Goal: Complete application form

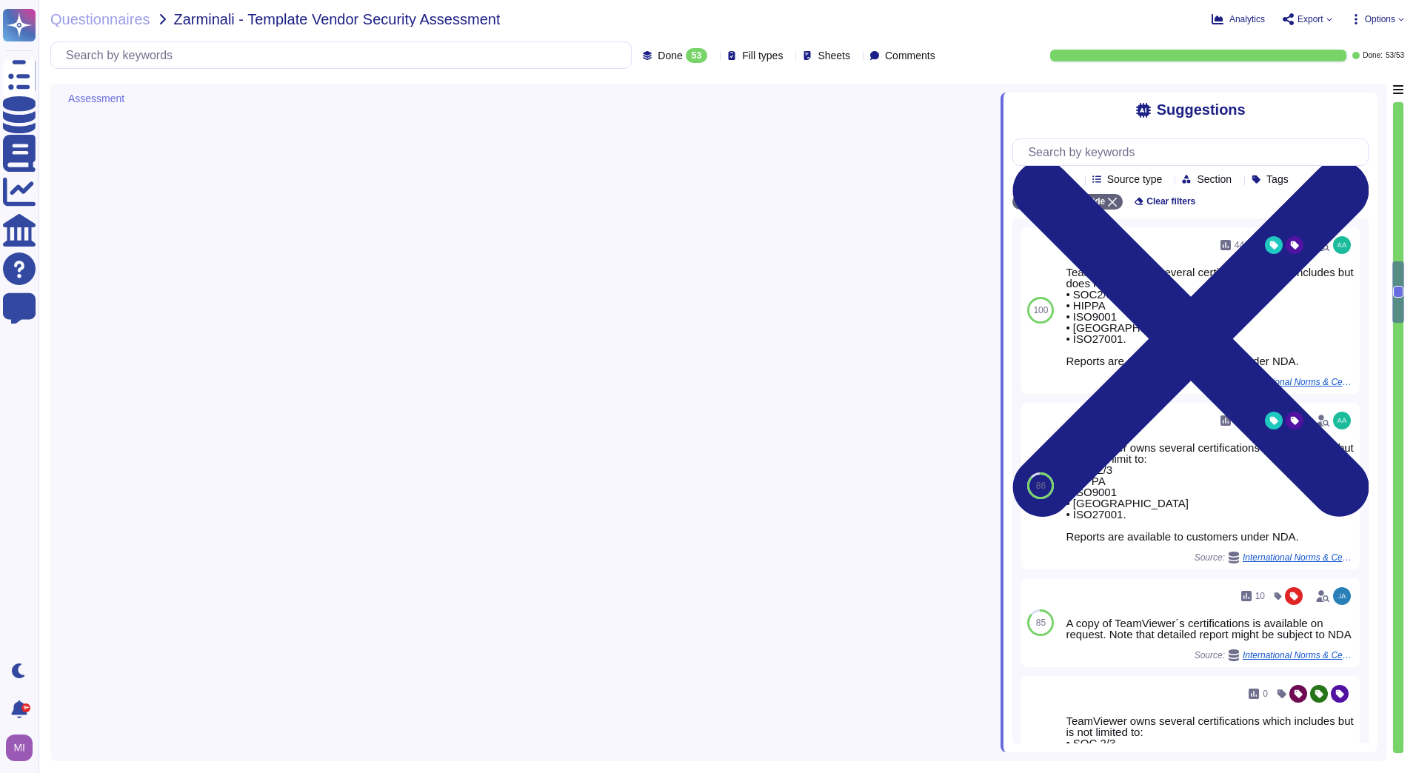
type textarea "The data protection principles are documented and implemented as stated in the …"
type textarea "TeamViewer owns several certifications which includes but does not limit to: • …"
type textarea "TeamViewer does have a Business Continuity Plan and as well a Disaster Recovery…"
type textarea "TeamViewer owns several certifications which includes but does not limit to: • …"
type textarea "As a software company based in [GEOGRAPHIC_DATA], TeamViewer is legally require…"
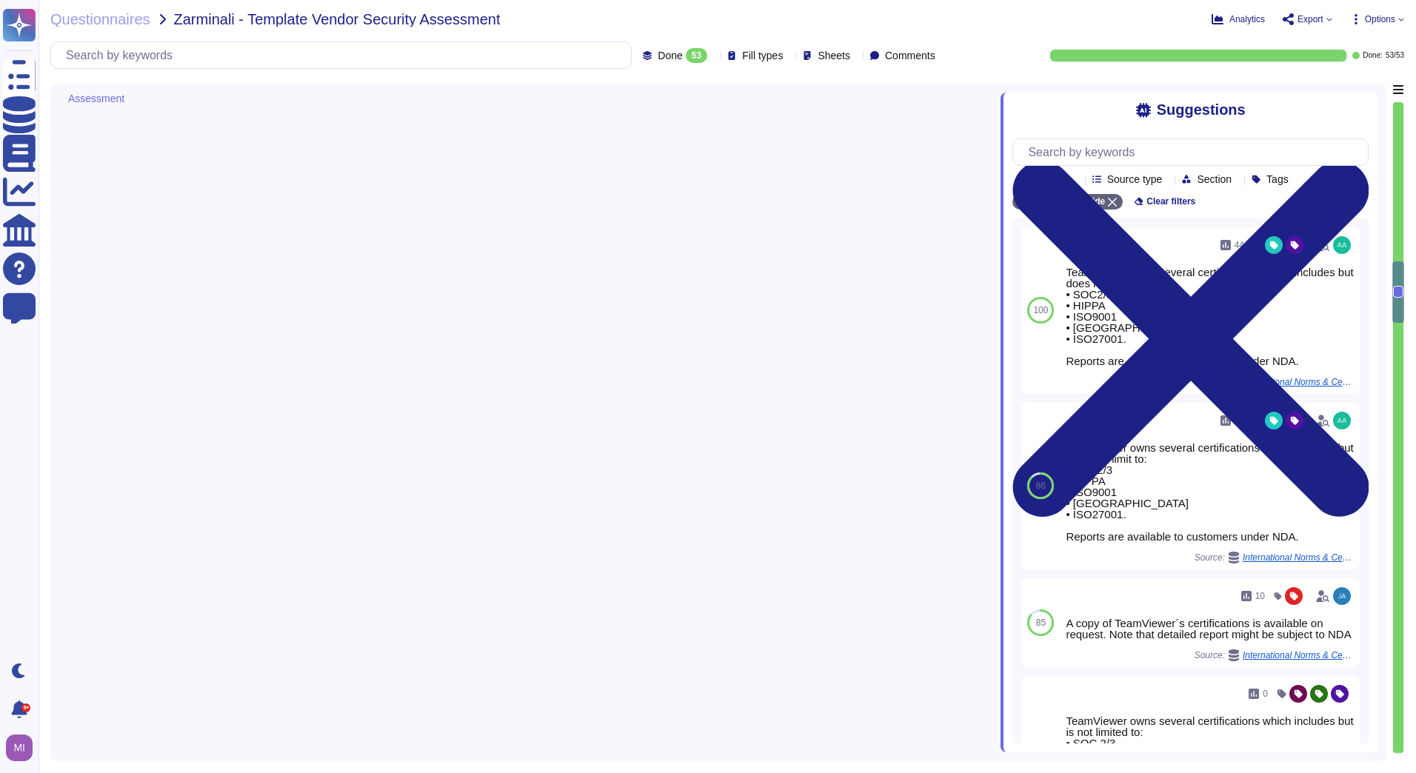
type textarea "TeamViewer works with independent security auditor companies, penetration tests…"
type textarea "A business associate shall, following the discovery of a breach of unsecured pr…"
type textarea "TeamViewer communicates updates about service availability through its status p…"
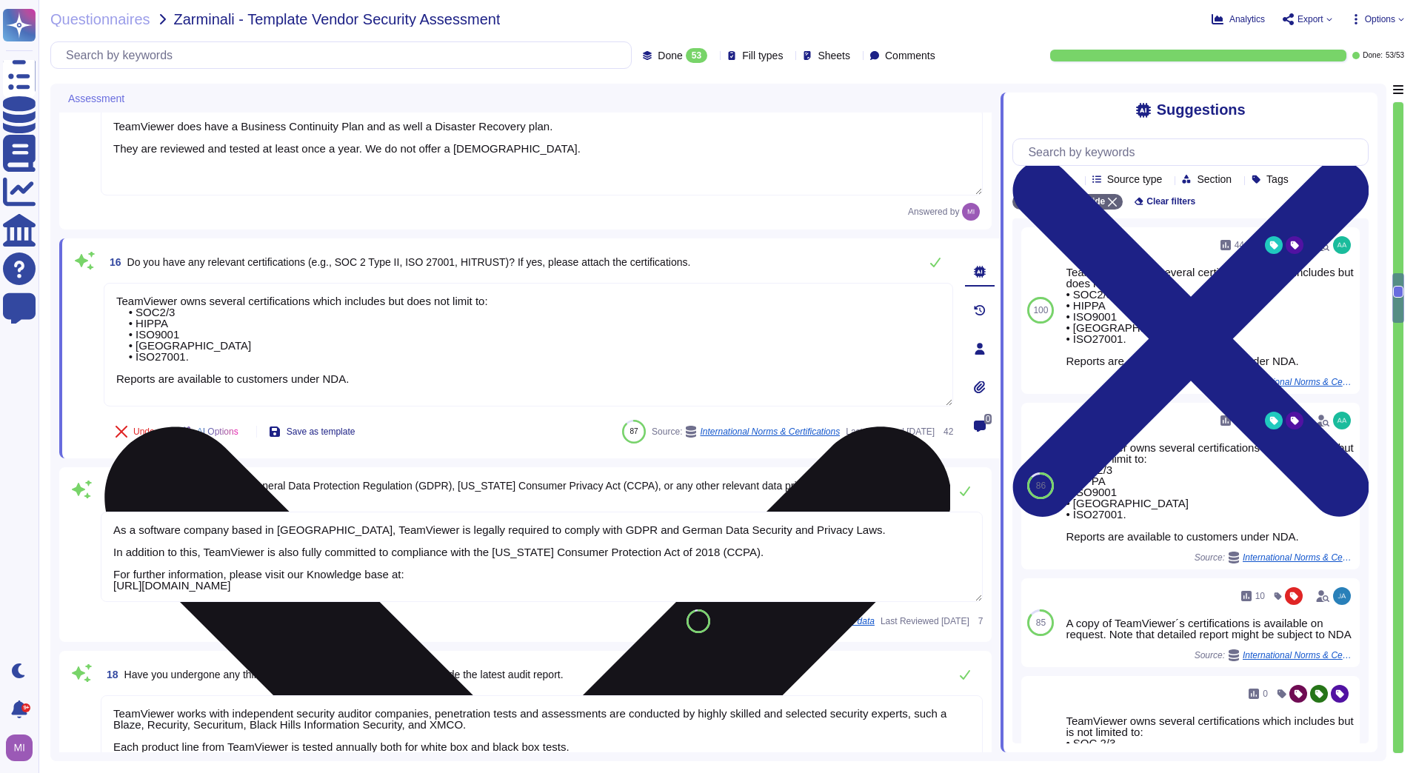
scroll to position [1, 0]
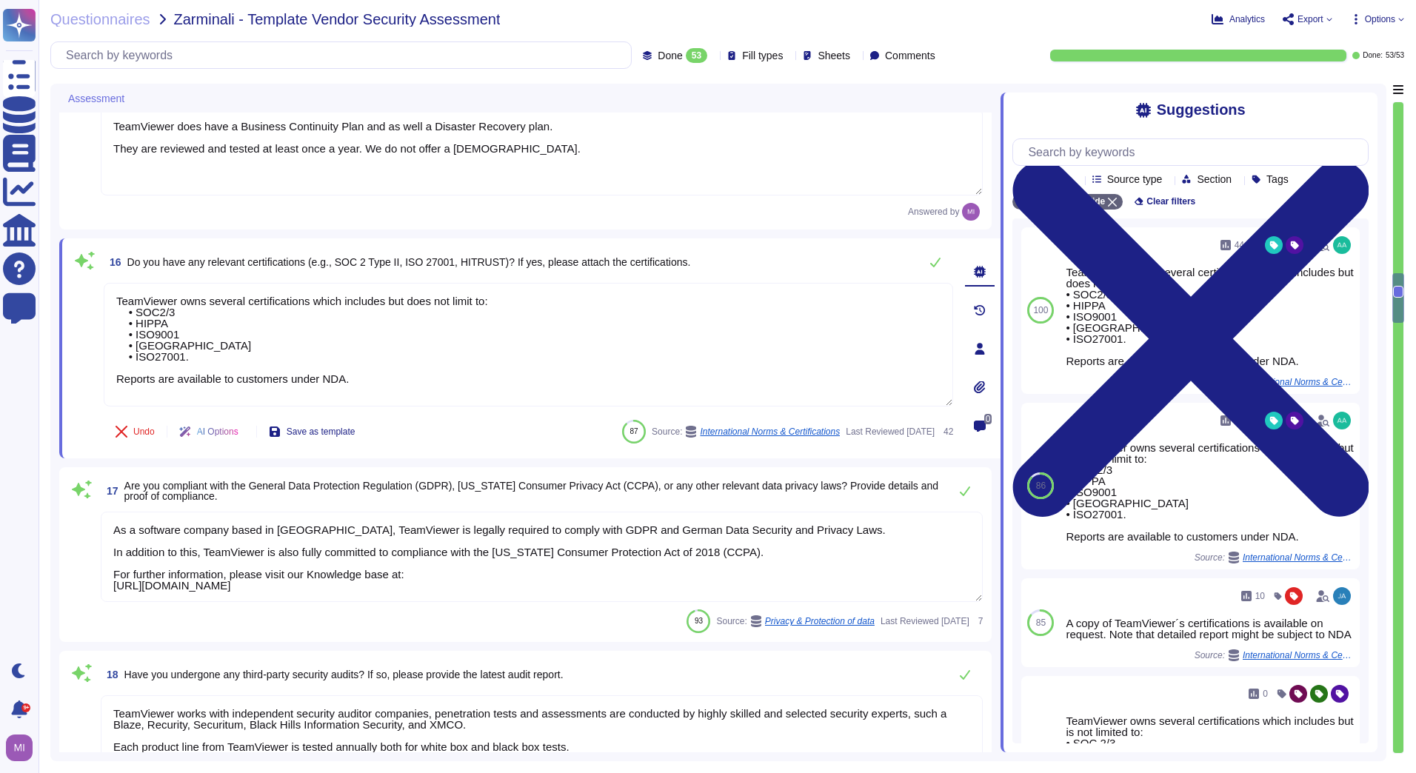
click at [68, 507] on div "17 Are you compliant with the General Data Protection Regulation (GDPR), [US_ST…" at bounding box center [525, 554] width 914 height 157
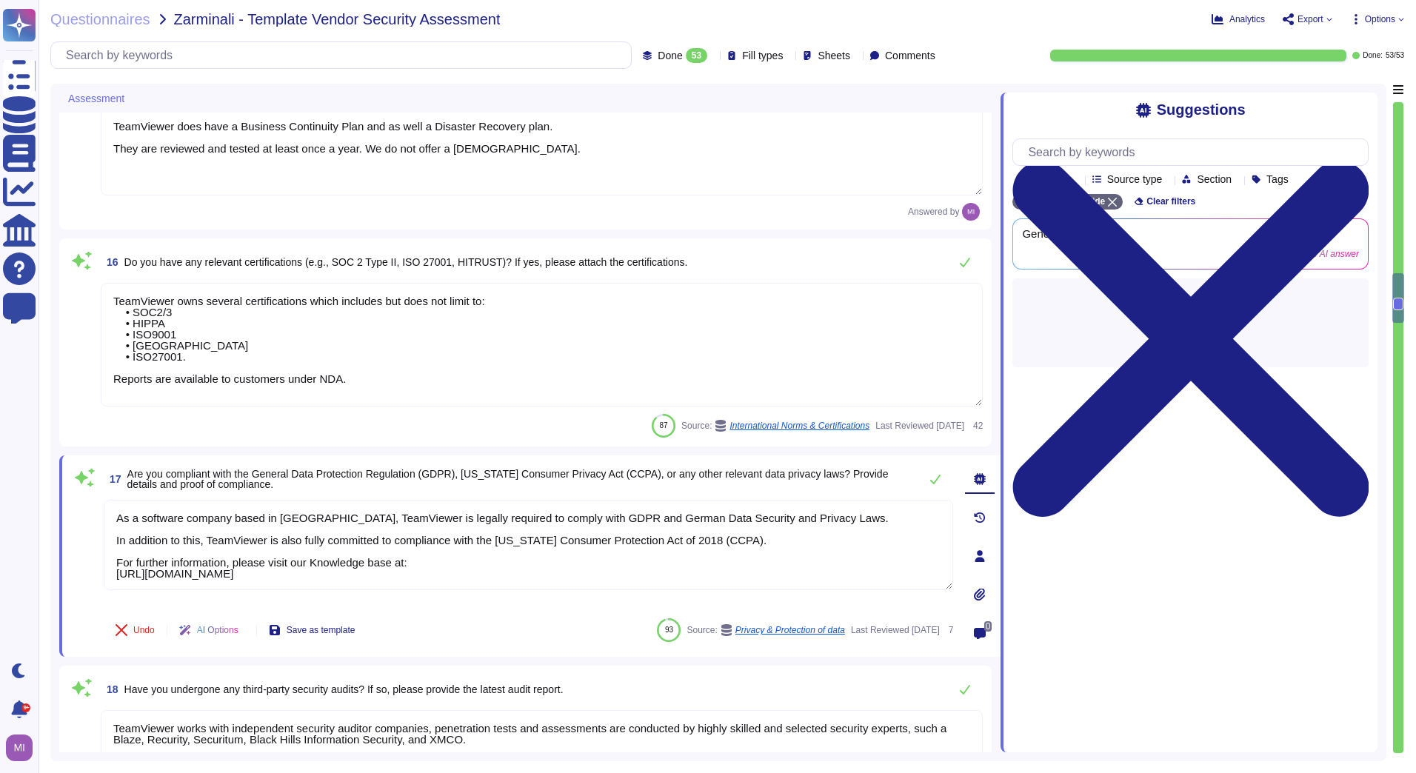
type textarea "TeamViewer communicates updates about service availability through its status p…"
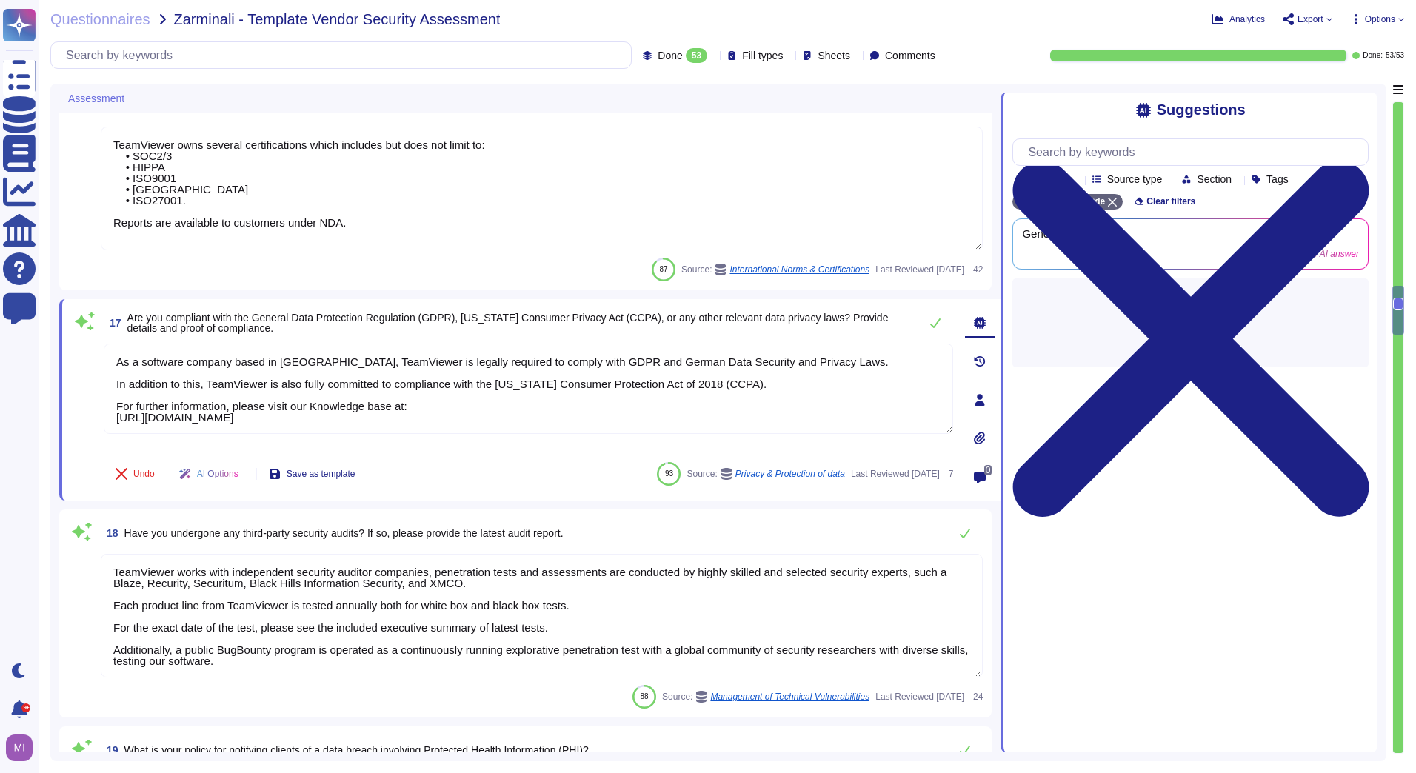
type textarea "All communications between network and interface are encrypted. Depending on th…"
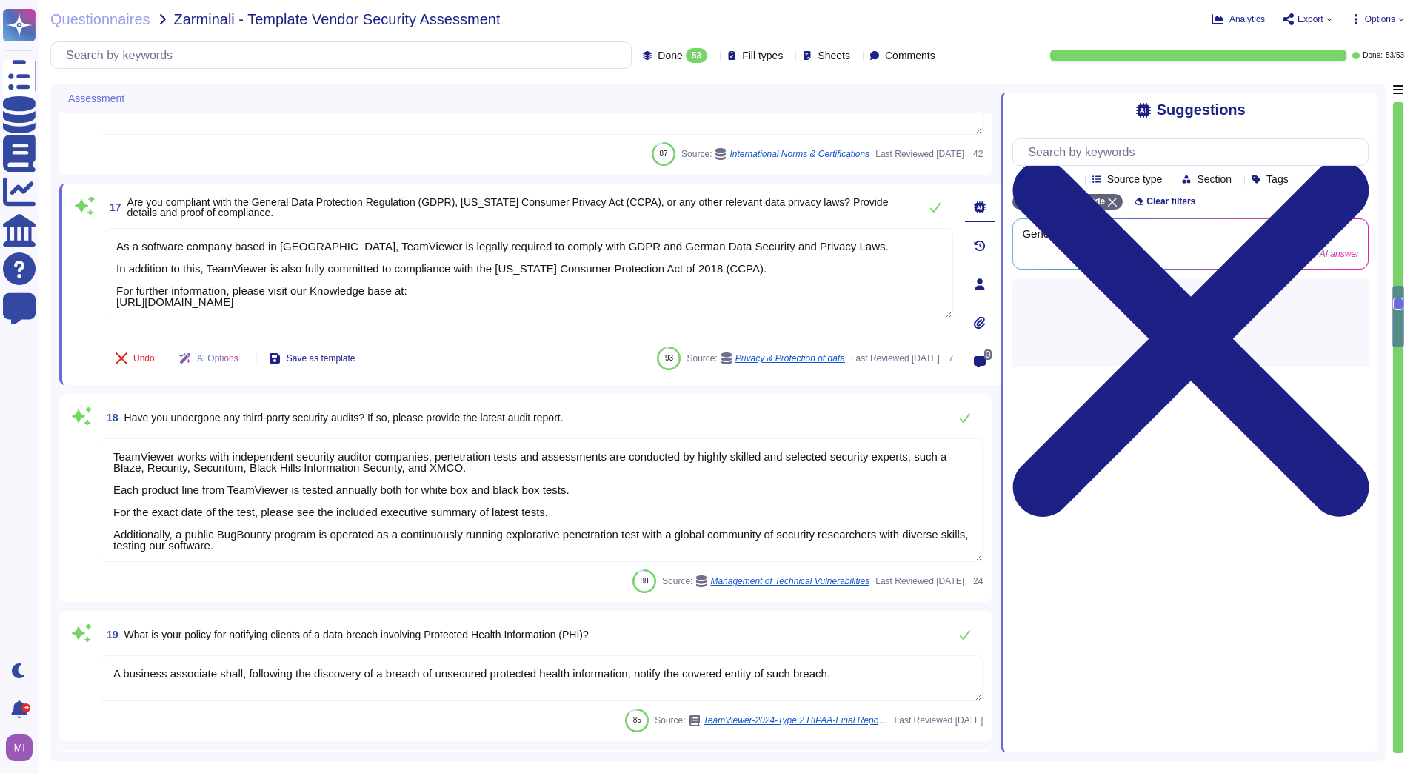
scroll to position [2888, 0]
type textarea "TeamViewer ensures secure authentication through the use of Two-Factor Authenti…"
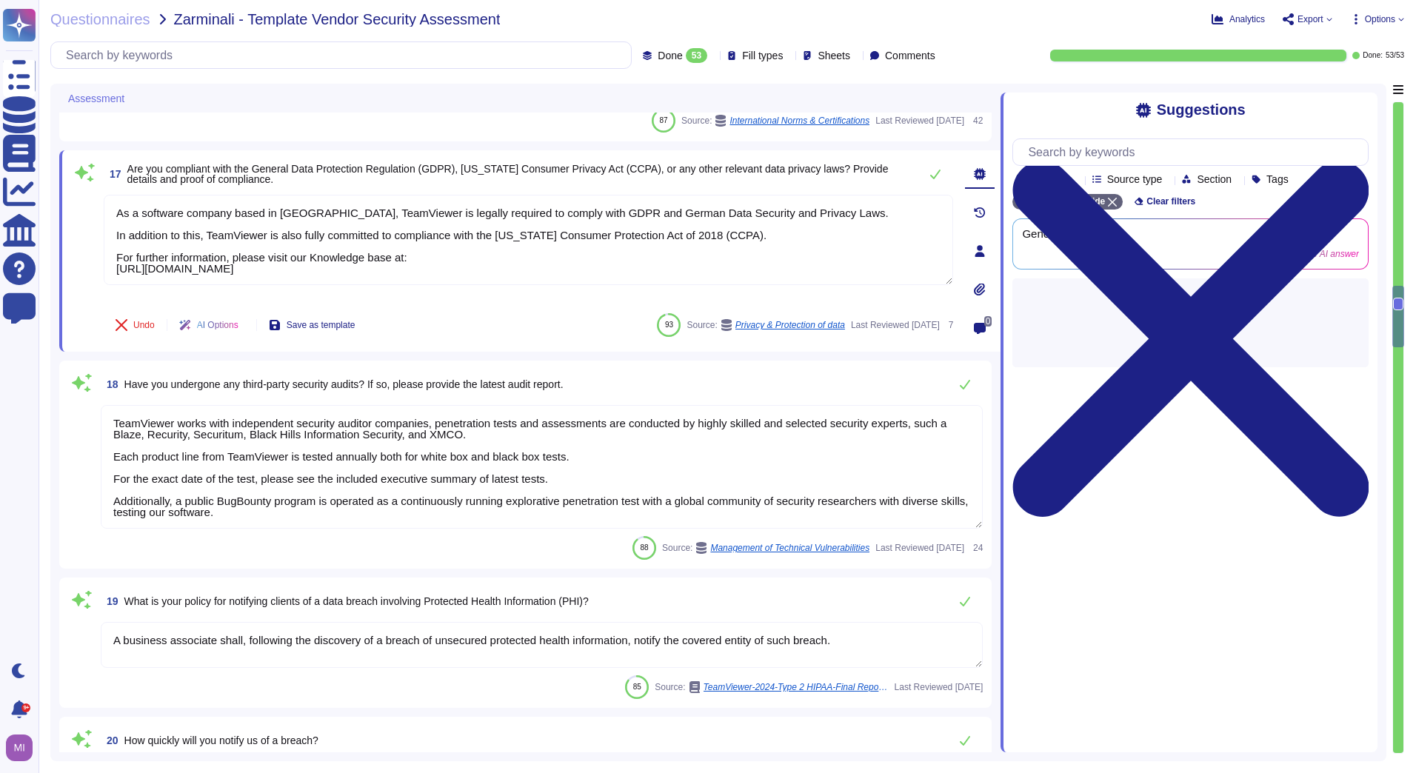
click at [77, 448] on span at bounding box center [81, 467] width 27 height 125
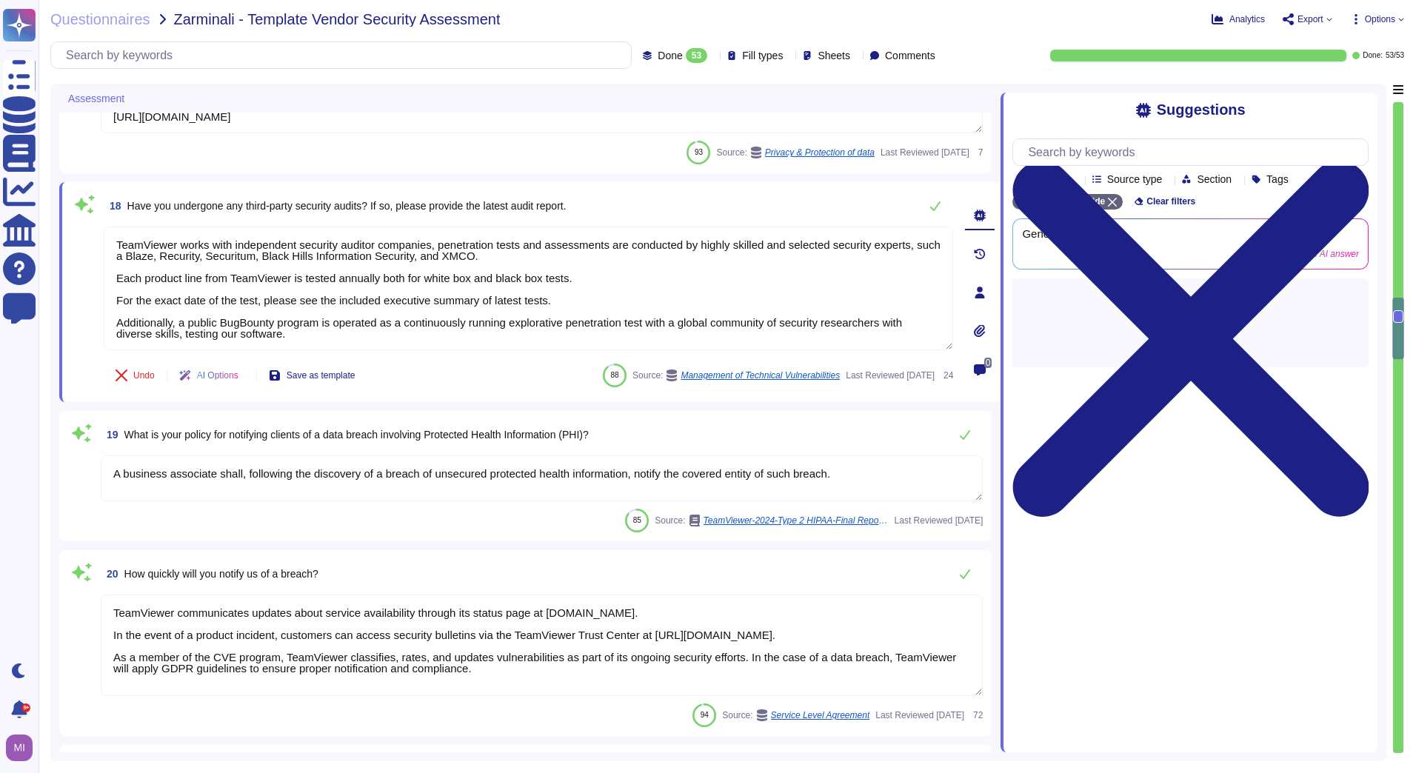
scroll to position [3036, 0]
type textarea "TeamViewer does not have physical access, only the IAAS provider. TeamViewer is…"
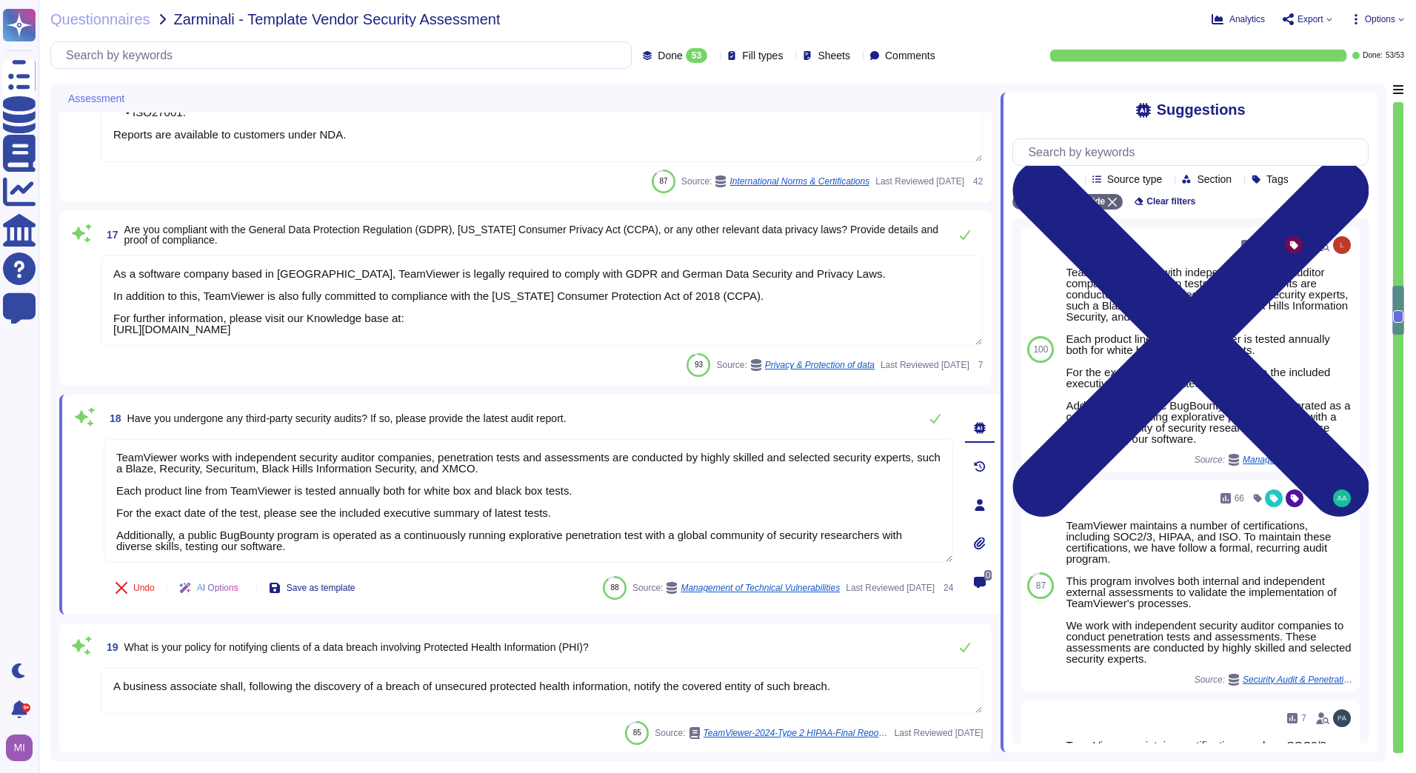
type textarea "TeamViewer owns several certifications which includes but does not limit to: • …"
type textarea "TeamViewer does have a Business Continuity Plan and as well a Disaster Recovery…"
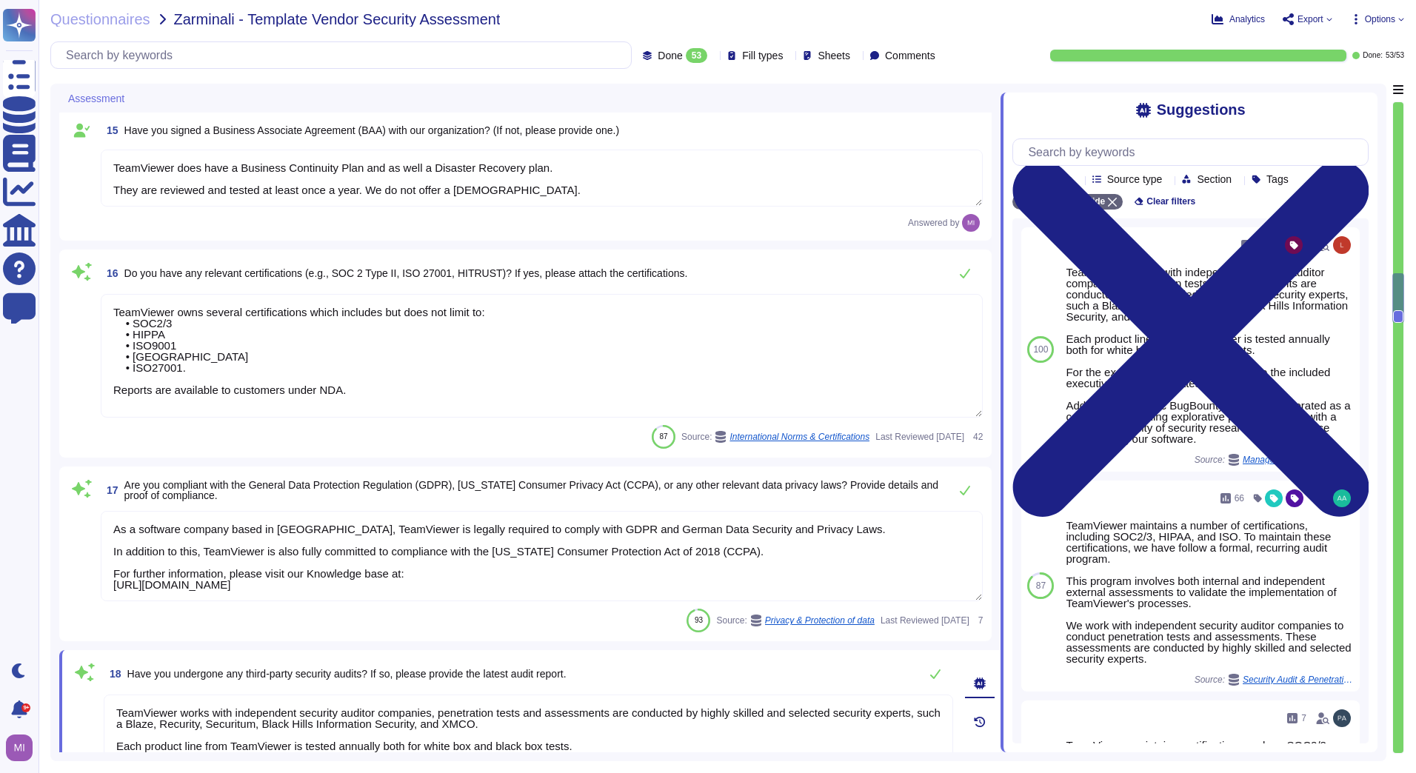
type textarea "The data protection principles are documented and implemented as stated in the …"
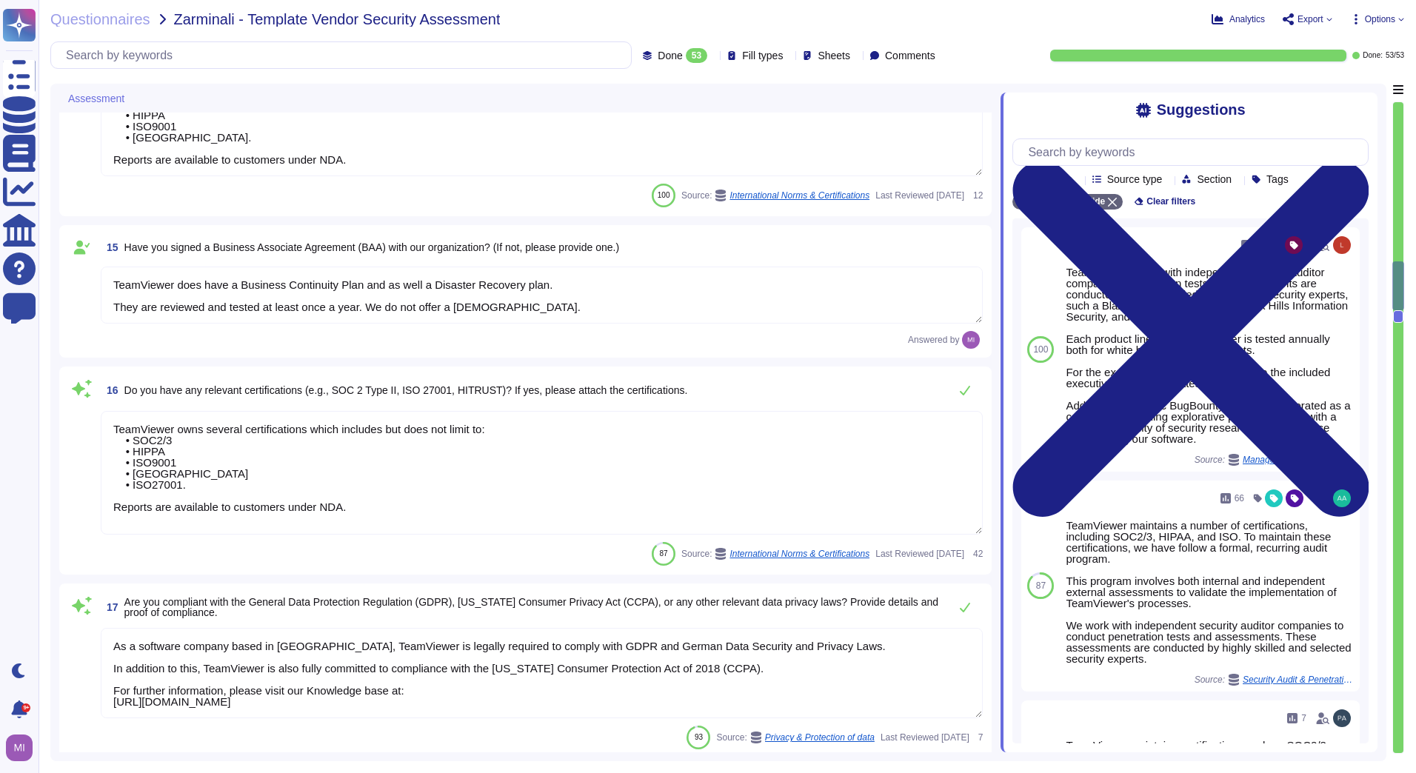
scroll to position [2524, 0]
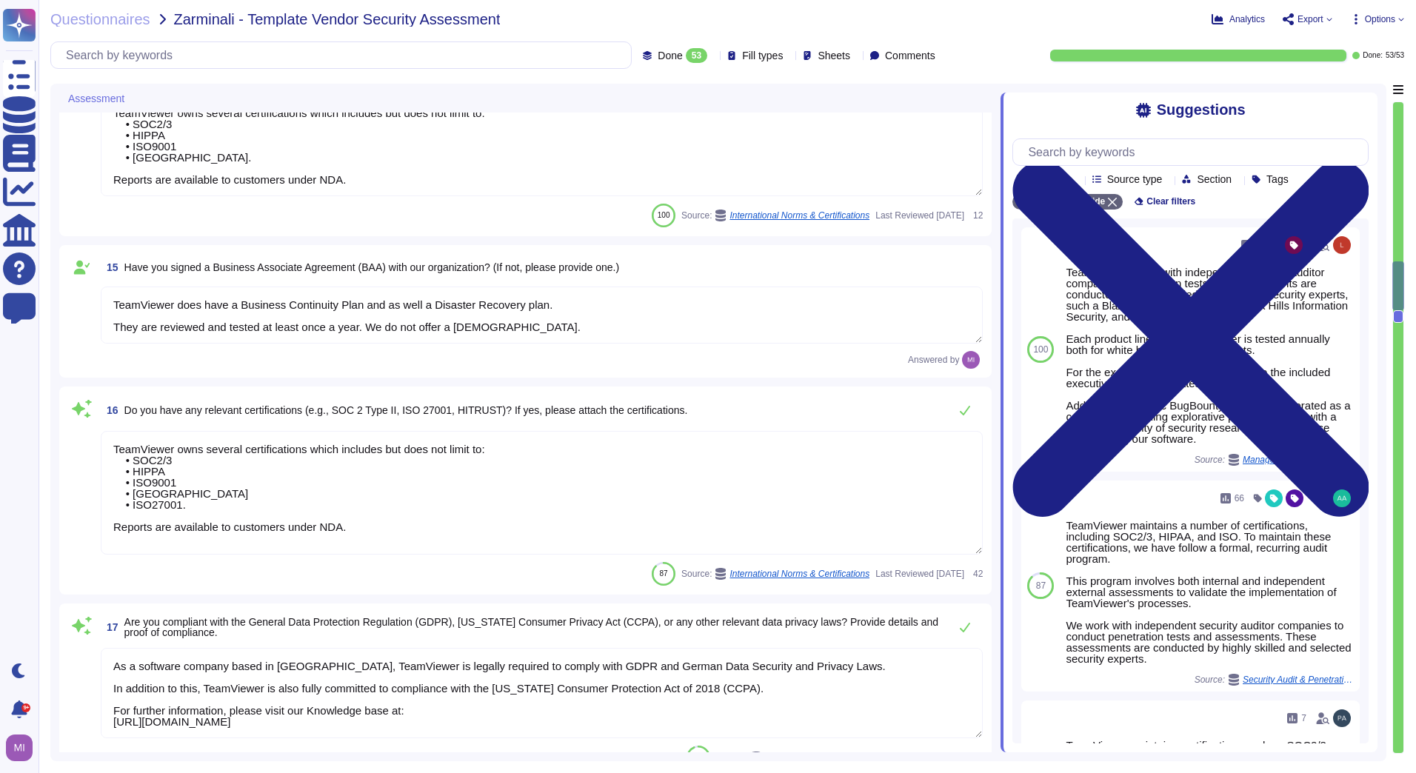
drag, startPoint x: 352, startPoint y: 541, endPoint x: 113, endPoint y: 545, distance: 239.2
click at [113, 545] on textarea "TeamViewer owns several certifications which includes but does not limit to: • …" at bounding box center [542, 493] width 882 height 124
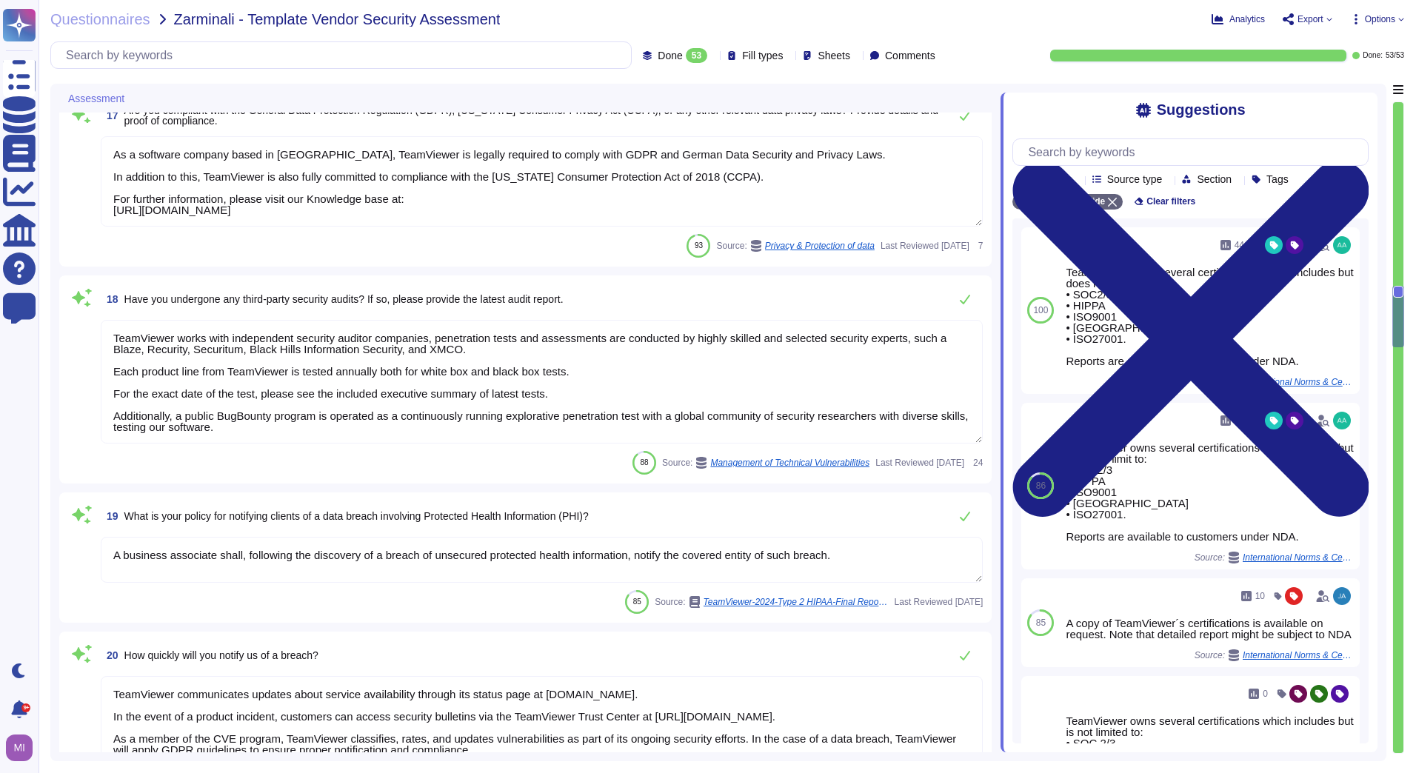
type textarea "All communications between network and interface are encrypted. Depending on th…"
type textarea "TeamViewer ensures secure authentication through the use of Two-Factor Authenti…"
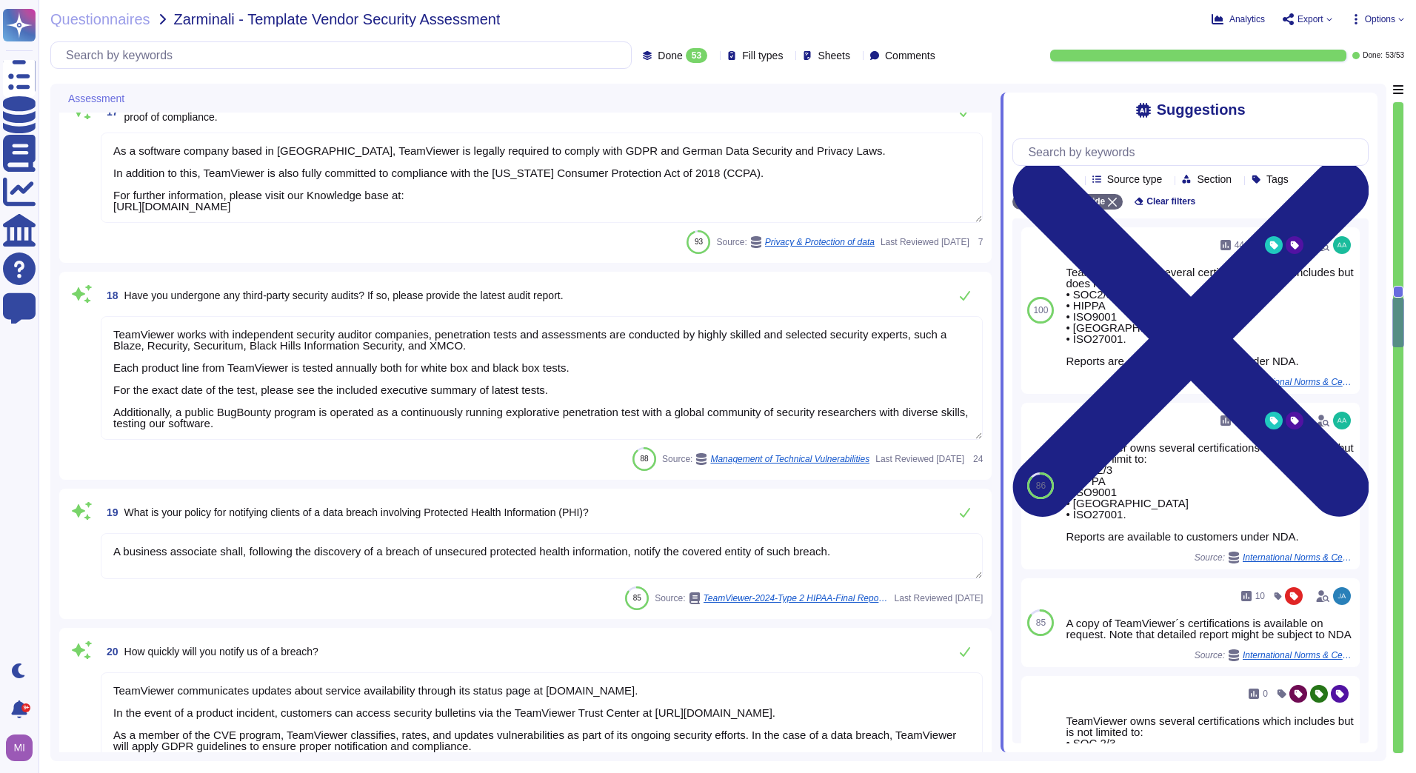
click at [270, 429] on textarea "TeamViewer works with independent security auditor companies, penetration tests…" at bounding box center [542, 378] width 882 height 124
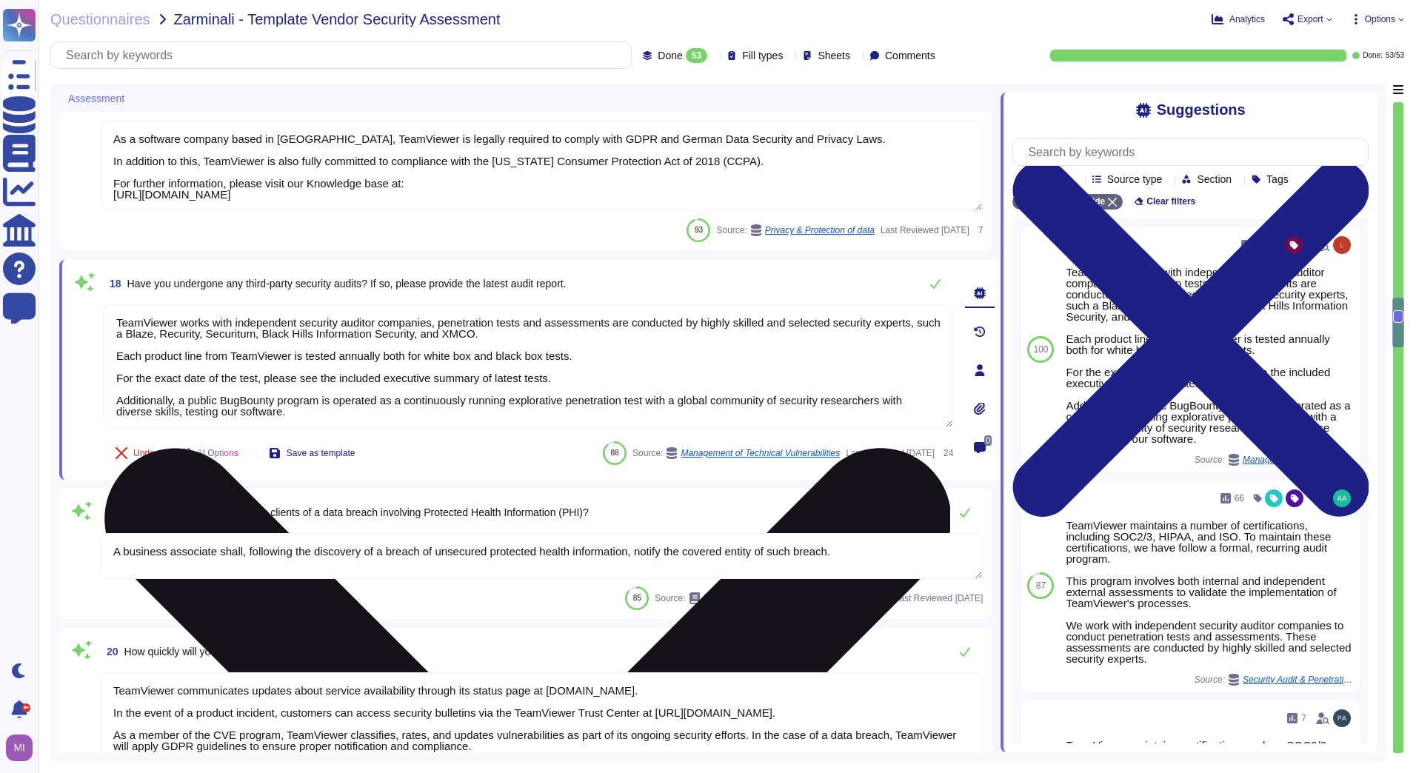
scroll to position [1, 0]
click at [318, 408] on textarea "TeamViewer works with independent security auditor companies, penetration tests…" at bounding box center [528, 366] width 849 height 124
type textarea "TeamViewer works with independent security auditor companies, penetration tests…"
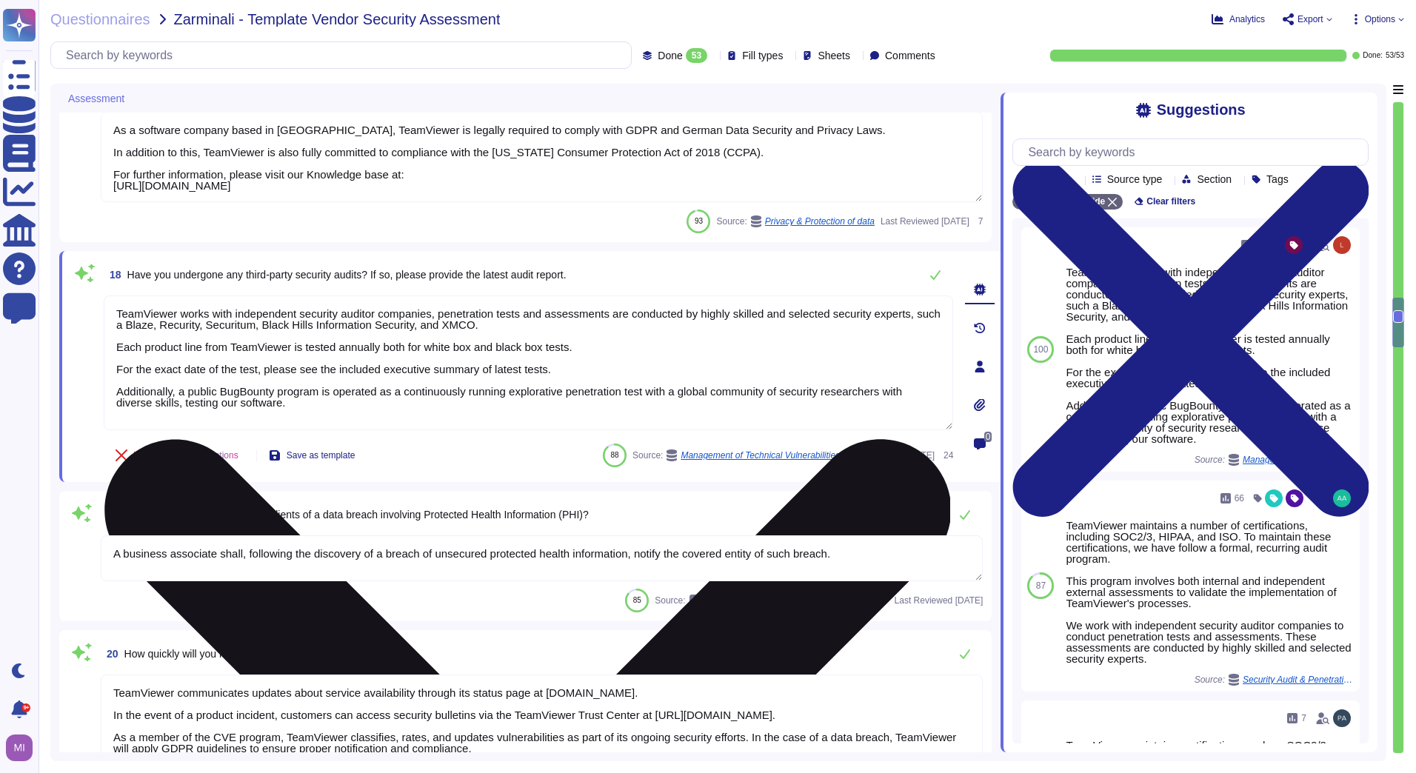
type textarea "TeamViewer ensures secure authentication through the use of Two-Factor Authenti…"
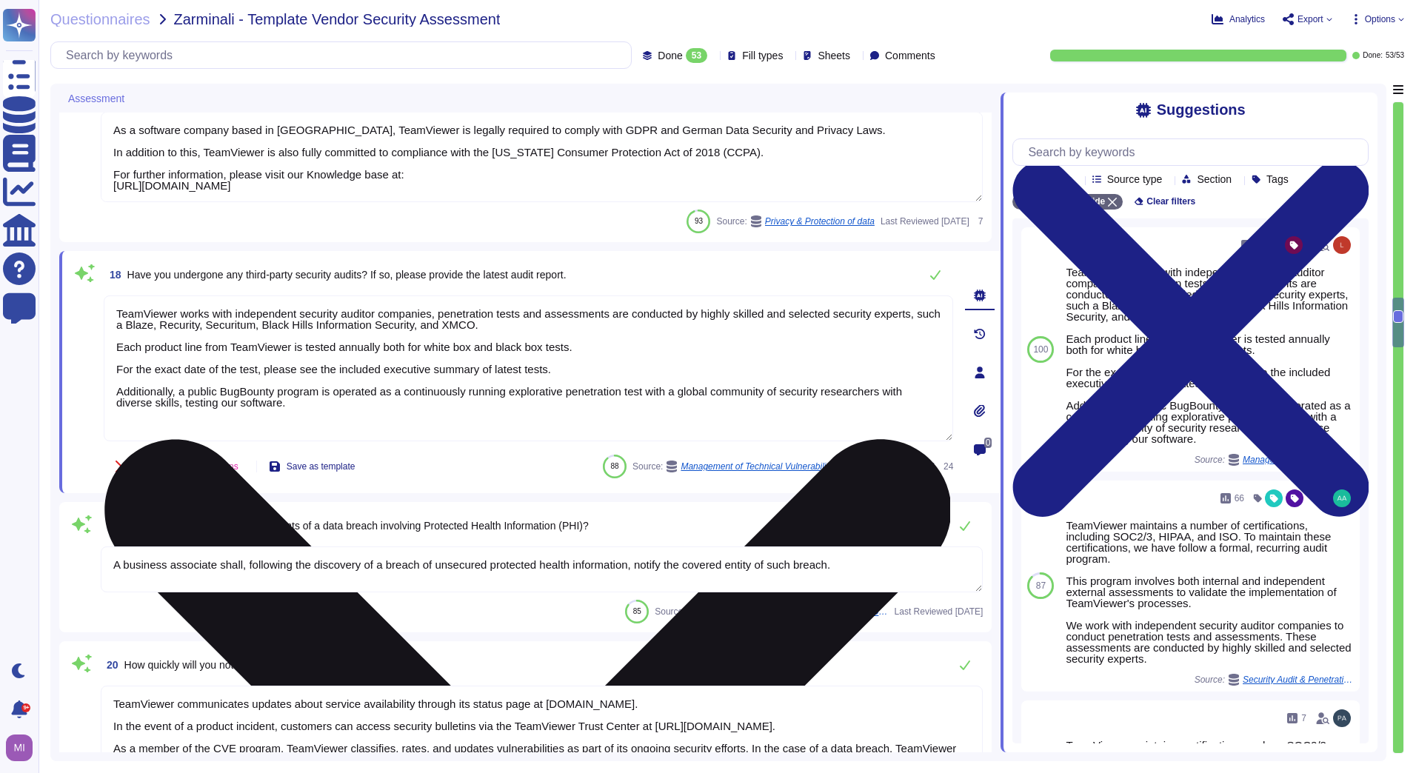
paste textarea "Reports are available to customers under NDA."
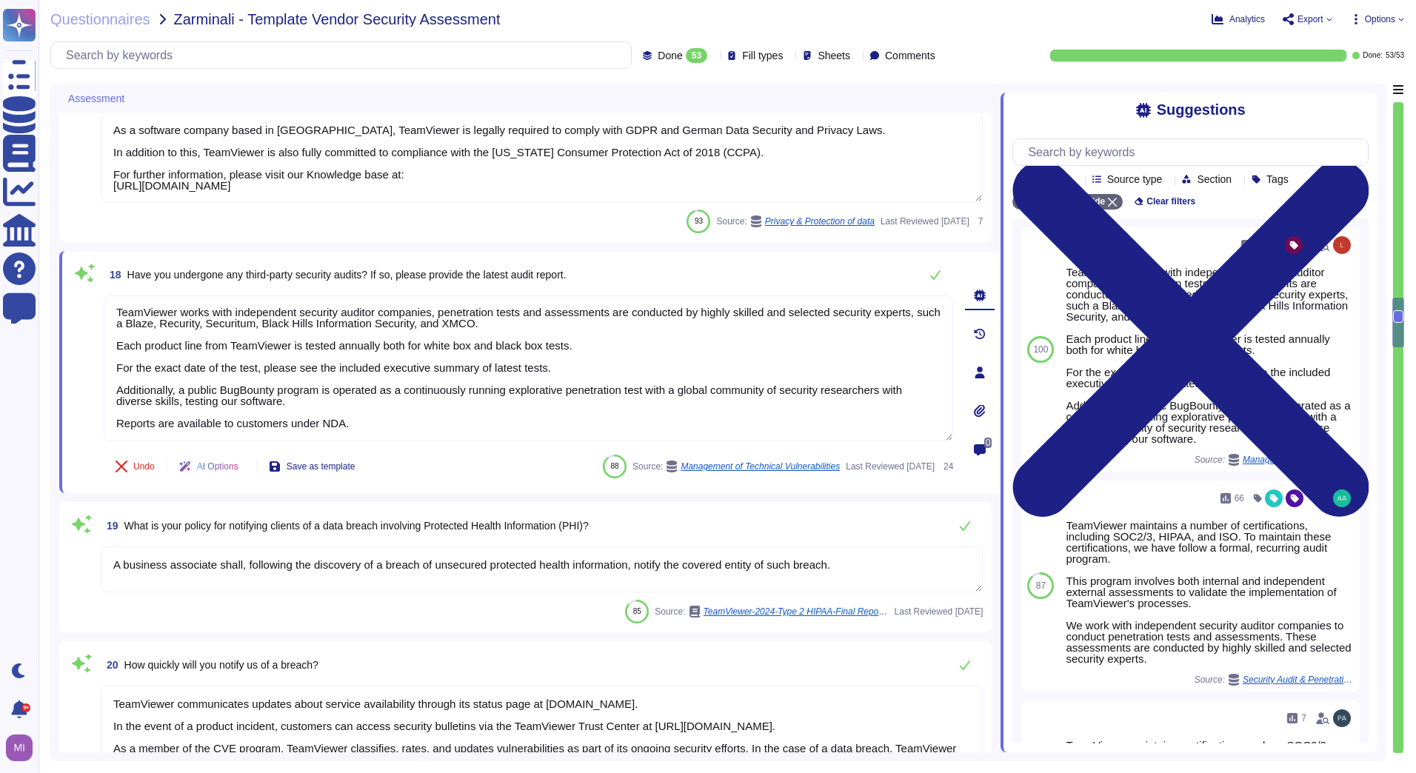
type textarea "TeamViewer works with independent security auditor companies, penetration tests…"
click at [57, 604] on div "Assessment 15 Have you signed a Business Associate Agreement (BAA) with our org…" at bounding box center [718, 422] width 1336 height 677
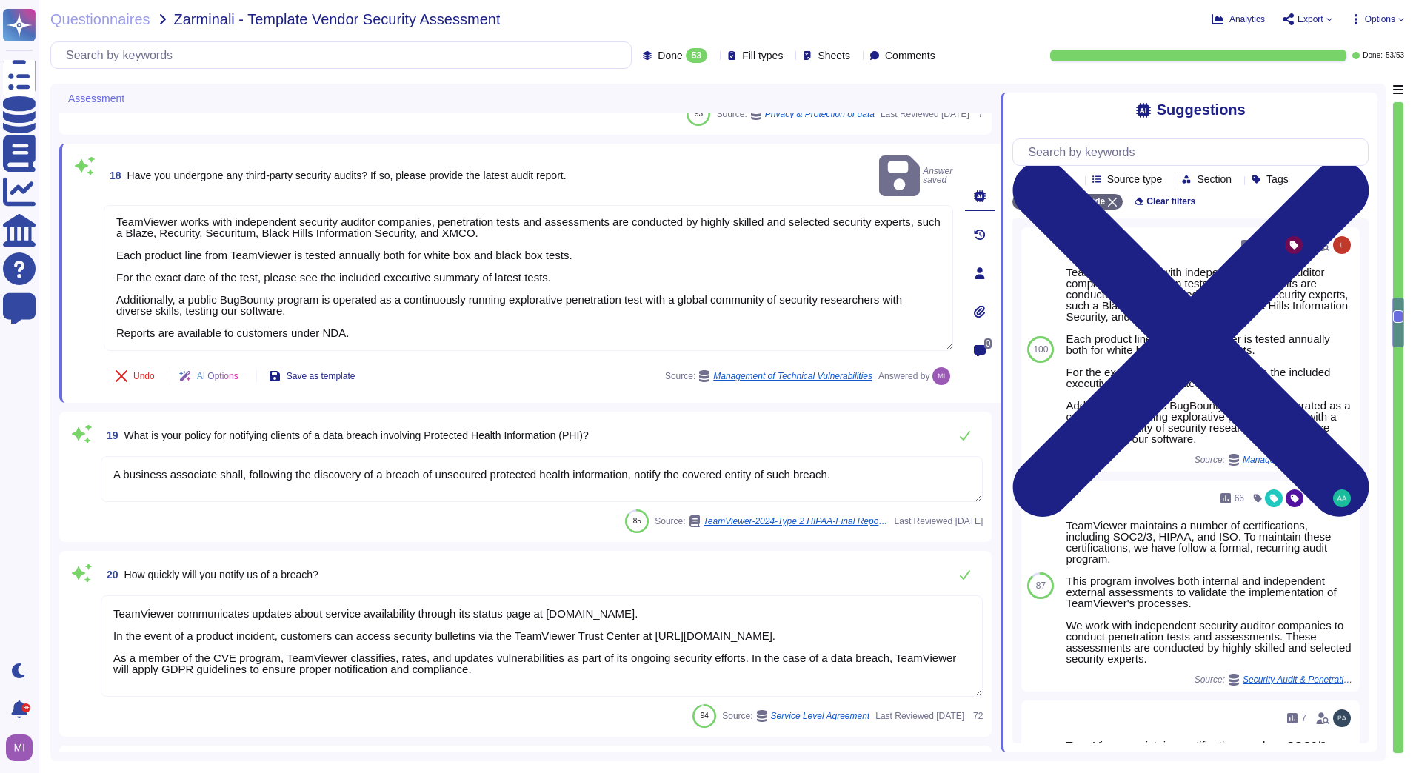
scroll to position [3190, 0]
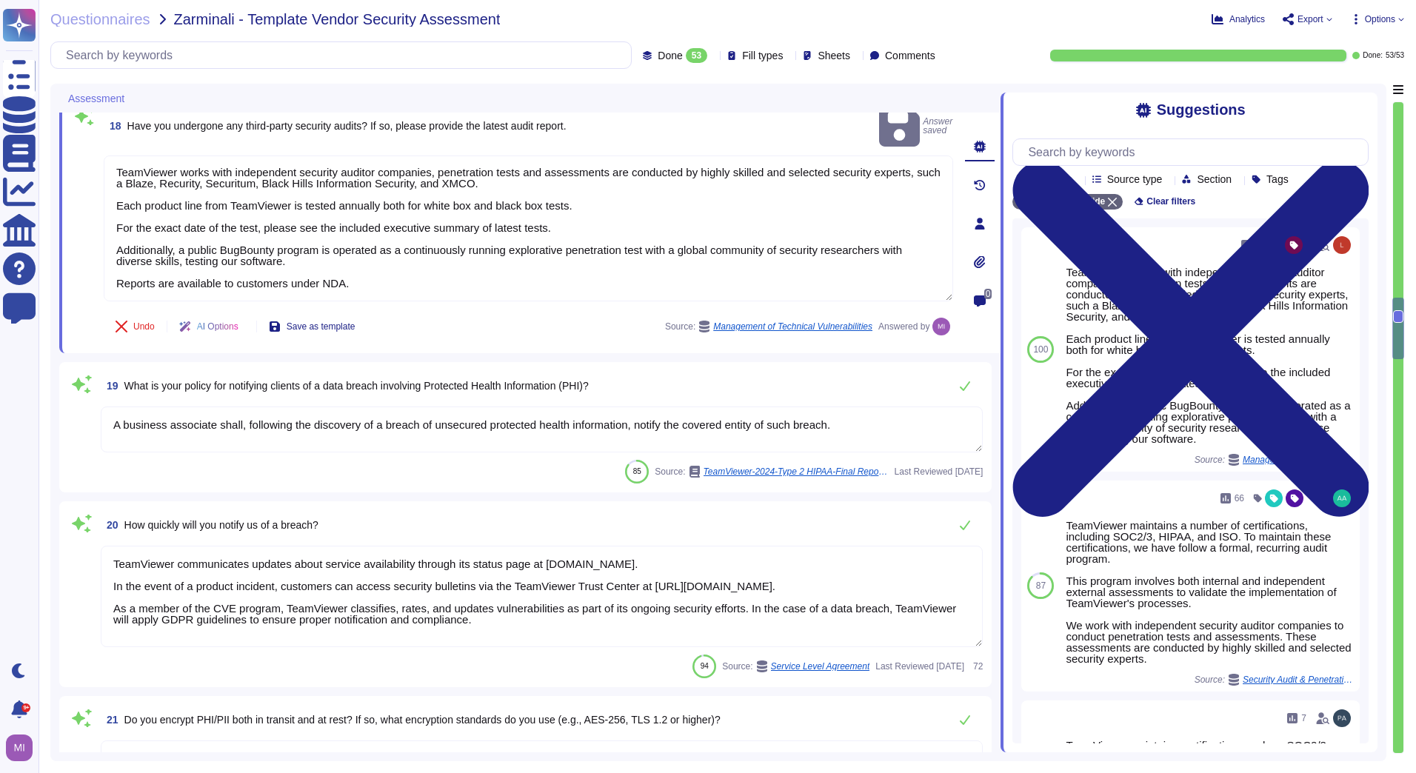
type textarea "TeamViewer does not have physical access, only the IAAS provider. TeamViewer is…"
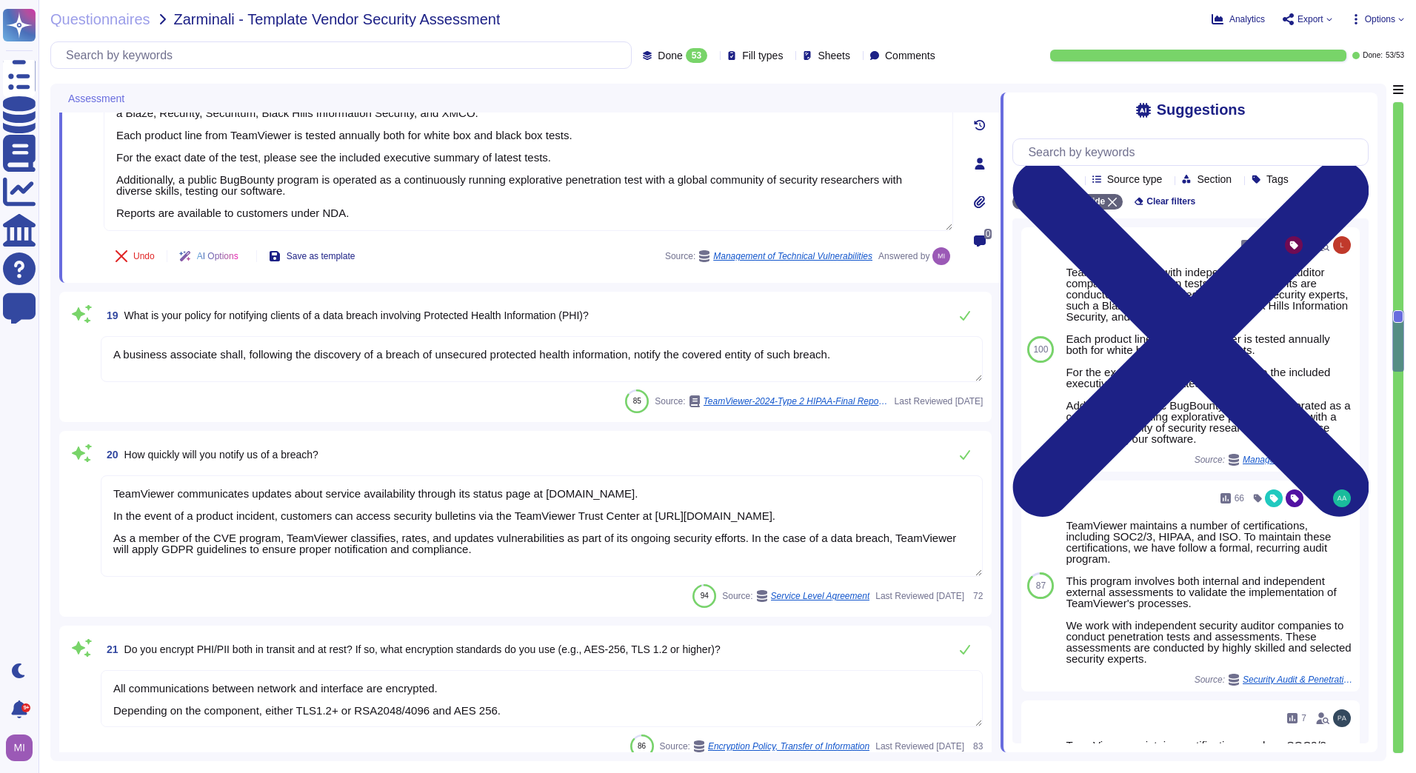
type textarea "Please note that in this context data might be processed outside of the Europea…"
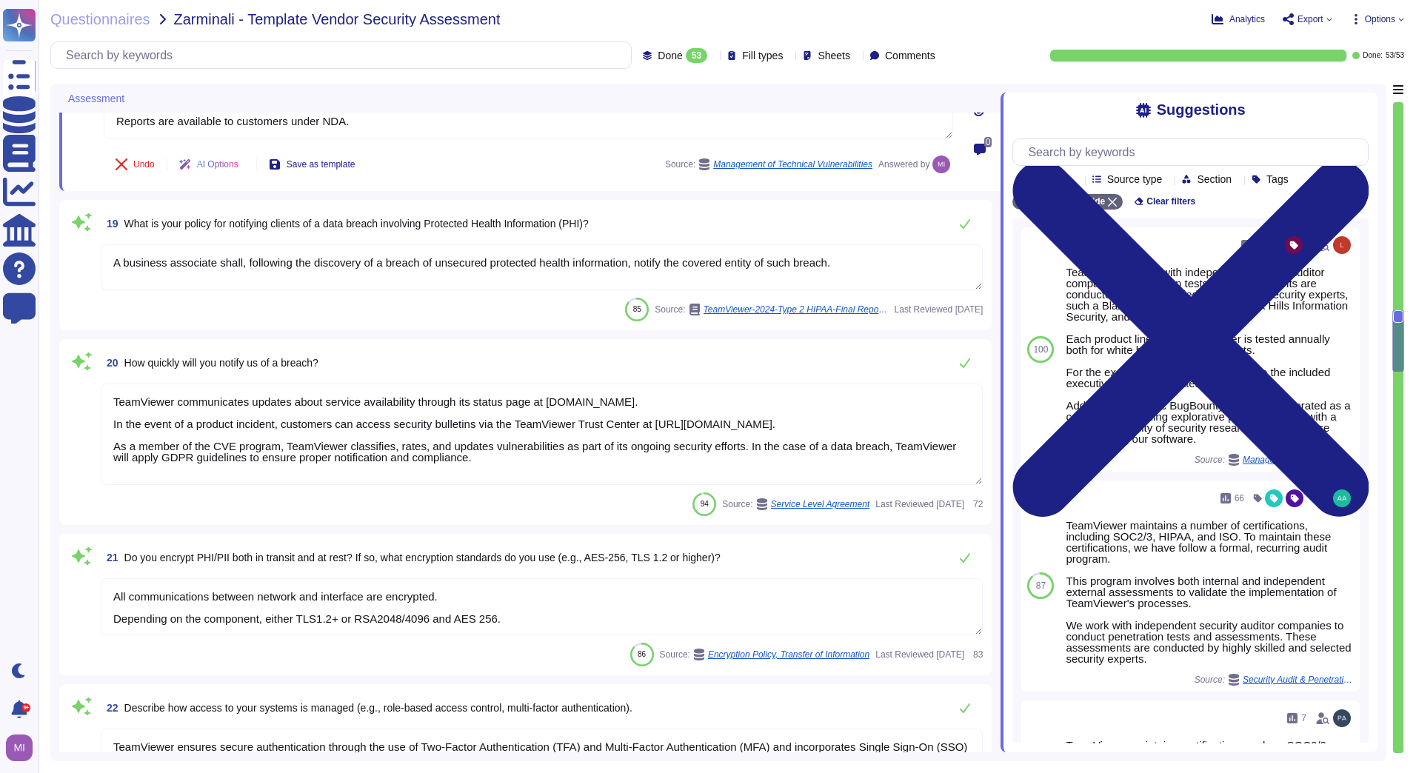
scroll to position [3338, 0]
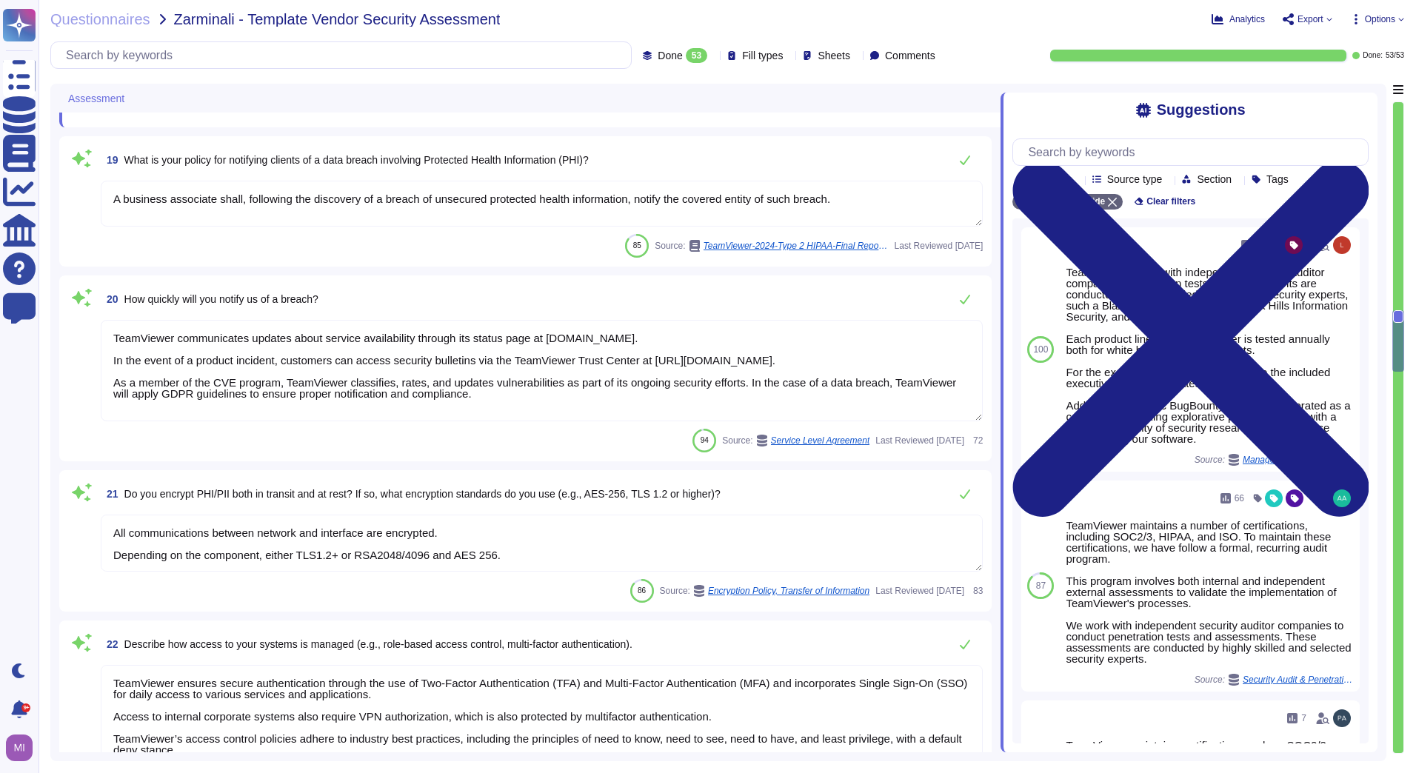
type textarea "We have a comprehensive incident response plan in place, which includes the rol…"
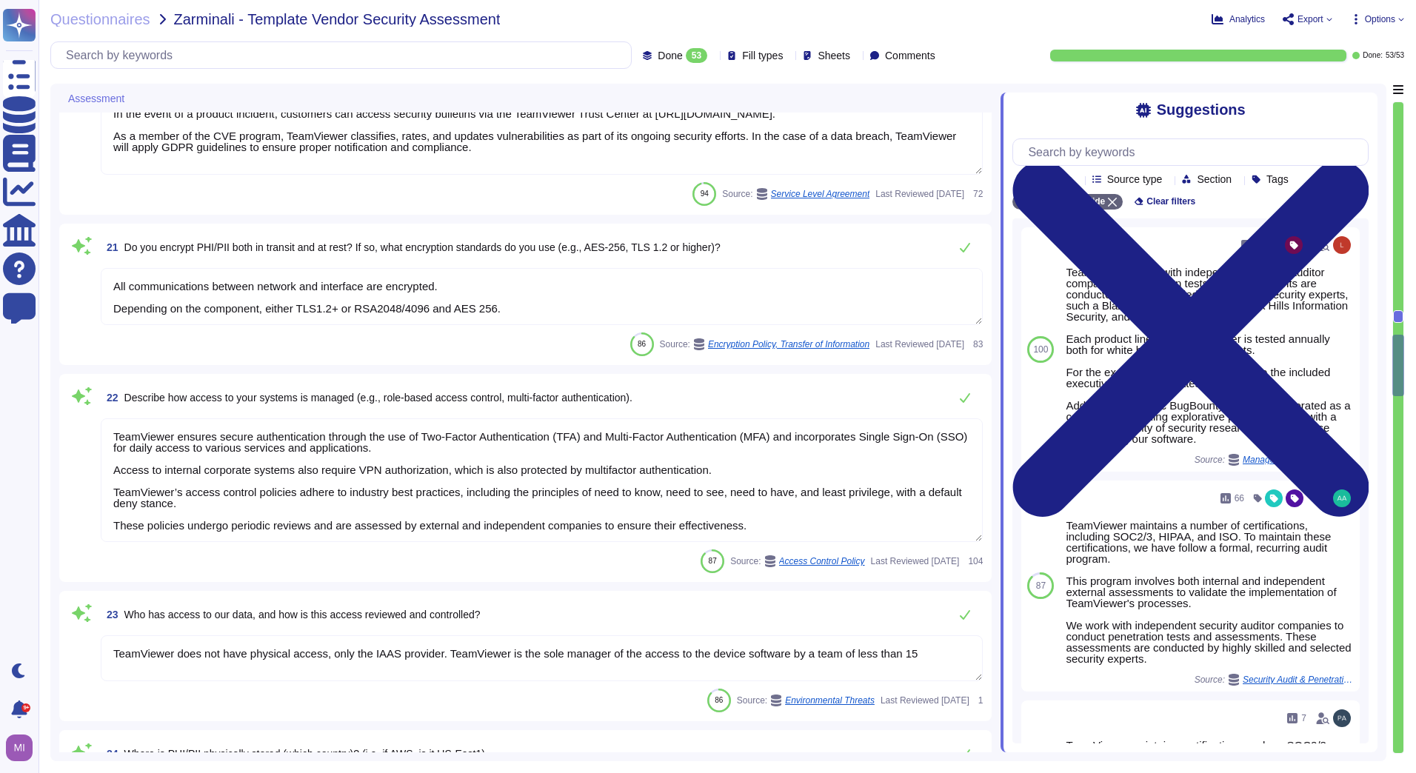
type textarea "Vulnerability scans are performed daily on the environment to identify control …"
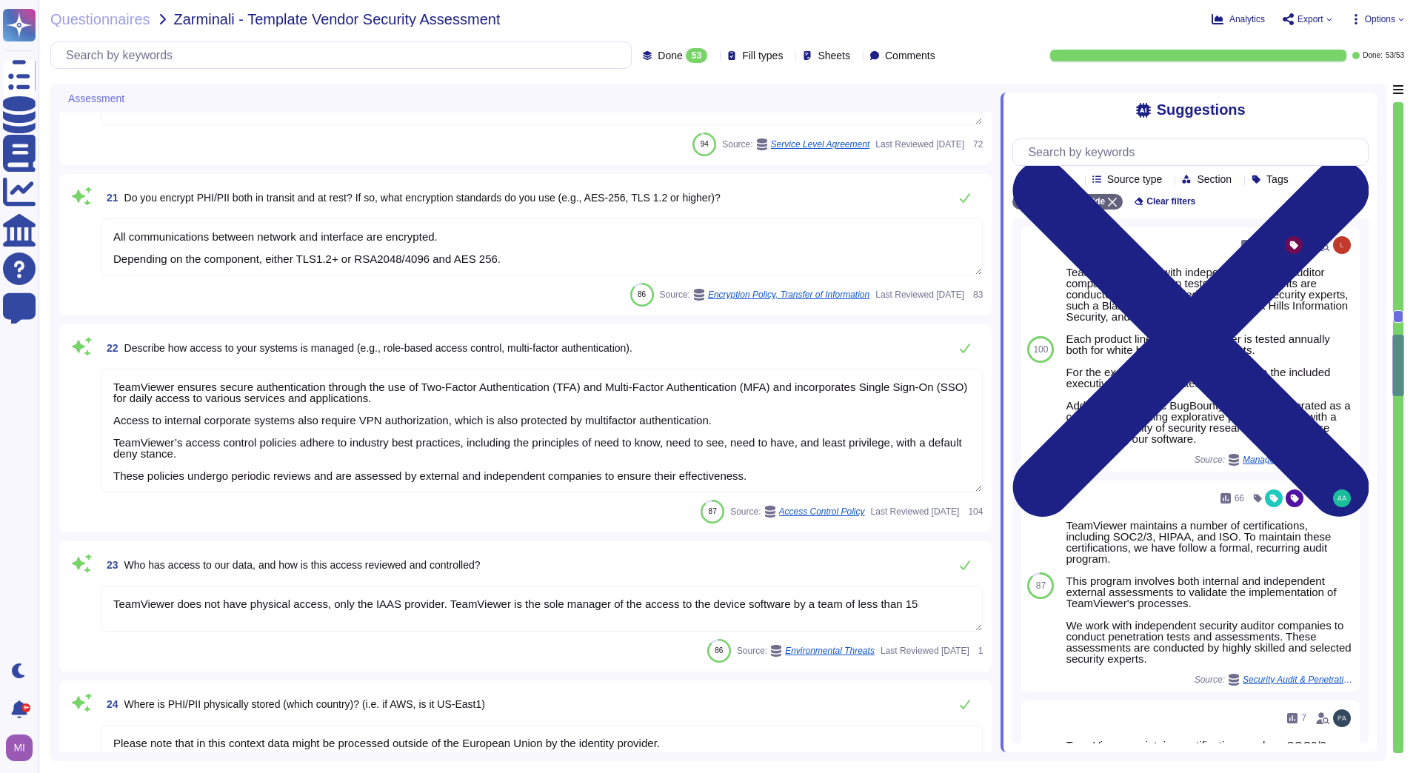
scroll to position [3709, 0]
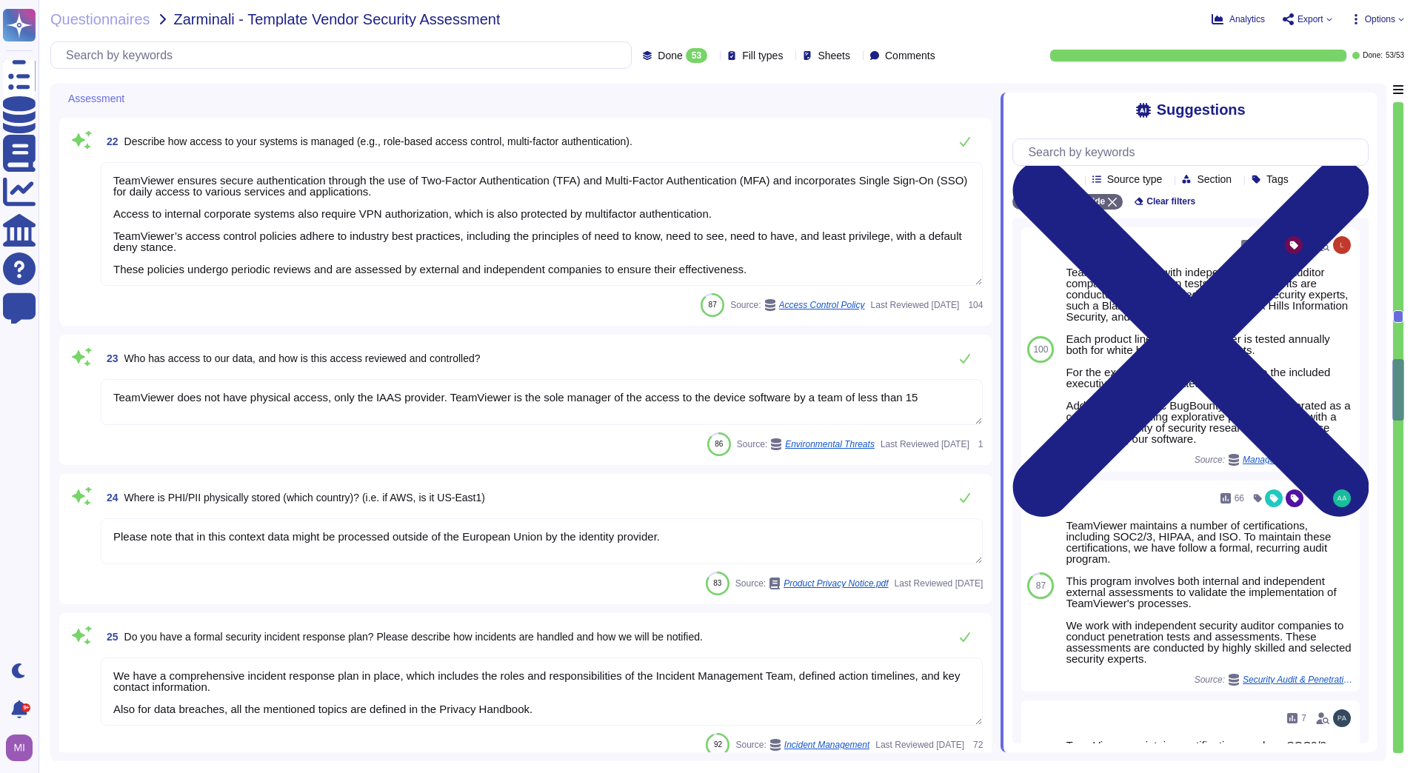
type textarea "TeamViewer has implemented a patch management process to ensure contracted cust…"
type textarea "TeamViewer works with trusted external consulting and auditors which are conduc…"
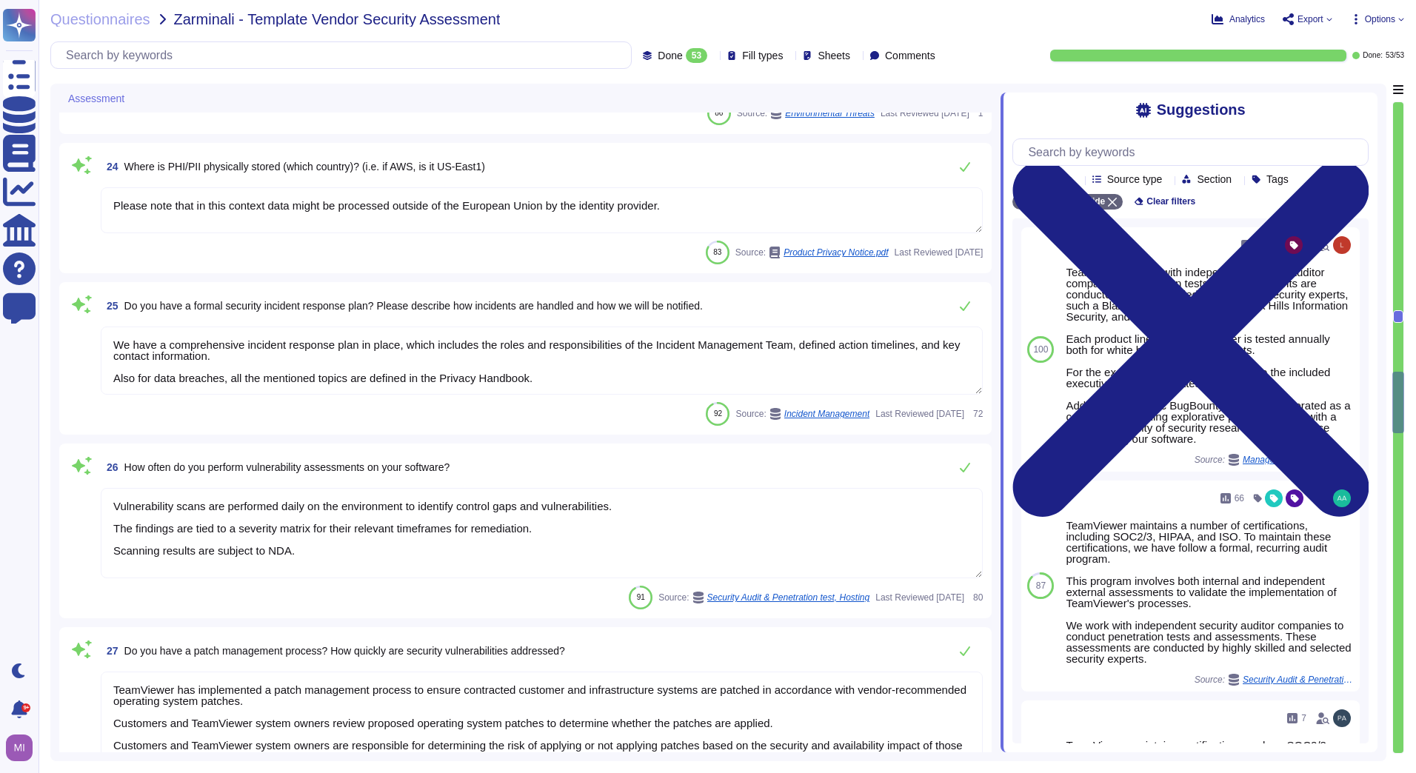
type textarea "Backups are made in a periodic manner for critical assets, applications and sys…"
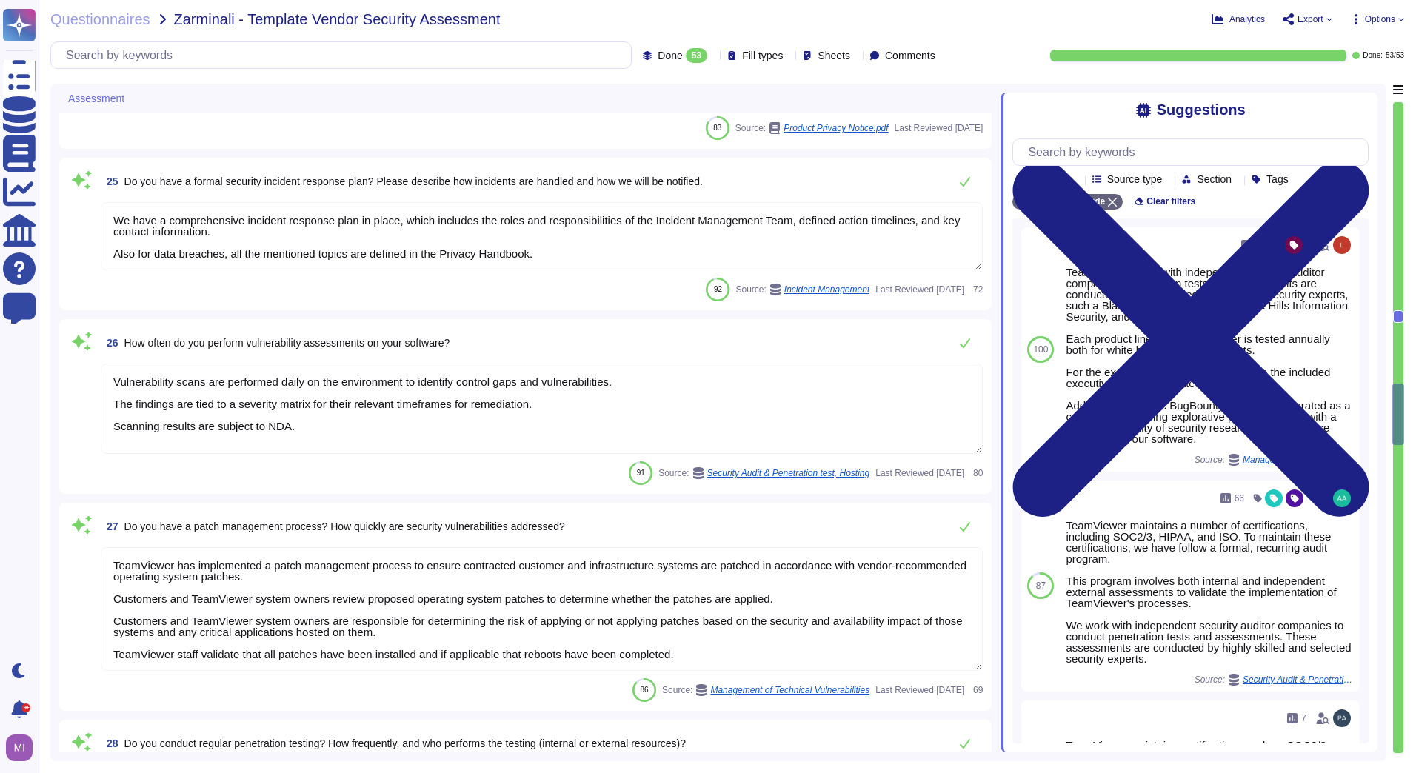
type textarea "The location of a disaster recovery site and the method for obtaining backup me…"
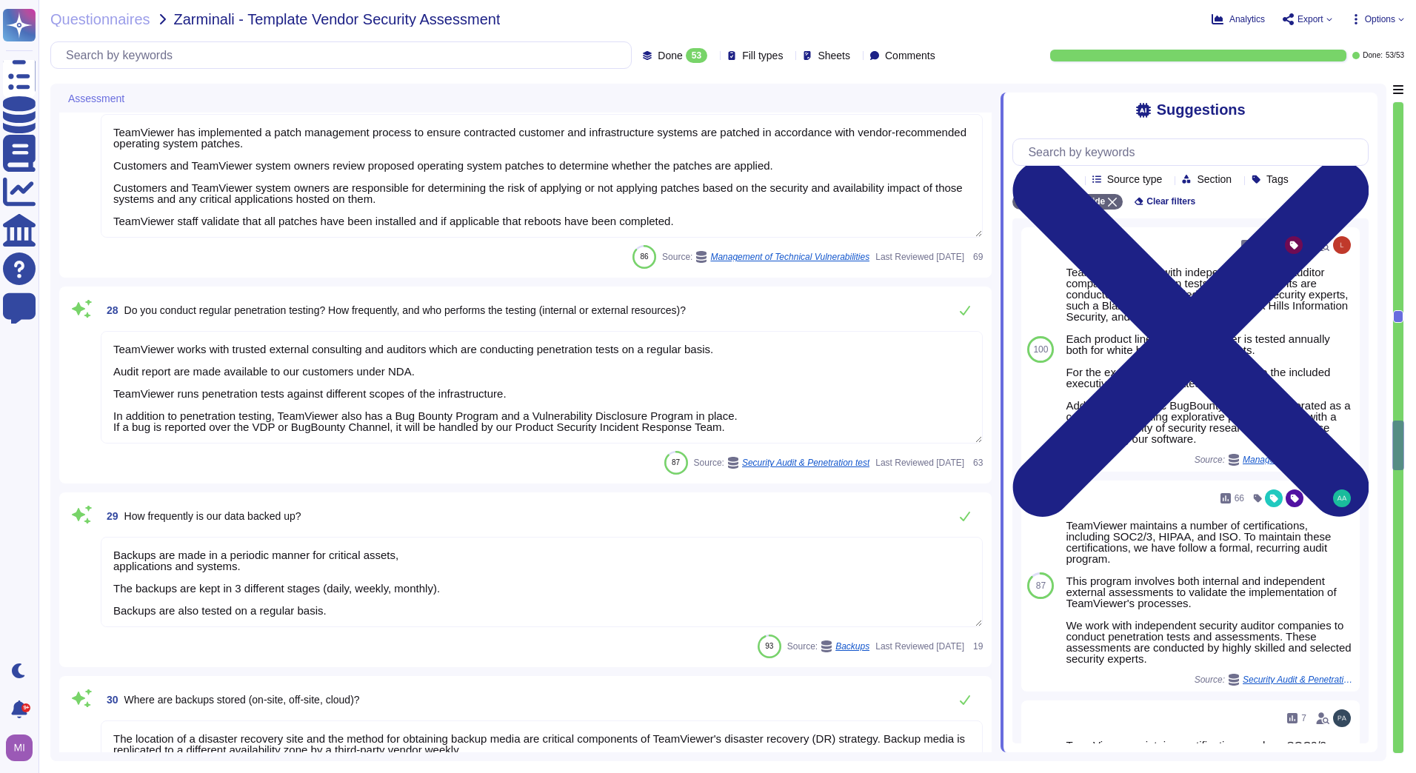
type textarea "Customer data is backed up and monitored for completeness and disruptions. Back…"
type textarea "TeamViewer ensures no data loss as part of its Recovery Point Objective (RPO) a…"
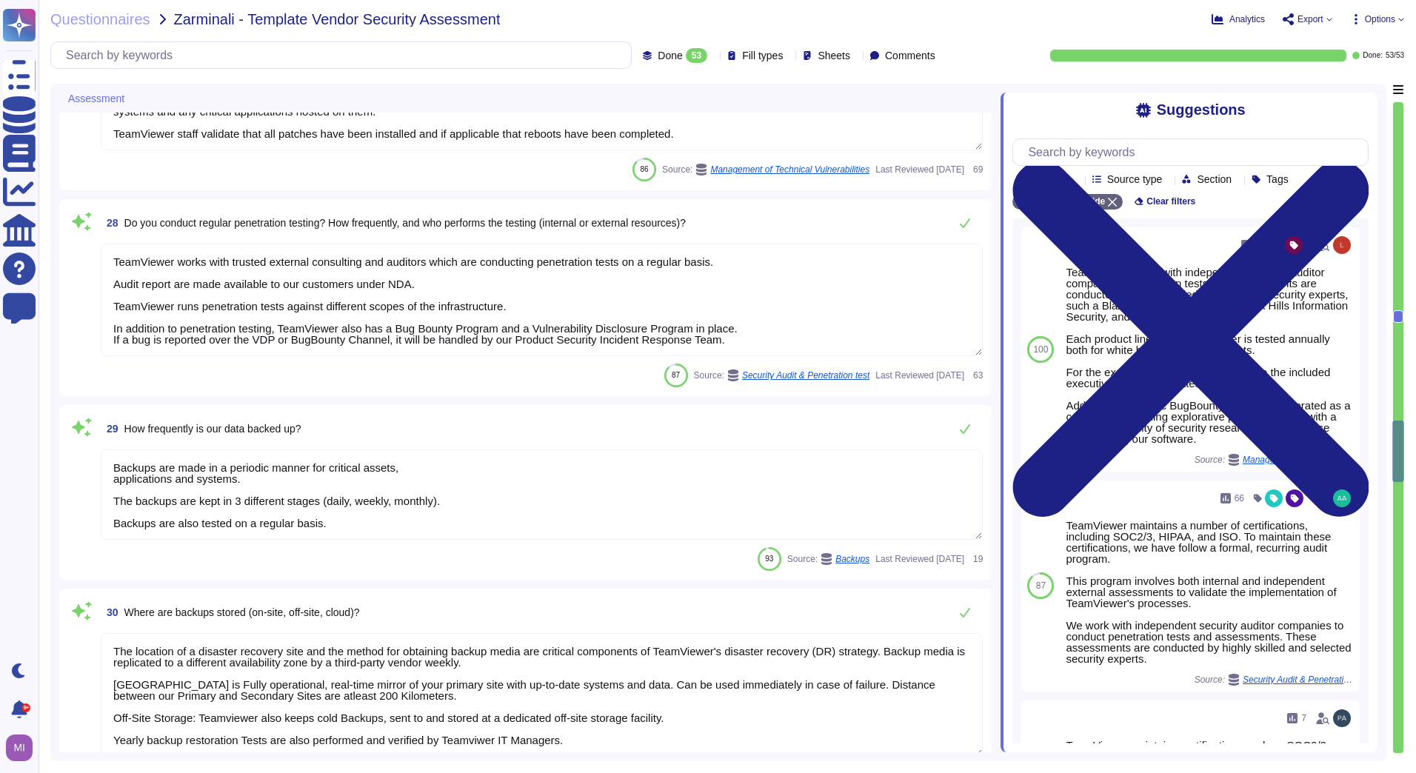
type textarea "The Employees receive regular data protection training and are bound to confide…"
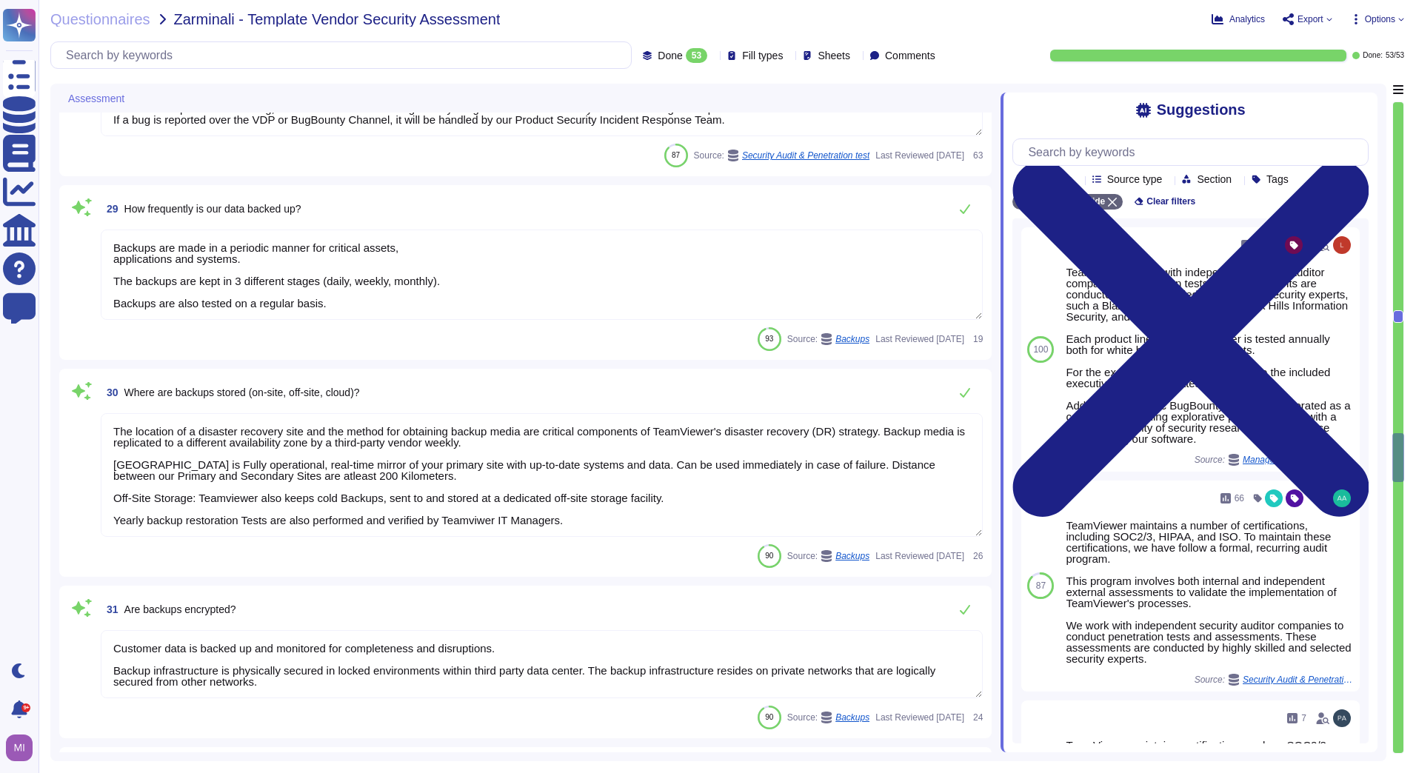
type textarea "TeamViewer does have a Business Continuity Plan and as well a Disaster Recovery…"
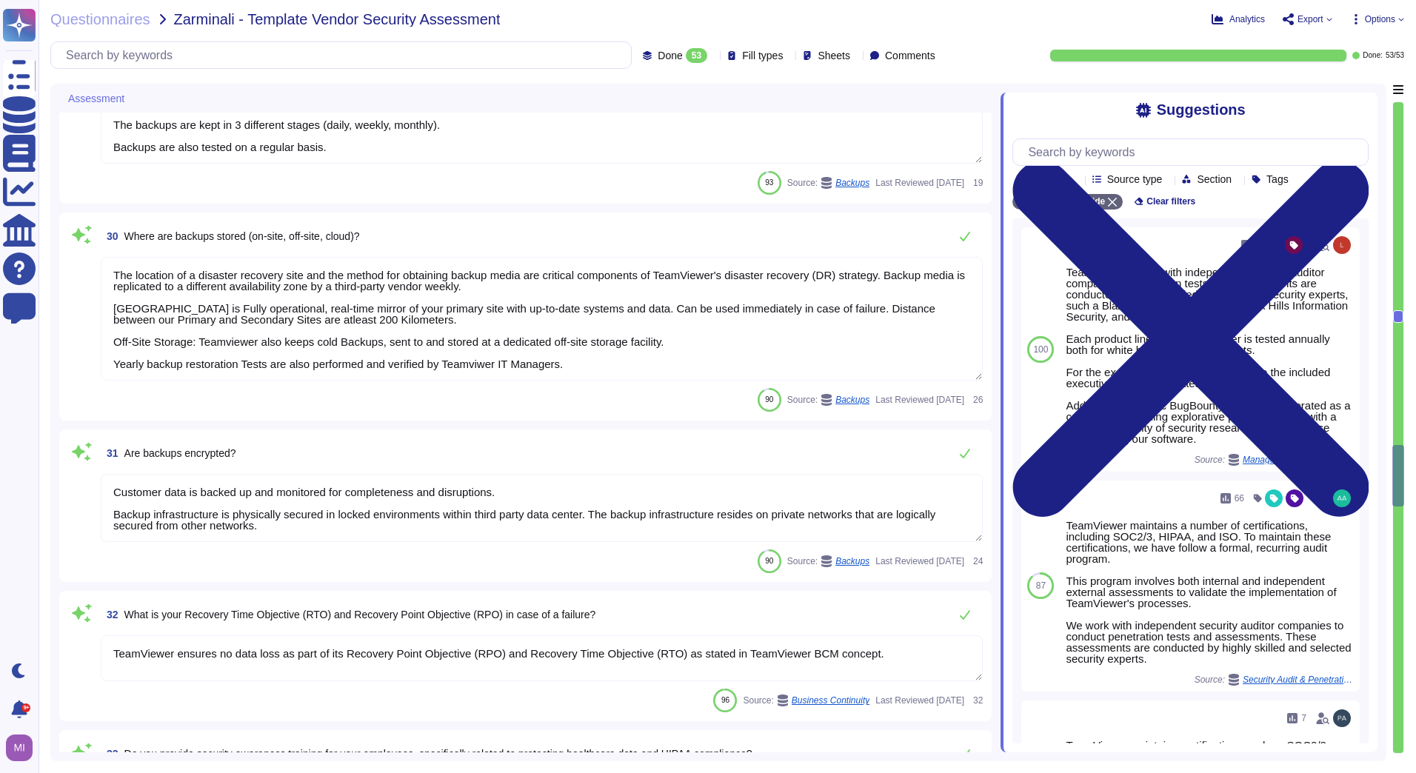
type textarea "Business continuity and disaster recovery plans are tested annually and include…"
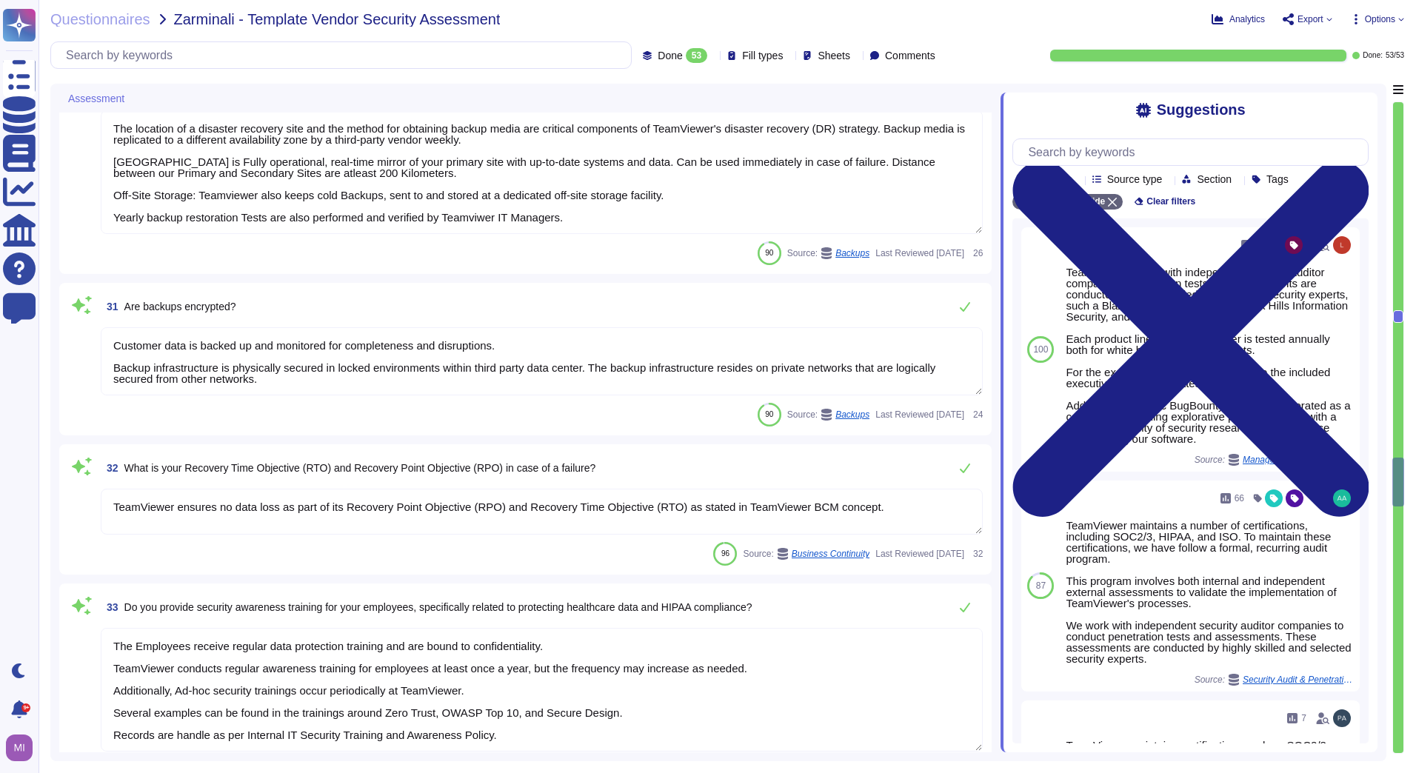
type textarea "At TeamViewer, we take cybersecurity seriously. As part of our risk management …"
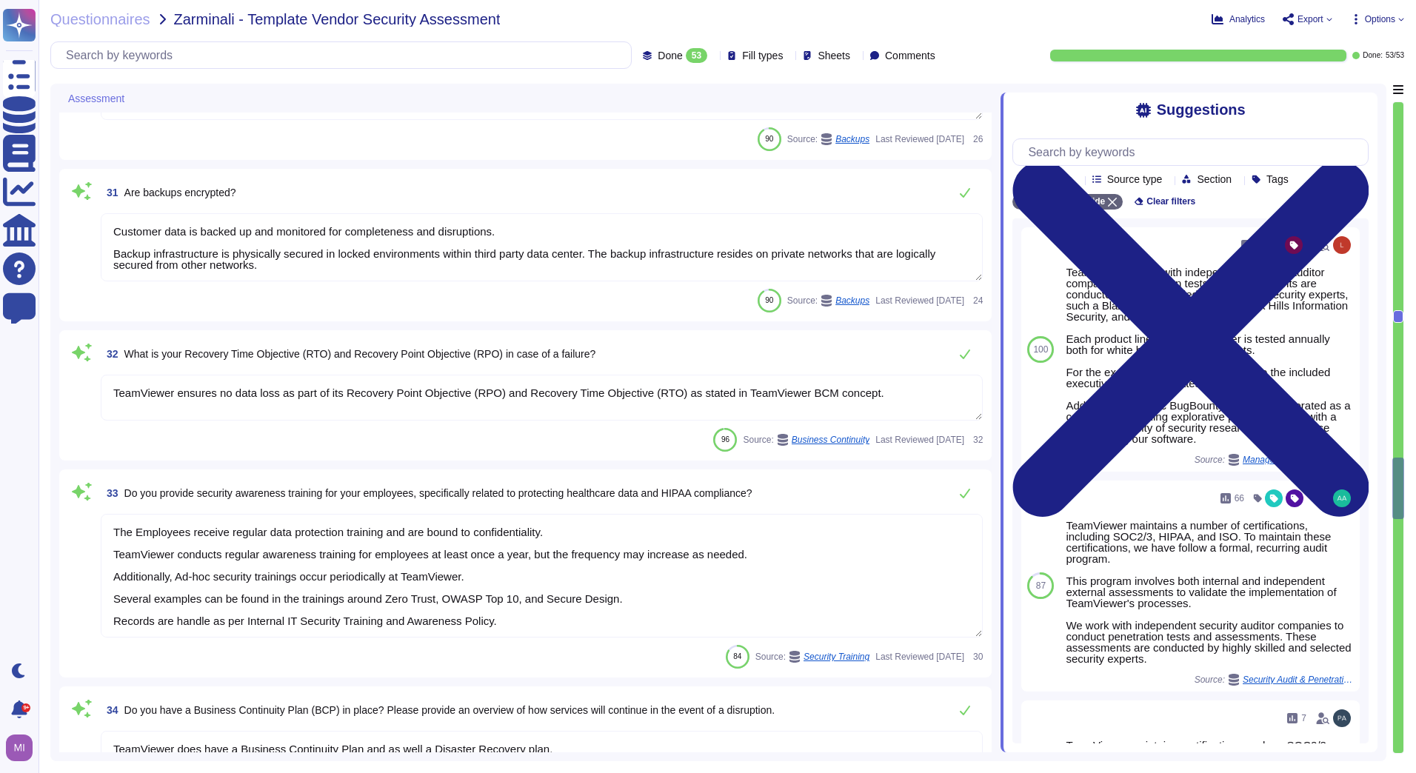
scroll to position [5412, 0]
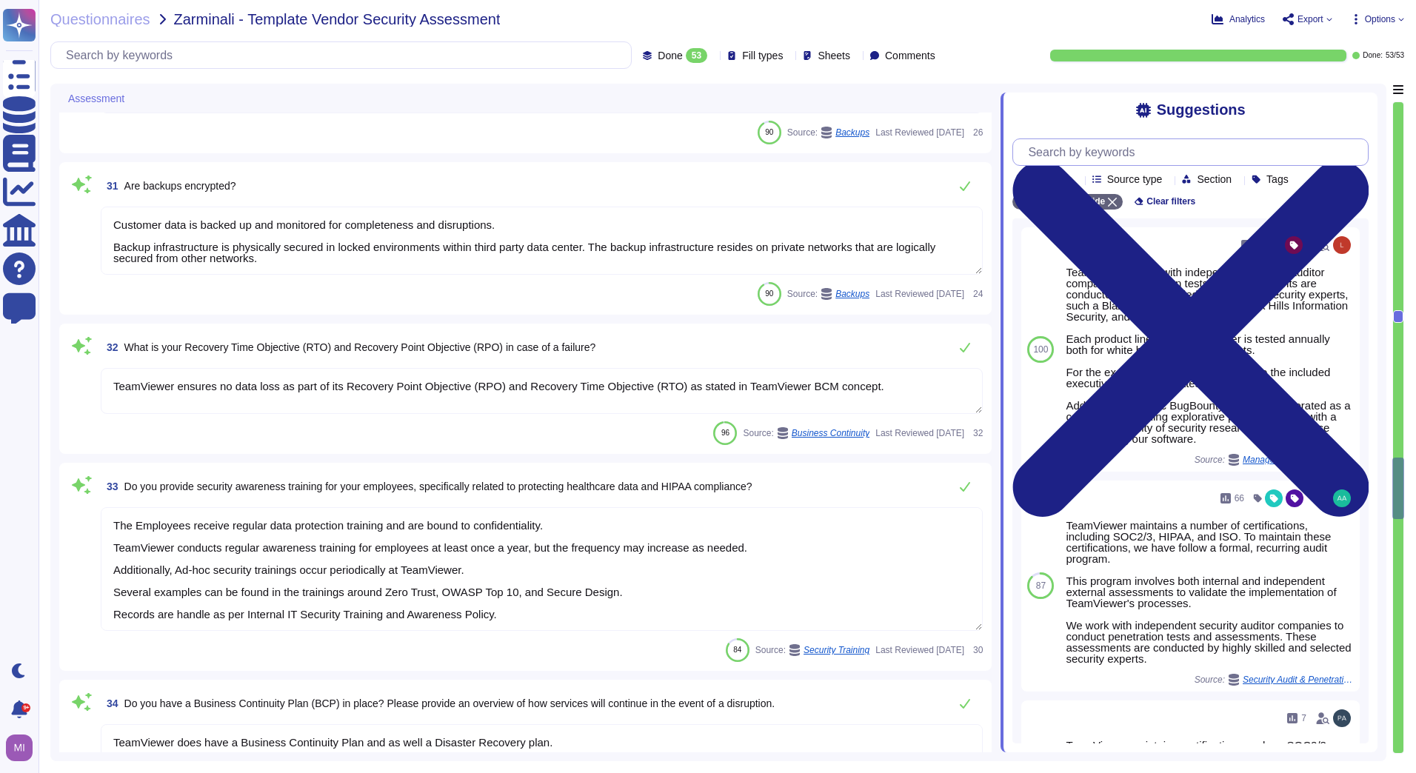
click at [1217, 158] on input "text" at bounding box center [1193, 152] width 347 height 26
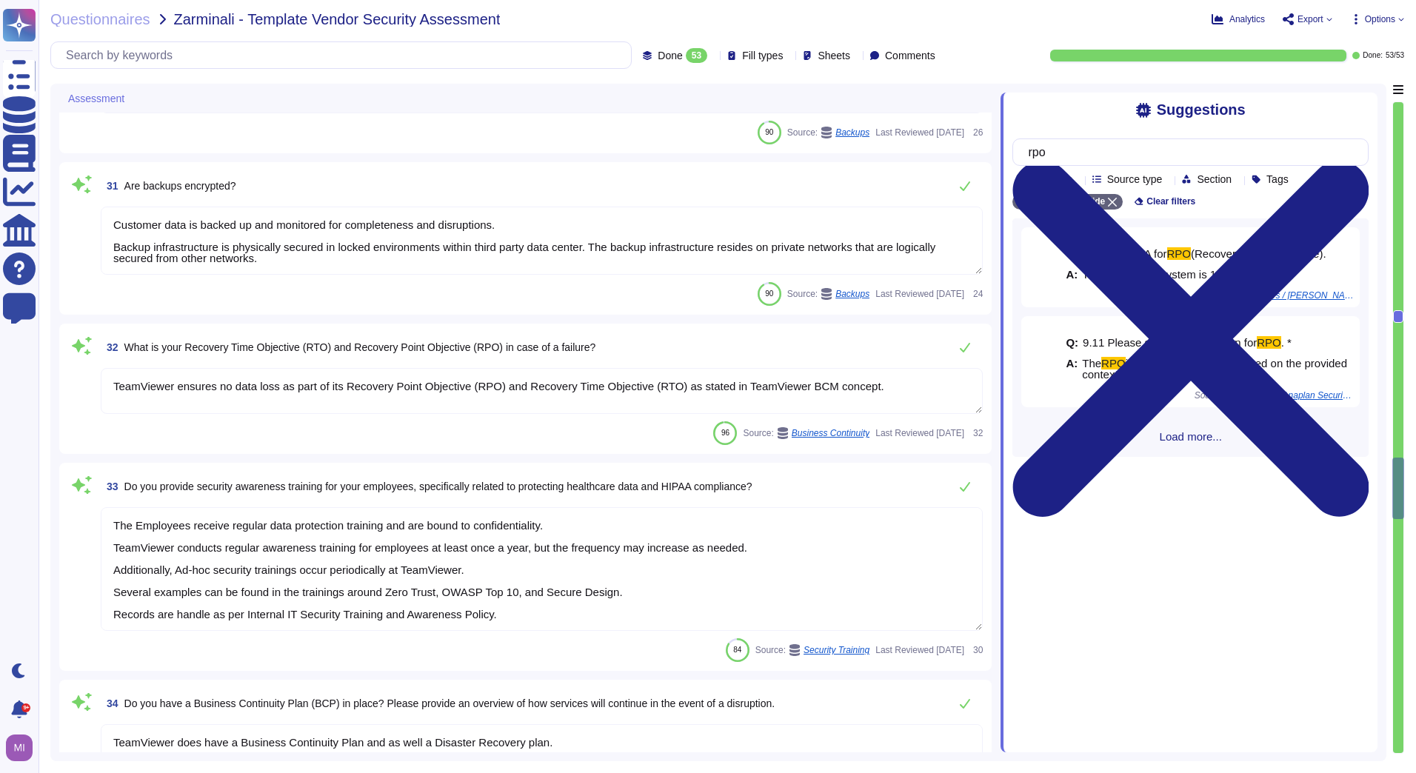
type input "rpo"
click at [498, 386] on textarea "TeamViewer ensures no data loss as part of its Recovery Point Objective (RPO) a…" at bounding box center [542, 391] width 882 height 46
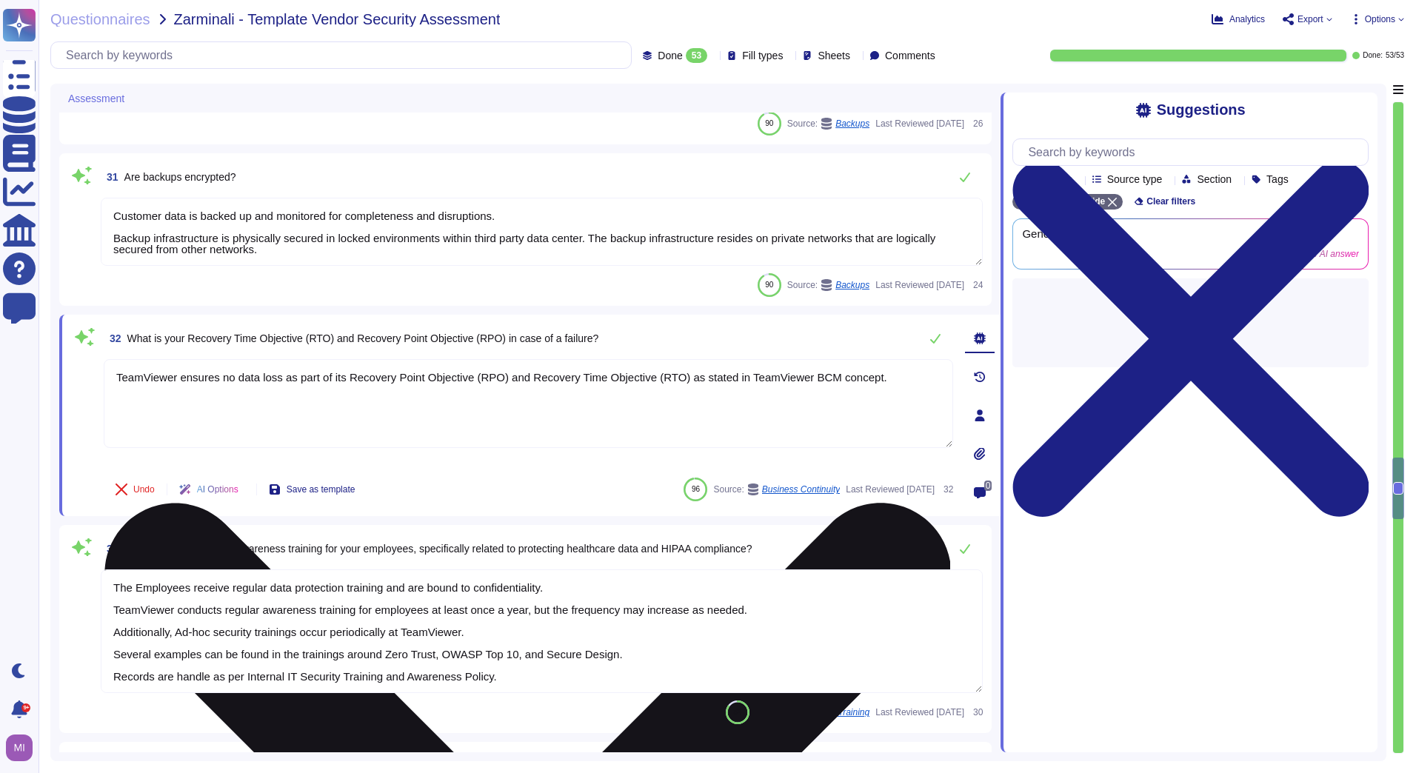
type textarea "At TeamViewer, we take cybersecurity seriously. As part of our risk management …"
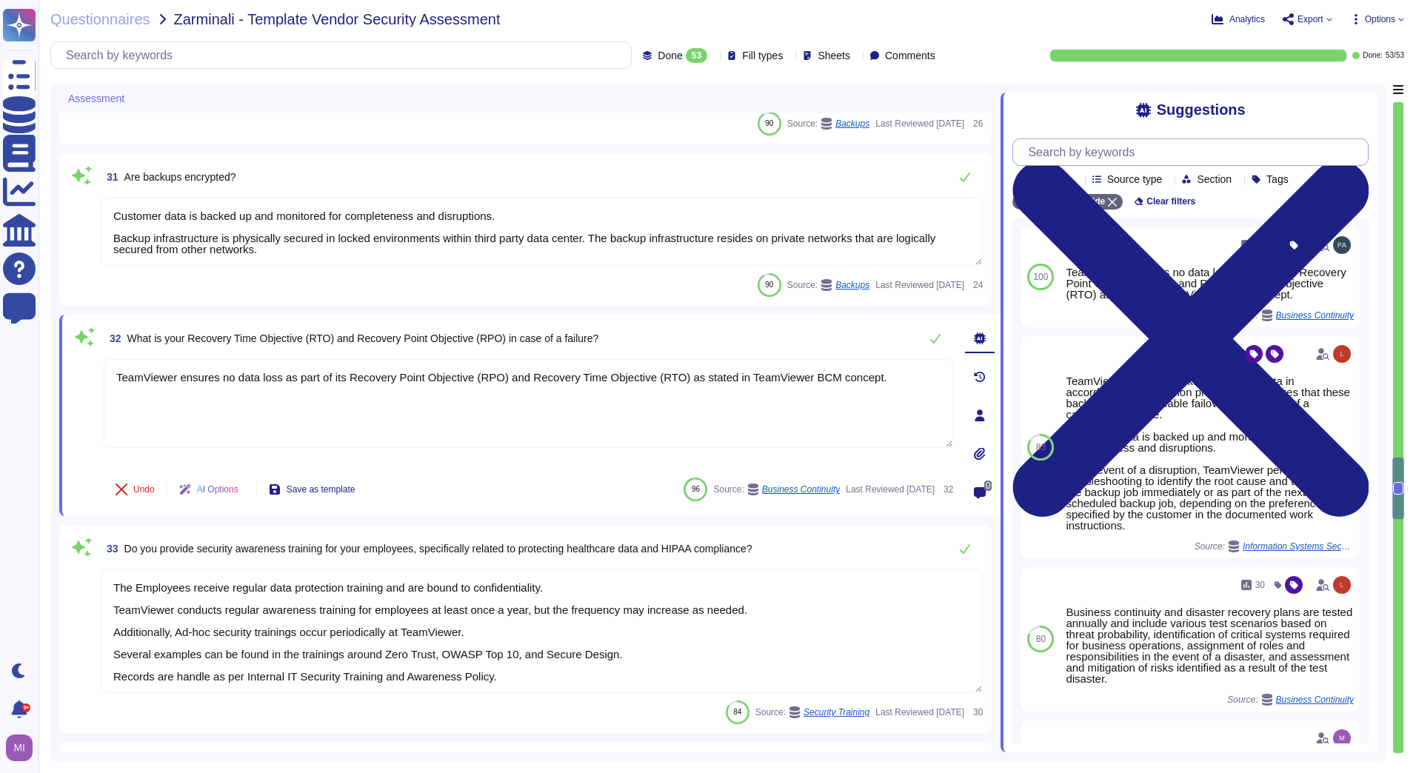
click at [1102, 155] on input "text" at bounding box center [1193, 152] width 347 height 26
click at [1113, 156] on input "text" at bounding box center [1193, 152] width 347 height 26
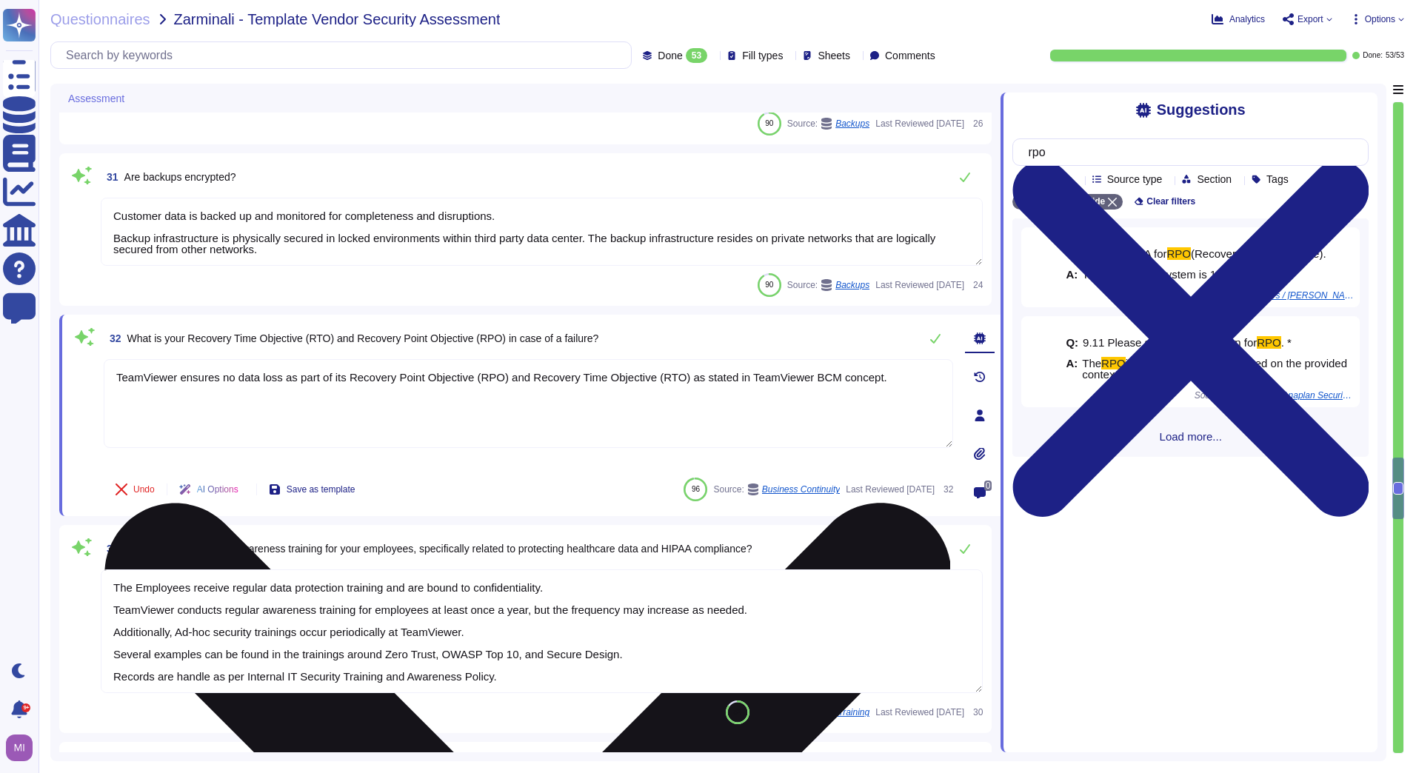
type input "rpo"
click at [883, 375] on textarea "TeamViewer ensures no data loss as part of its Recovery Point Objective (RPO) a…" at bounding box center [528, 403] width 849 height 89
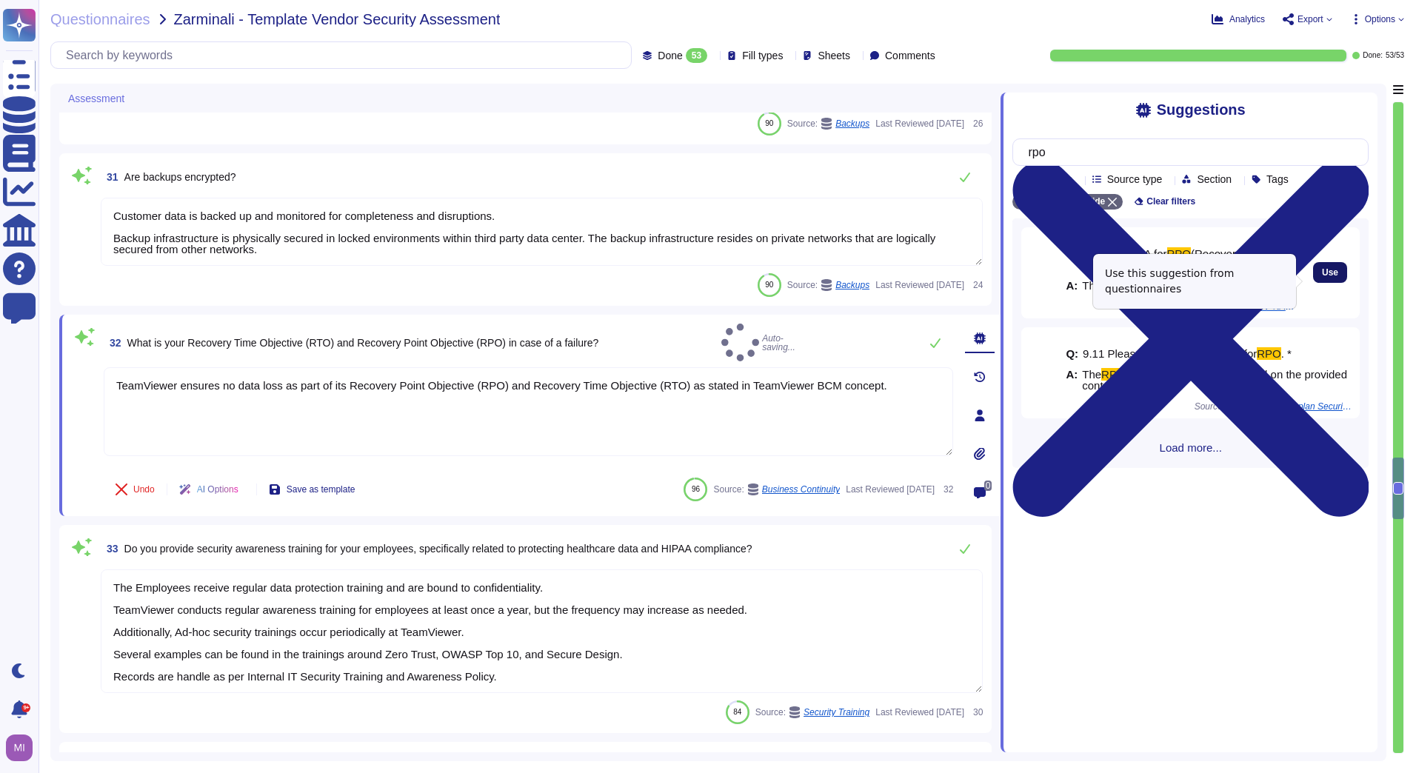
click at [1328, 283] on button "Use" at bounding box center [1330, 272] width 34 height 21
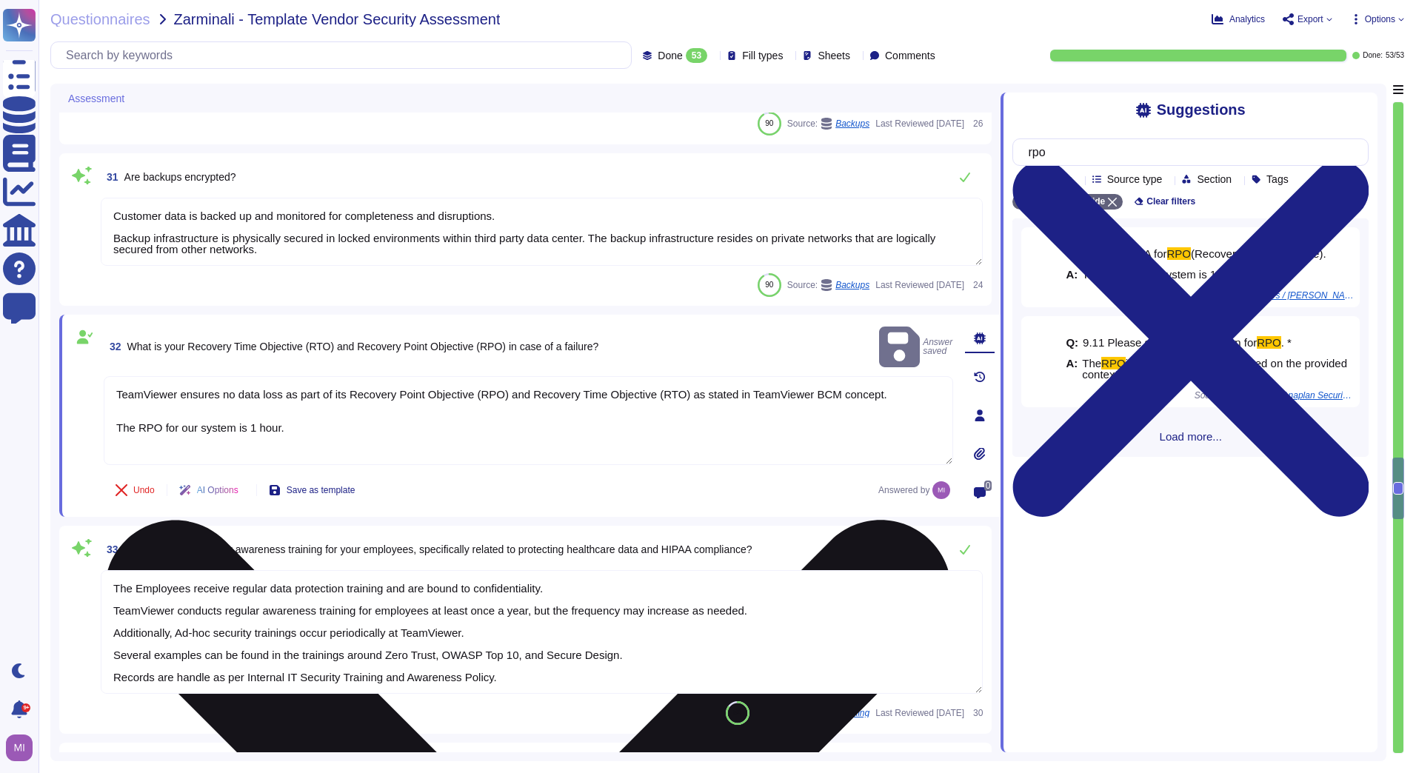
click at [486, 395] on textarea "TeamViewer ensures no data loss as part of its Recovery Point Objective (RPO) a…" at bounding box center [528, 420] width 849 height 89
click at [467, 404] on textarea "TeamViewer ensures no data loss as part of its Recovery Point Objective (RPO) a…" at bounding box center [528, 420] width 849 height 89
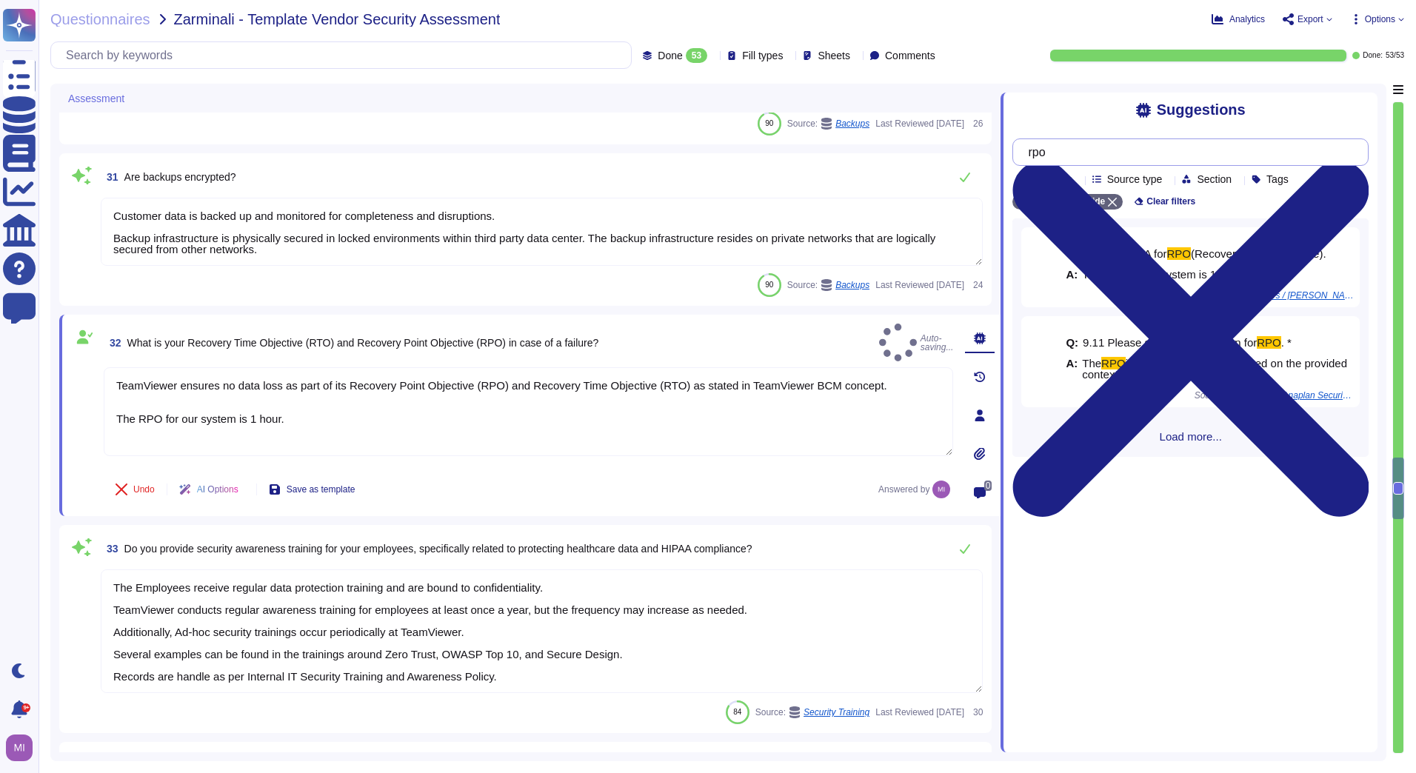
type textarea "TeamViewer ensures no data loss as part of its Recovery Point Objective (RPO) a…"
click at [1082, 159] on input "rpo" at bounding box center [1186, 152] width 332 height 26
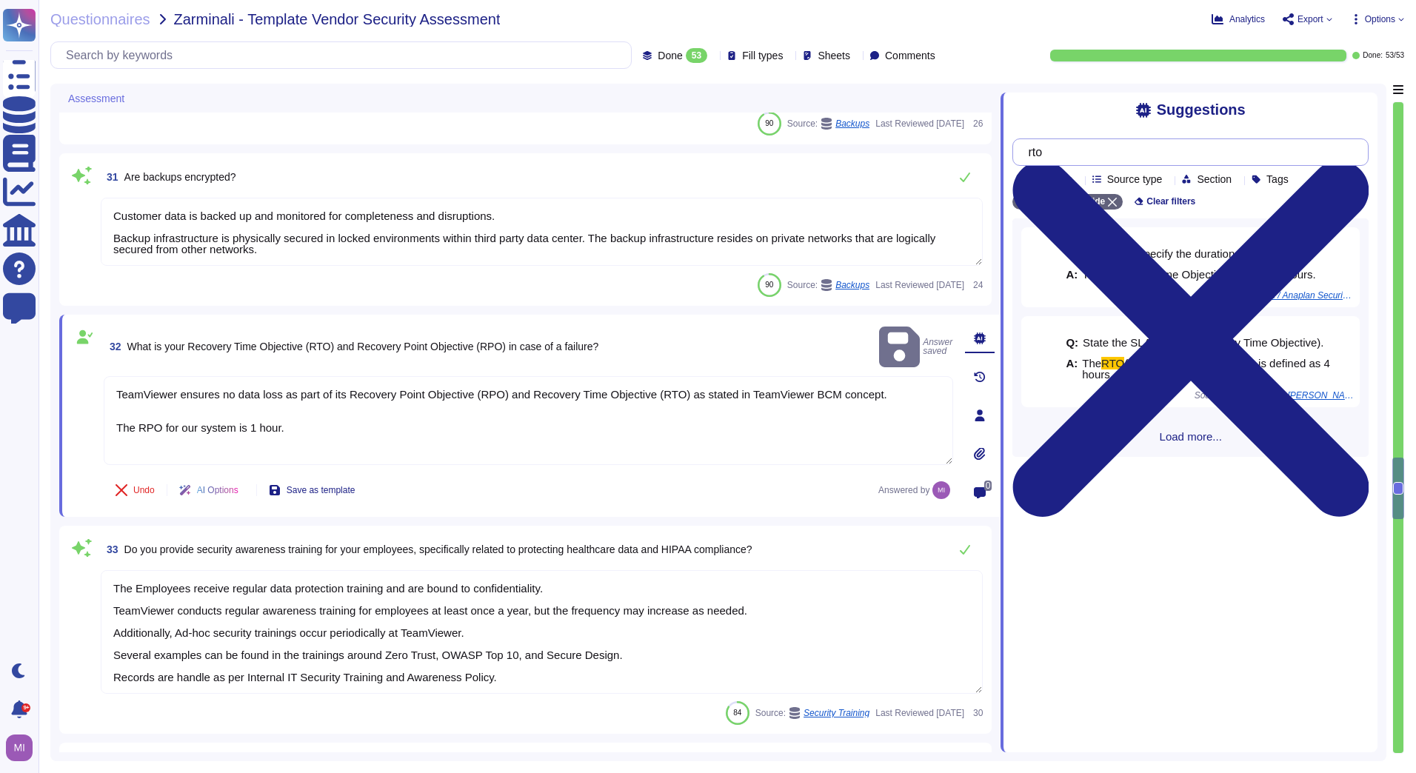
type input "rto"
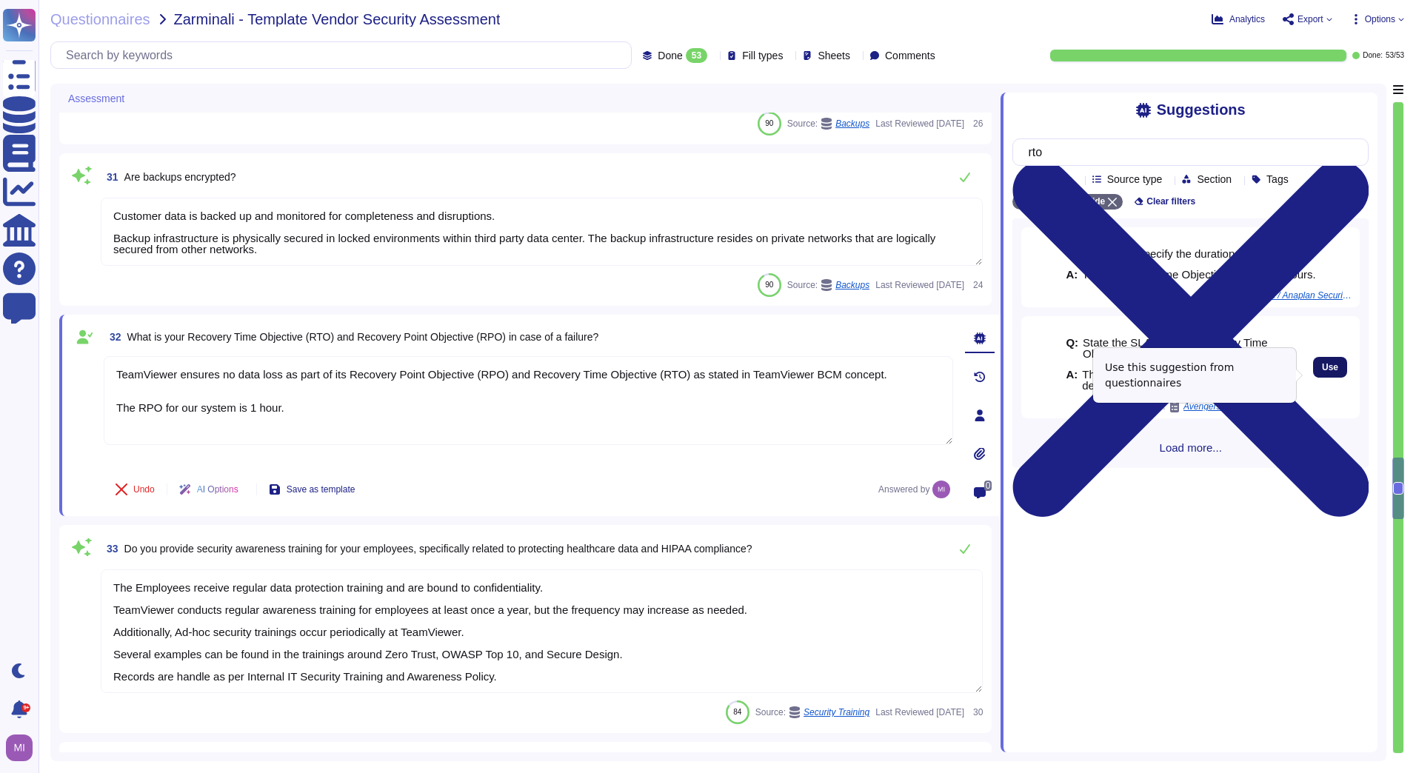
click at [1322, 372] on span "Use" at bounding box center [1330, 367] width 16 height 9
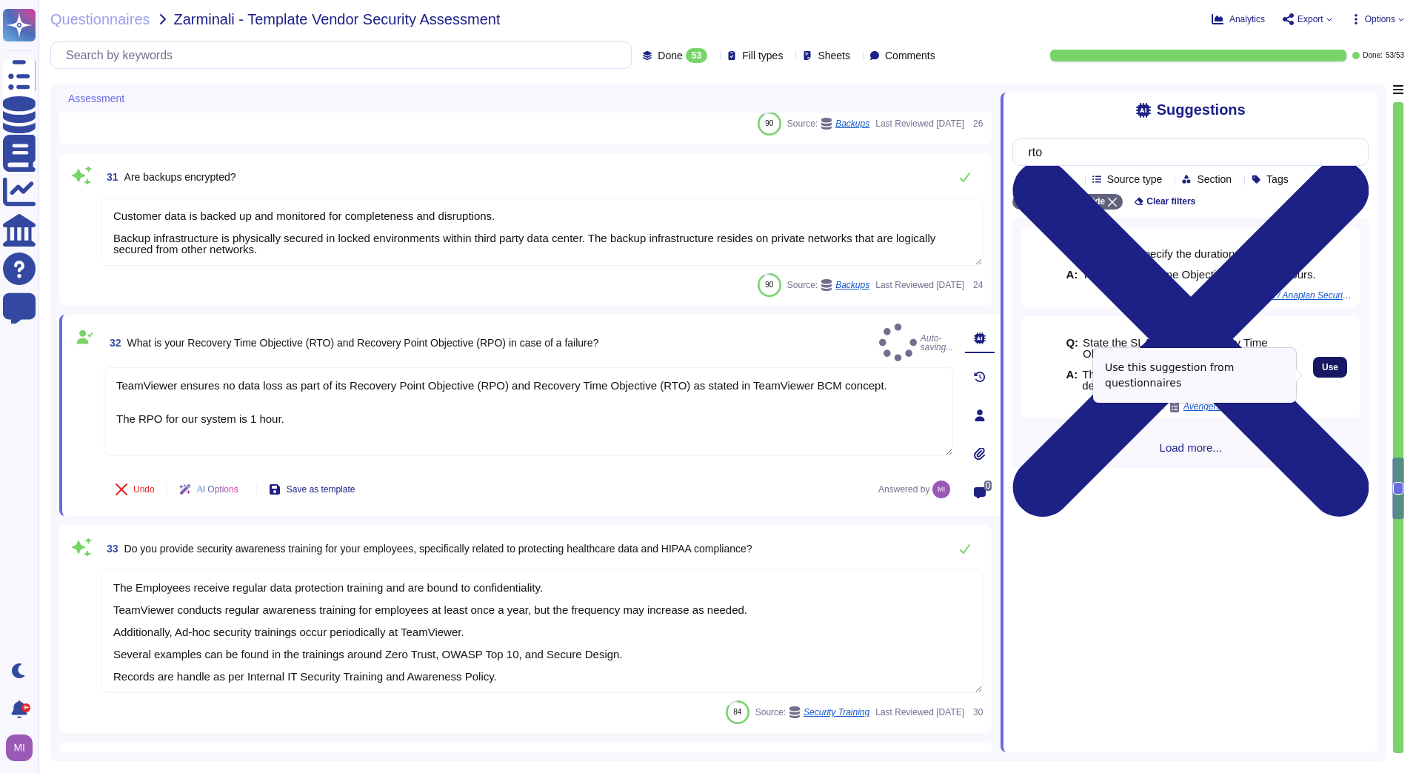
type textarea "TeamViewer ensures no data loss as part of its Recovery Point Objective (RPO) a…"
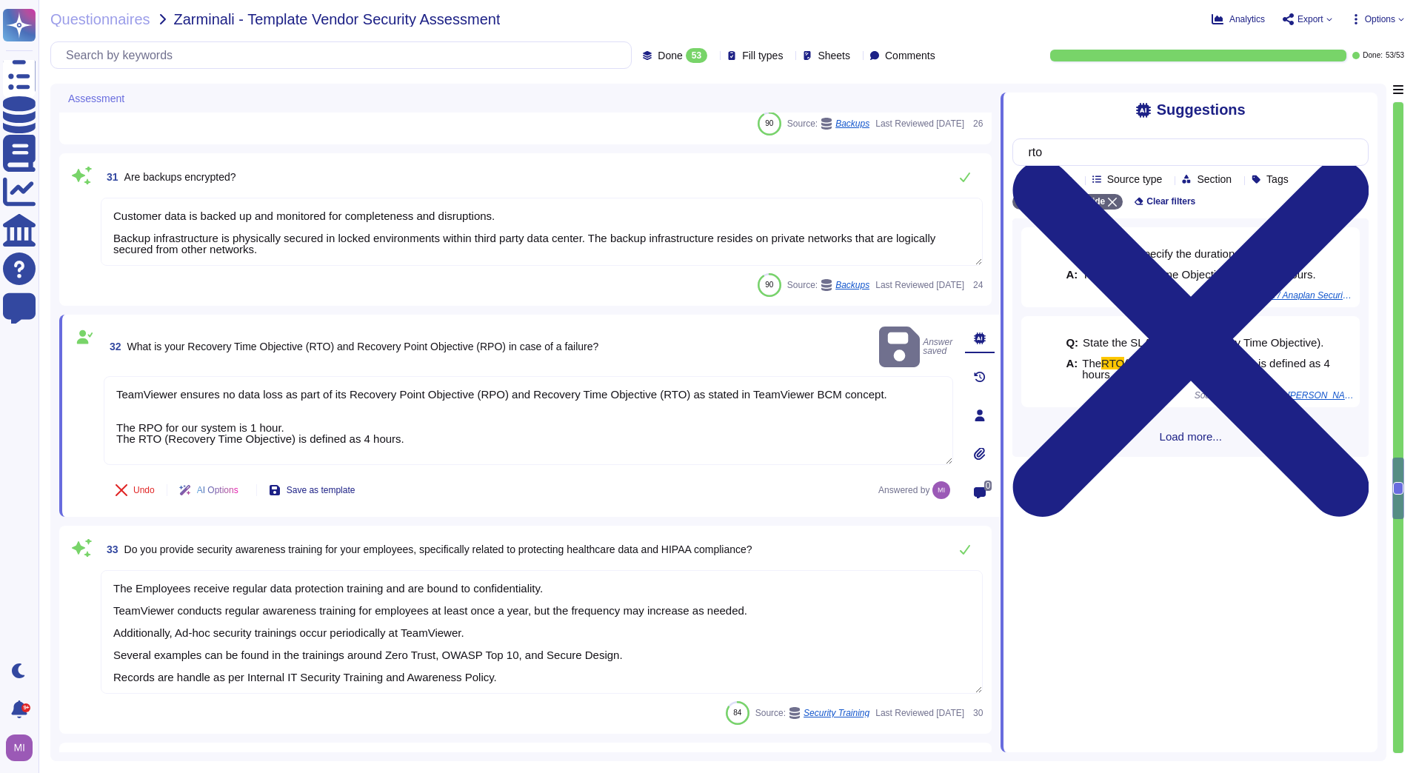
scroll to position [1, 0]
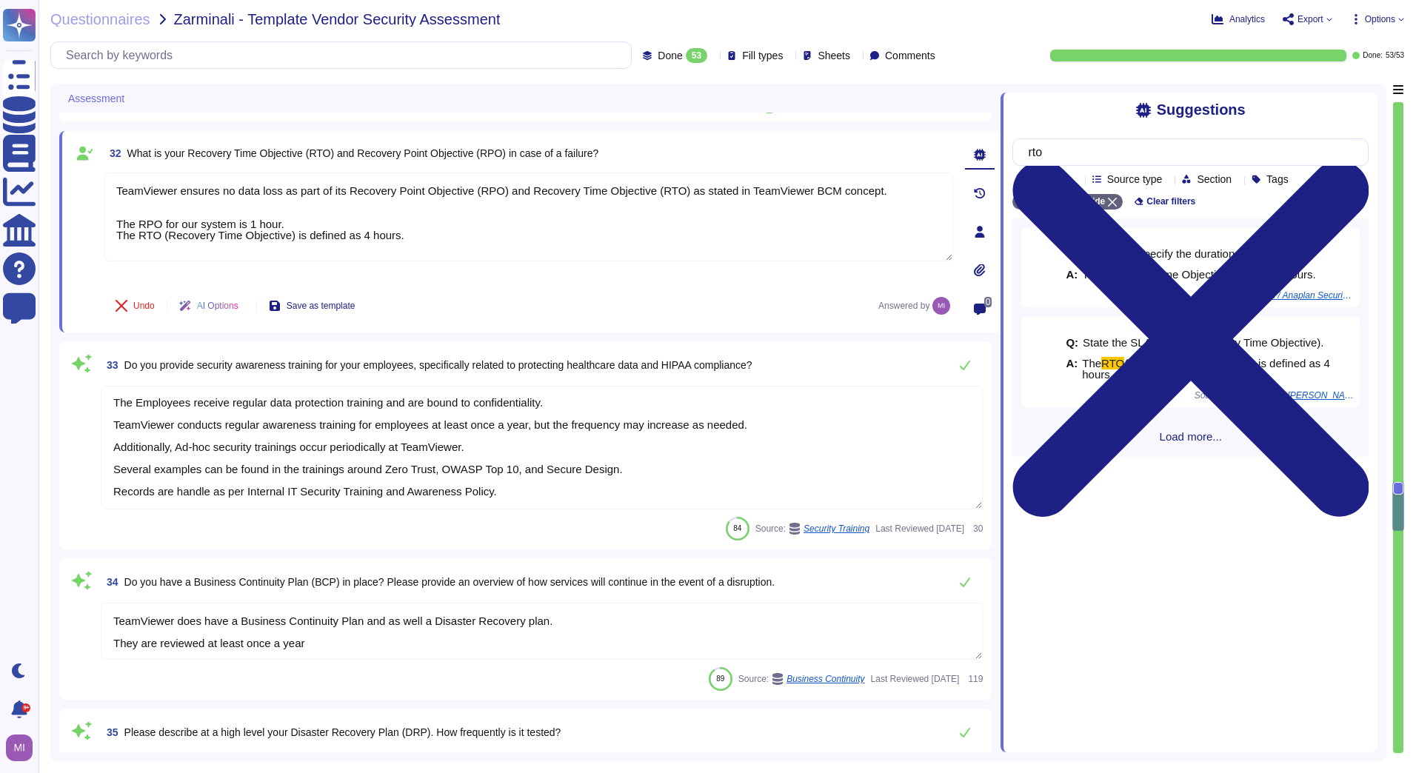
type textarea "We have audited the Consolidated Financial Statements of TeamViewer SE, Göpping…"
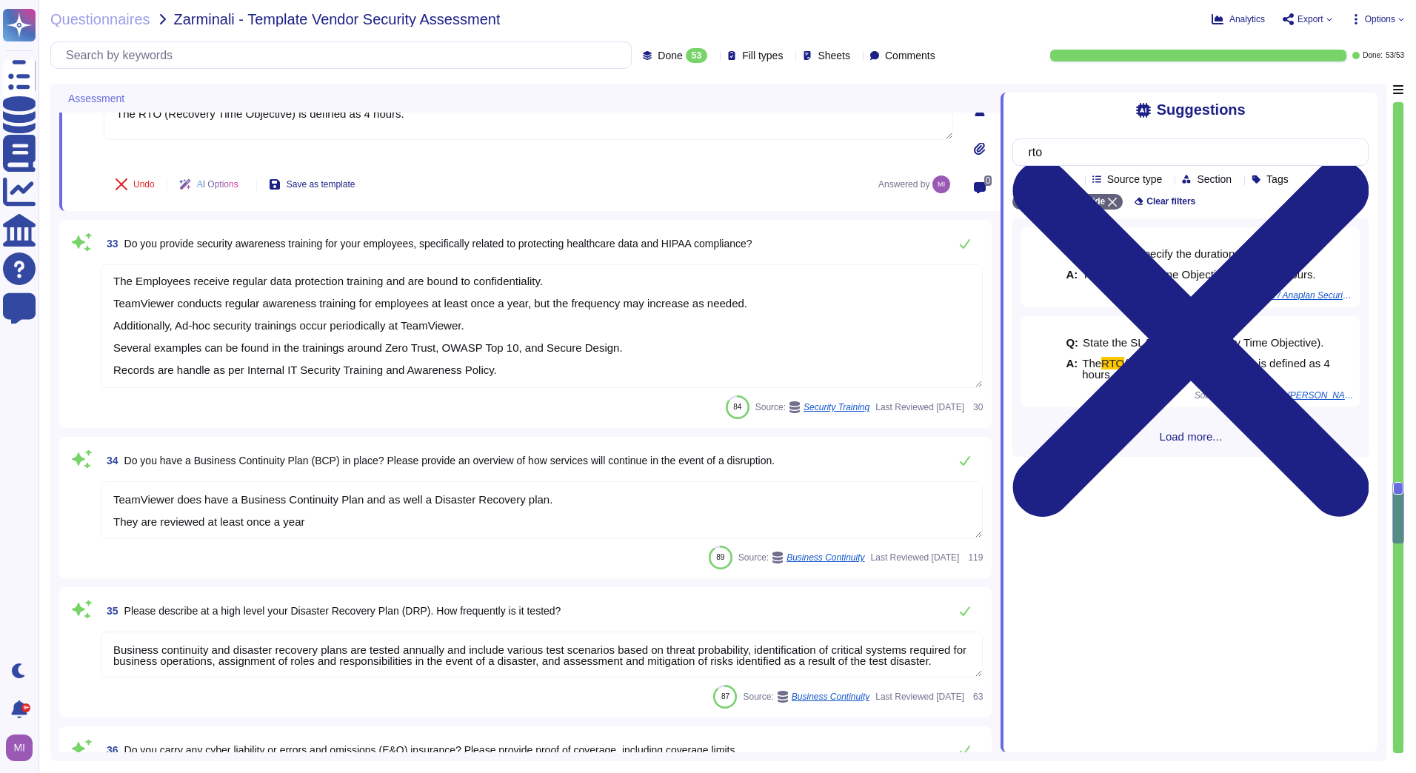
type textarea "With AI Services, we endeavor to remove personal data for our customers at an e…"
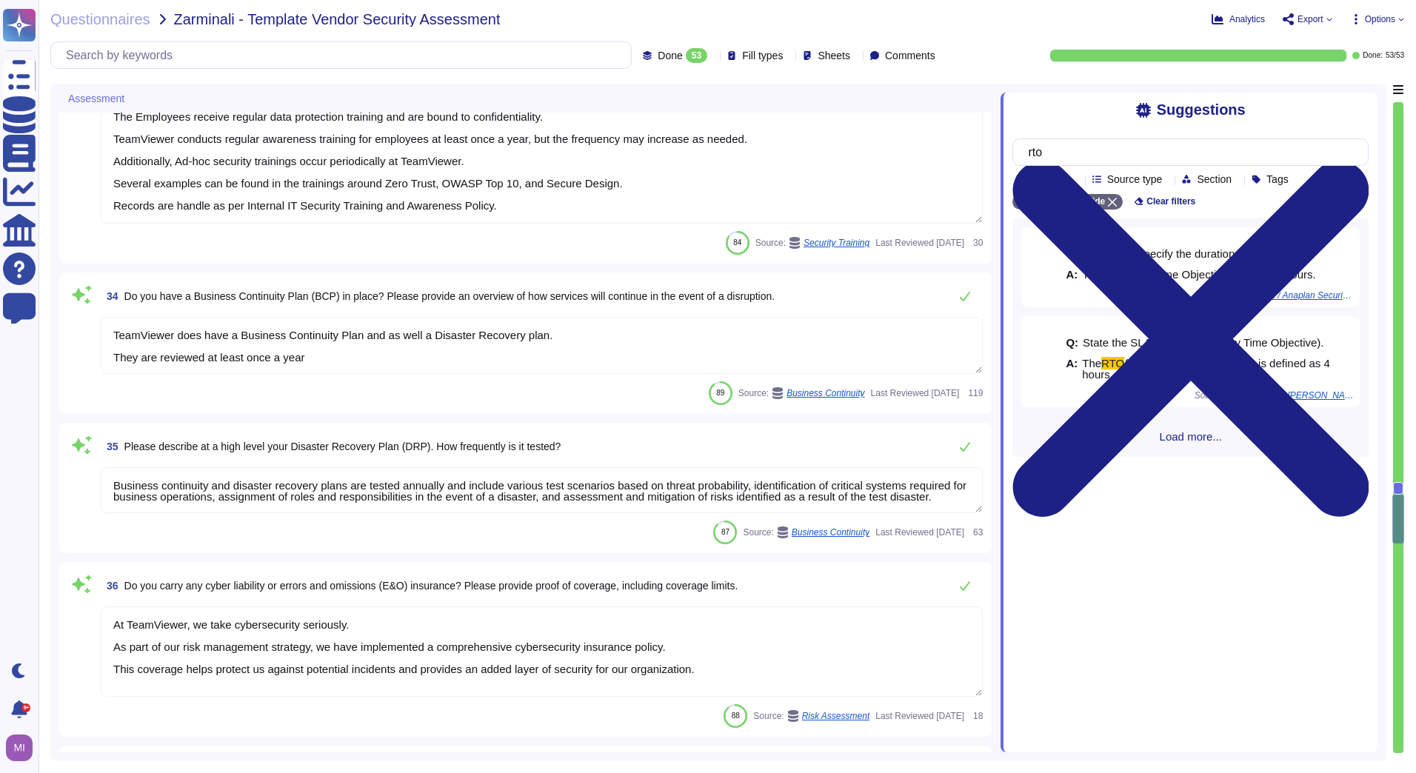
type textarea "TeamViewer has an established data deletion concept that is centrally overseen …"
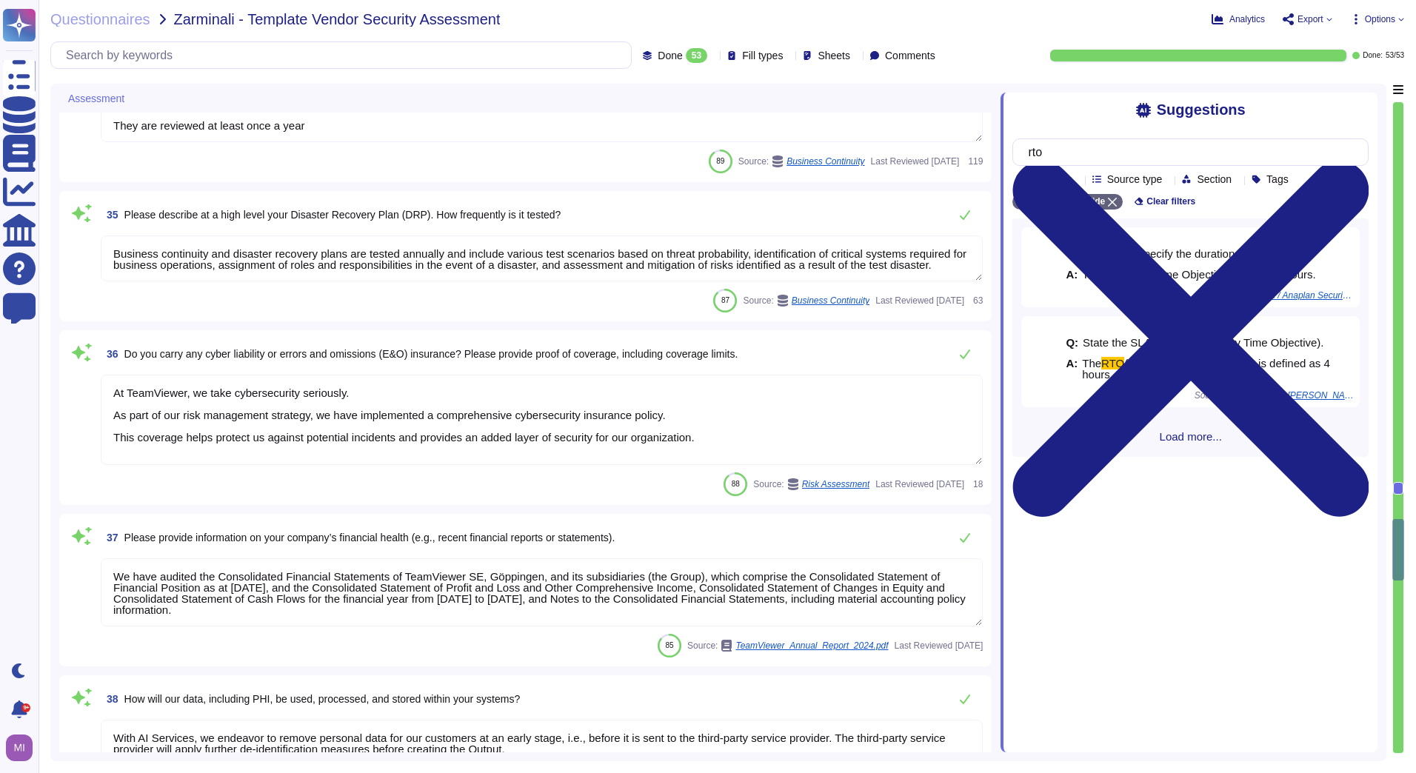
type textarea "Data destruction procedures are in place to guide the secure disposal of data a…"
type textarea "For more information, please have a look at TeamViewer's subprocesor list ([URL…"
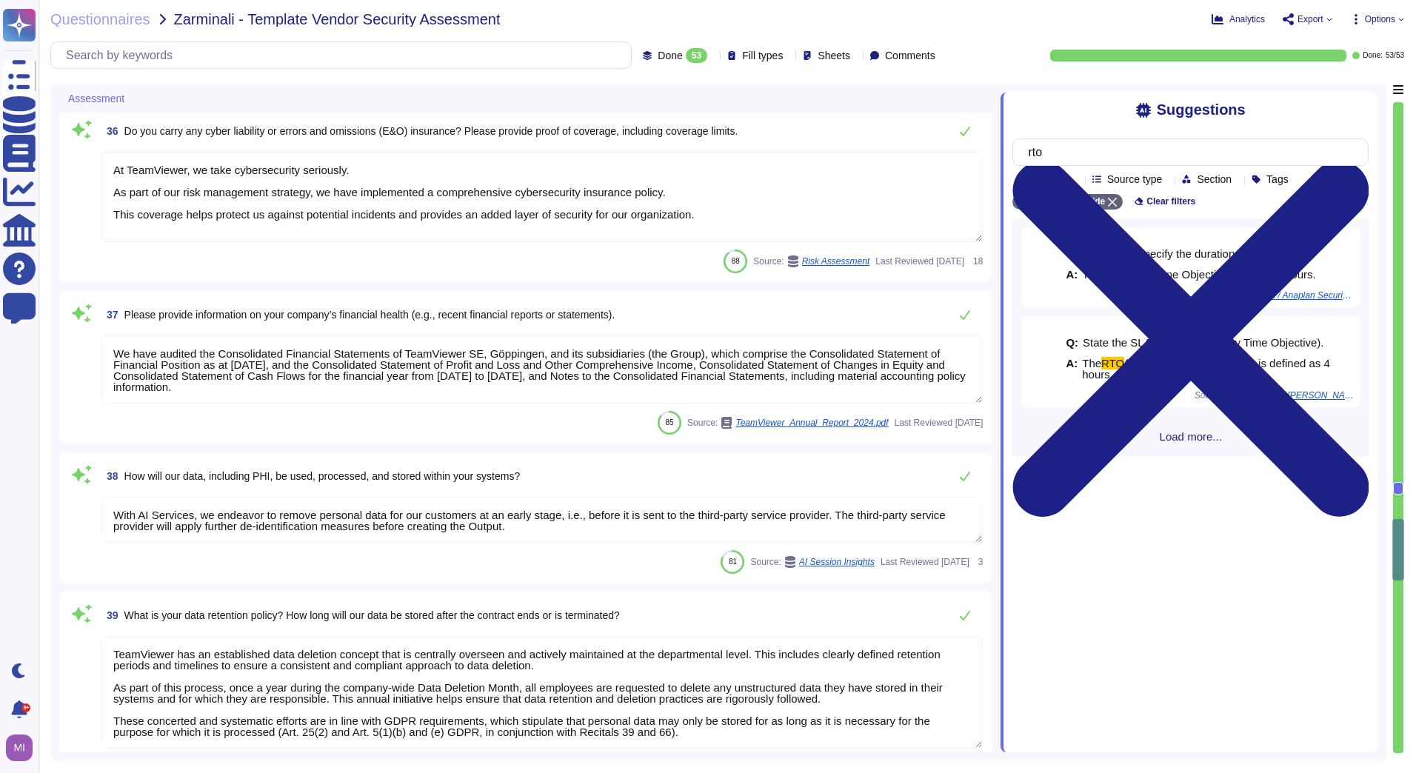
type textarea "Please for the latest version refer to public available document present on [DO…"
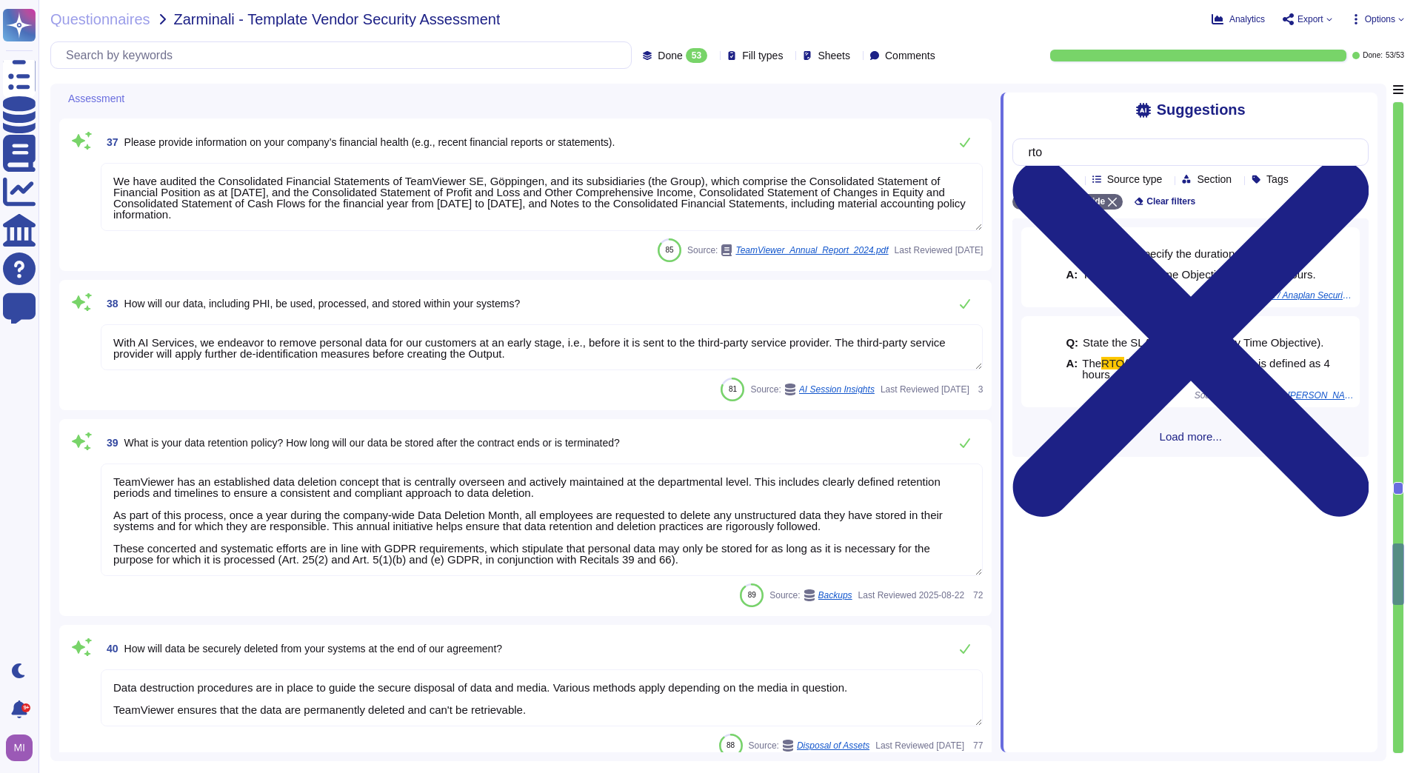
type textarea "Using the TeamViewer API, you can integrate TeamViewer functionality into other…"
type textarea "TeamViewer has its own security policies and approach, following industry best …"
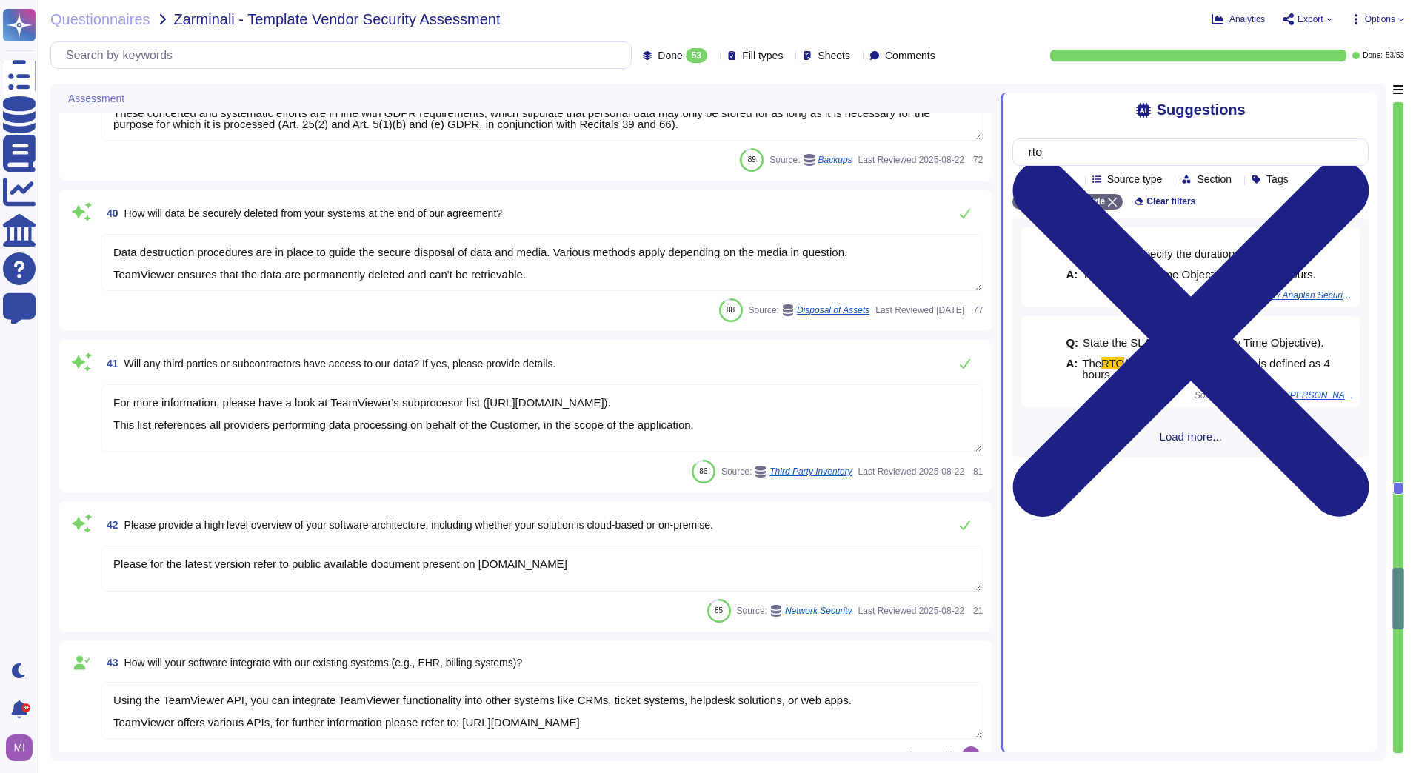
type textarea "TeamViewer has implemented a change advisory board (CAB) for all relevant IT ch…"
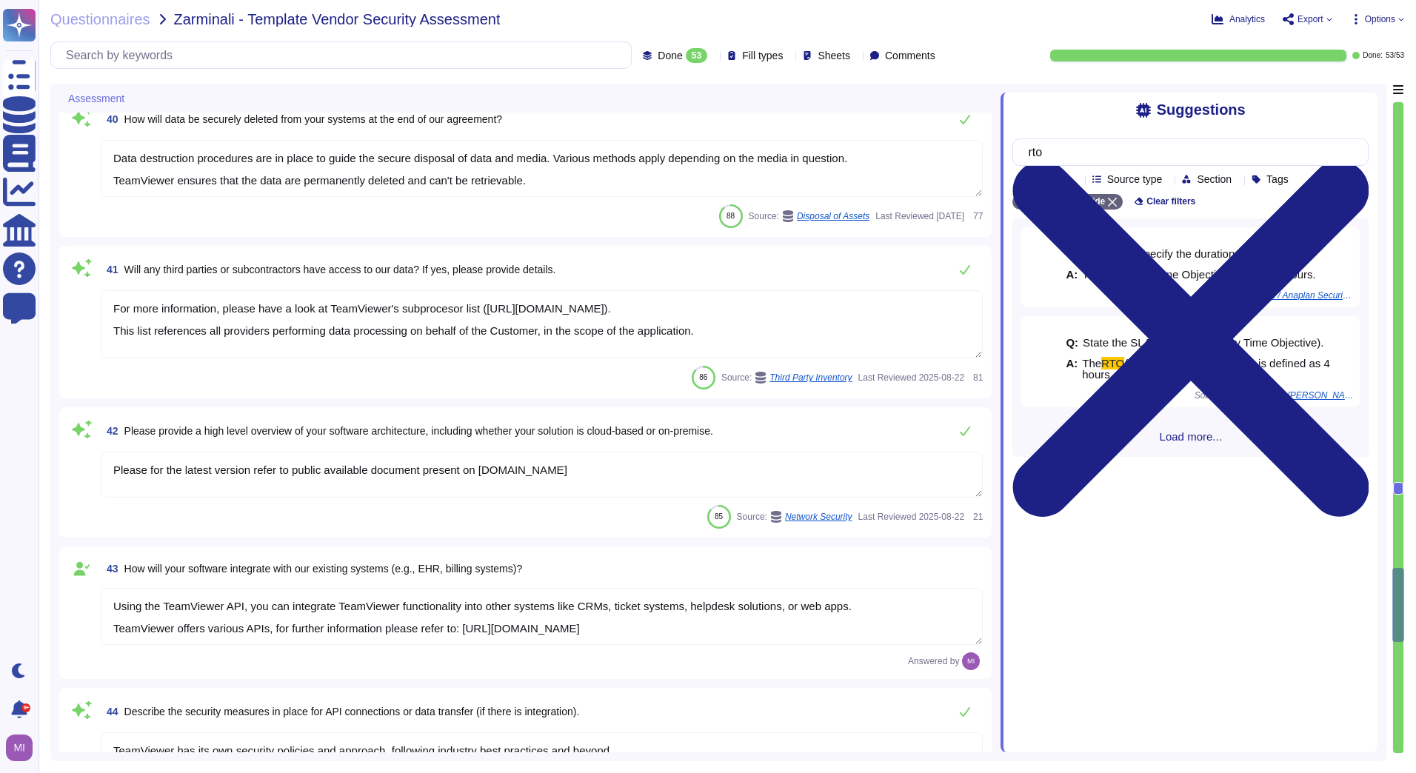
type textarea "TeamViewer provides change logs for changes inherent to a regular software deve…"
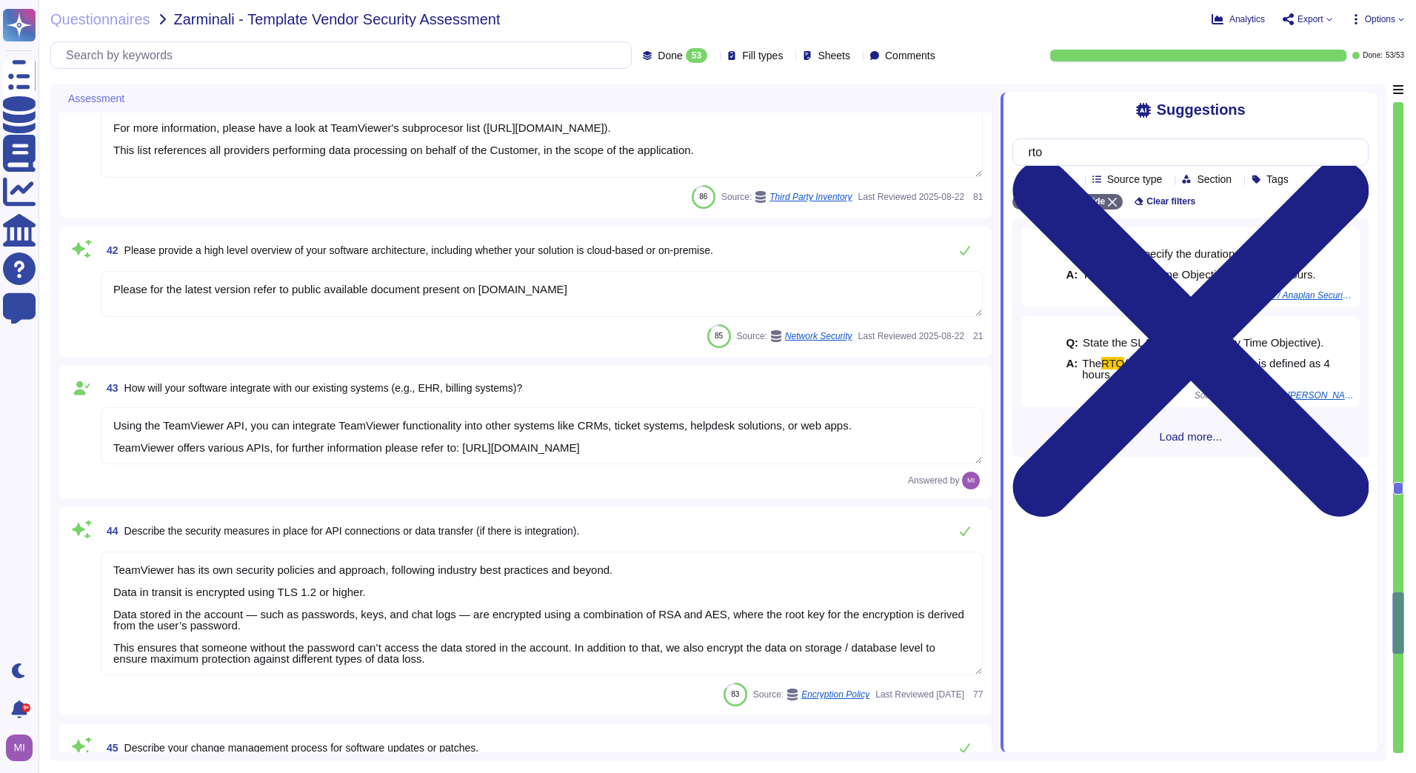
type textarea "All TeamViewer customers use the same SaaS platform - more than 60,000 customer…"
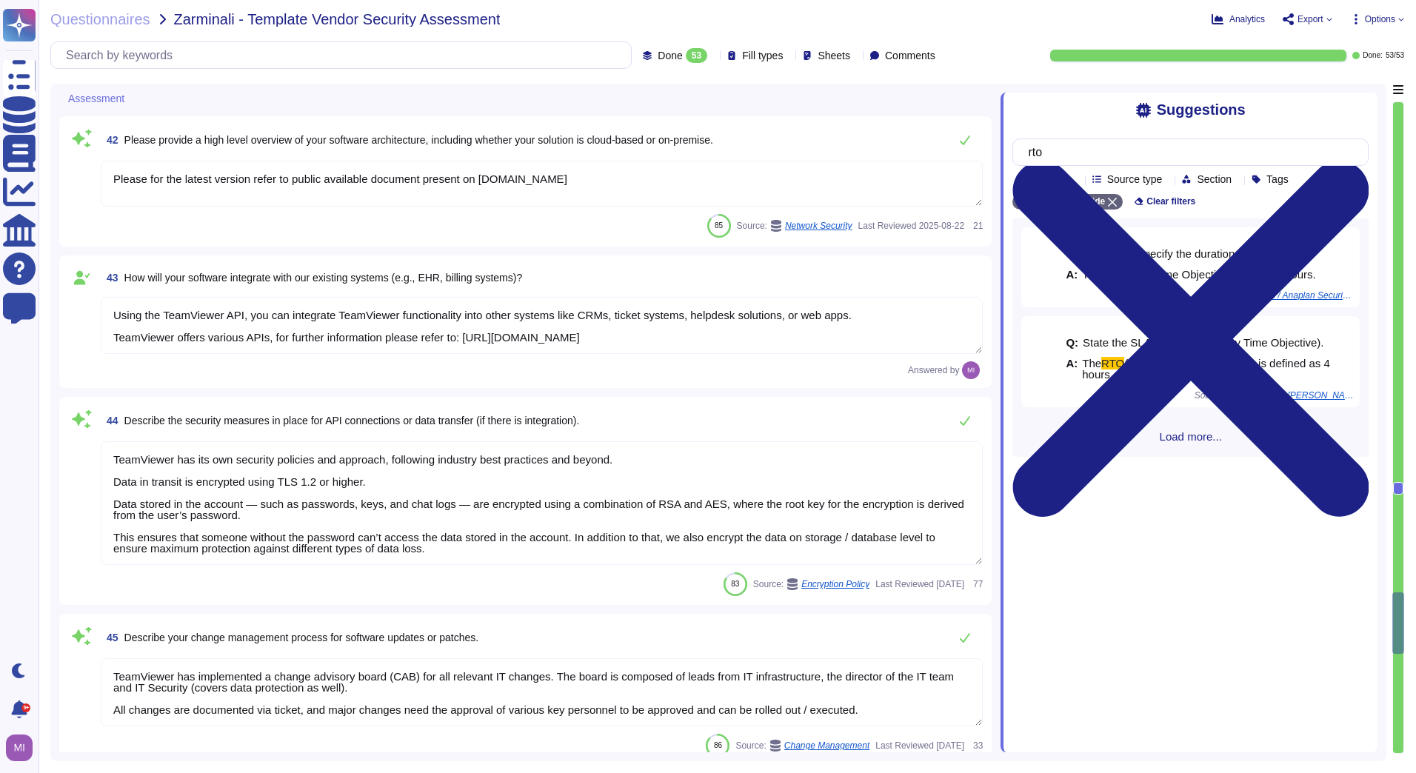
type textarea "TeamViewer offers support all around the clock. SLA and response time engagemen…"
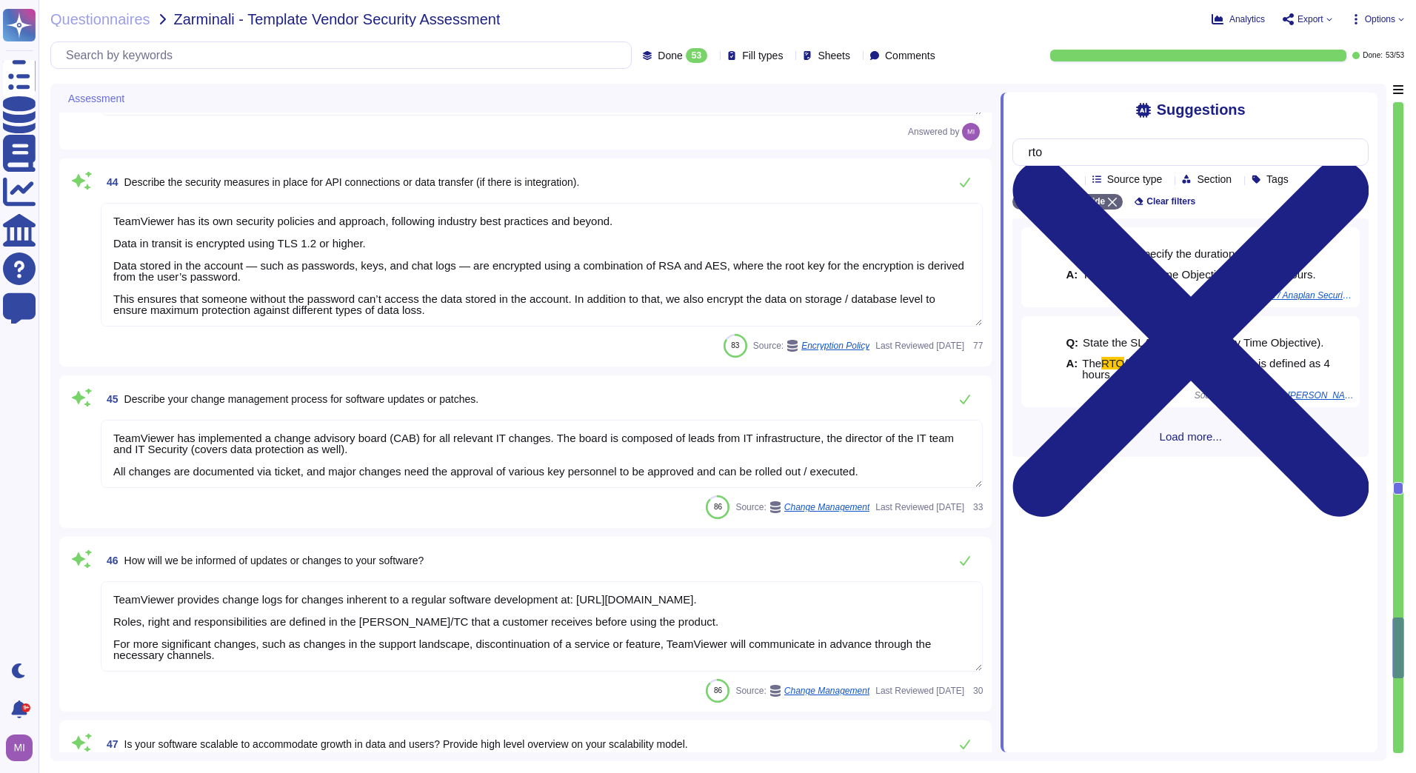
type textarea "Electronic intrusion detection systems are installed with the purpose of monito…"
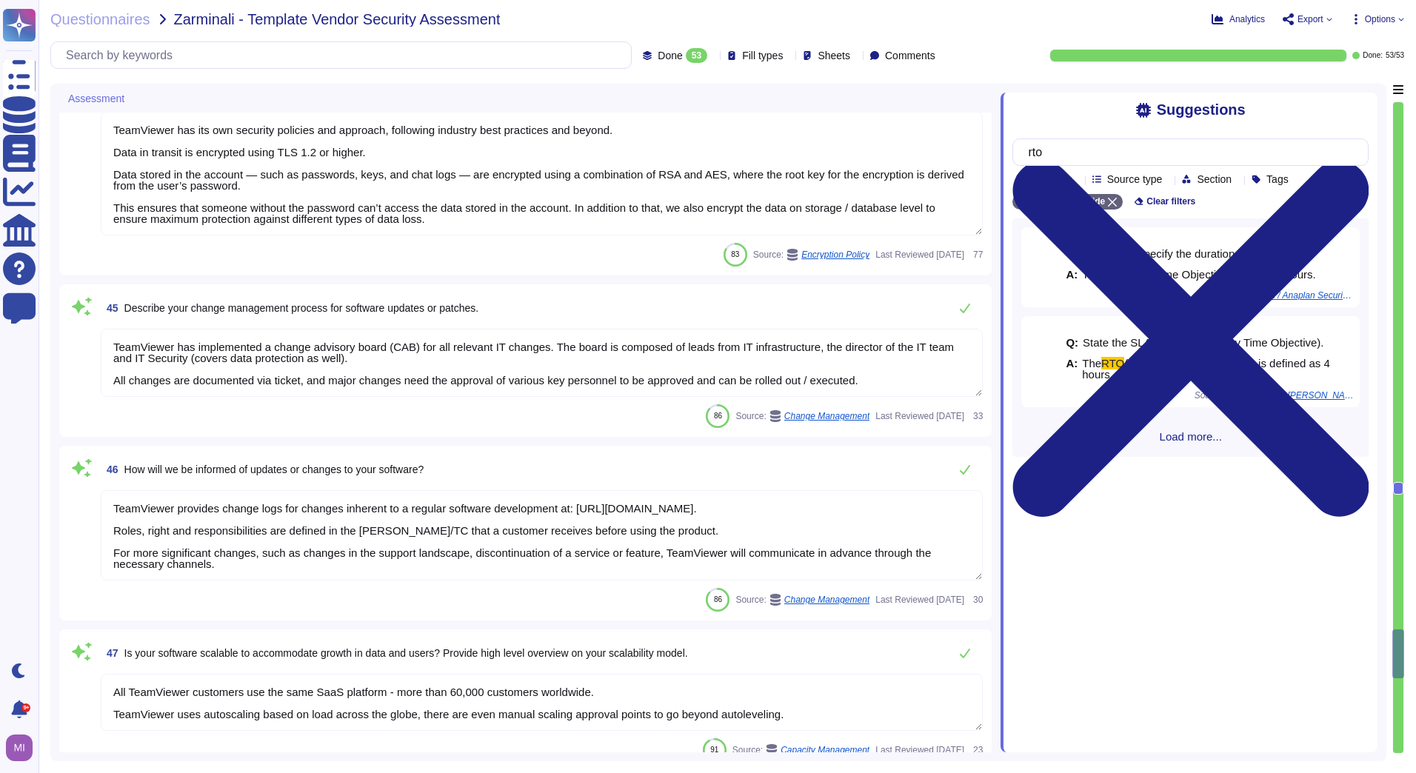
type textarea "As such results might include internal details, TeamViewer does not publish cus…"
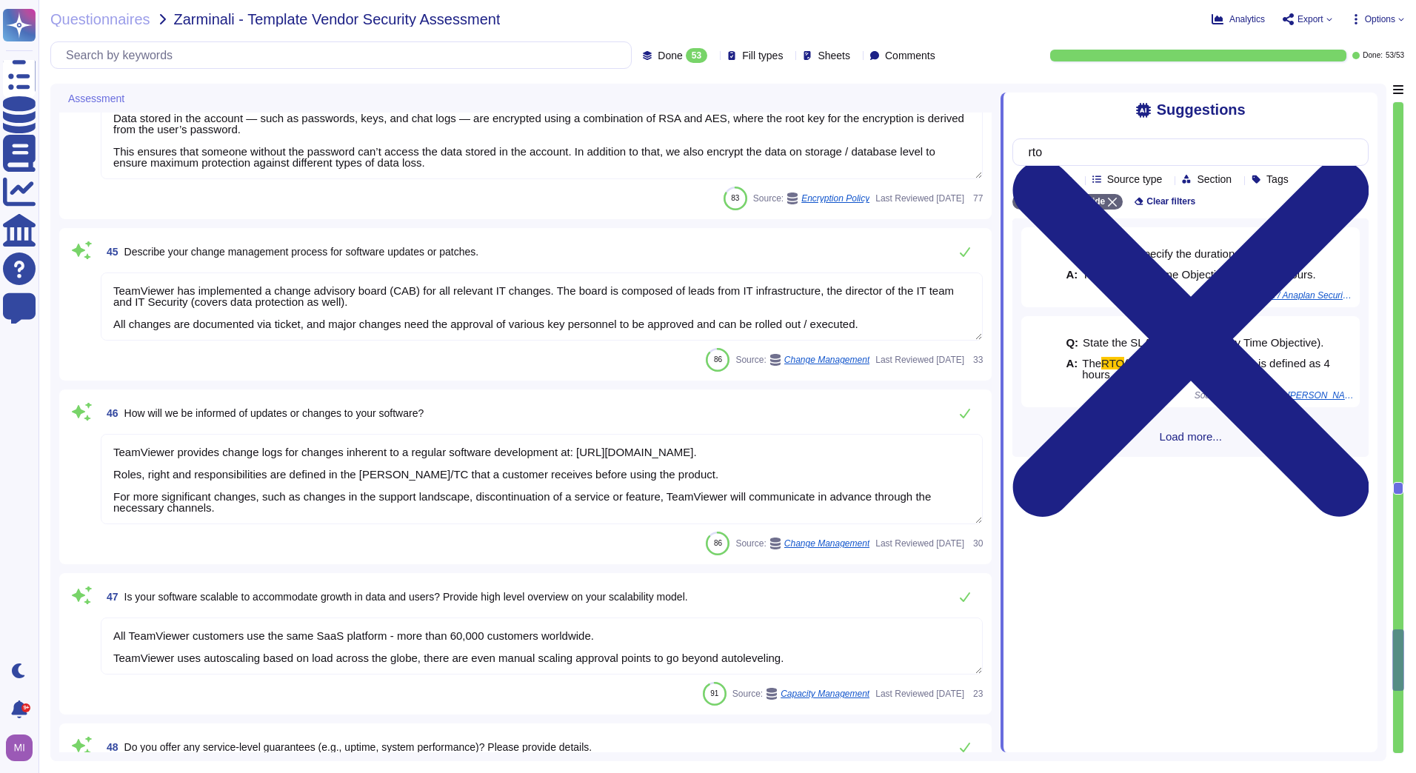
type textarea "TeamViewer had different CAs, serving different purposes. For example: • Code S…"
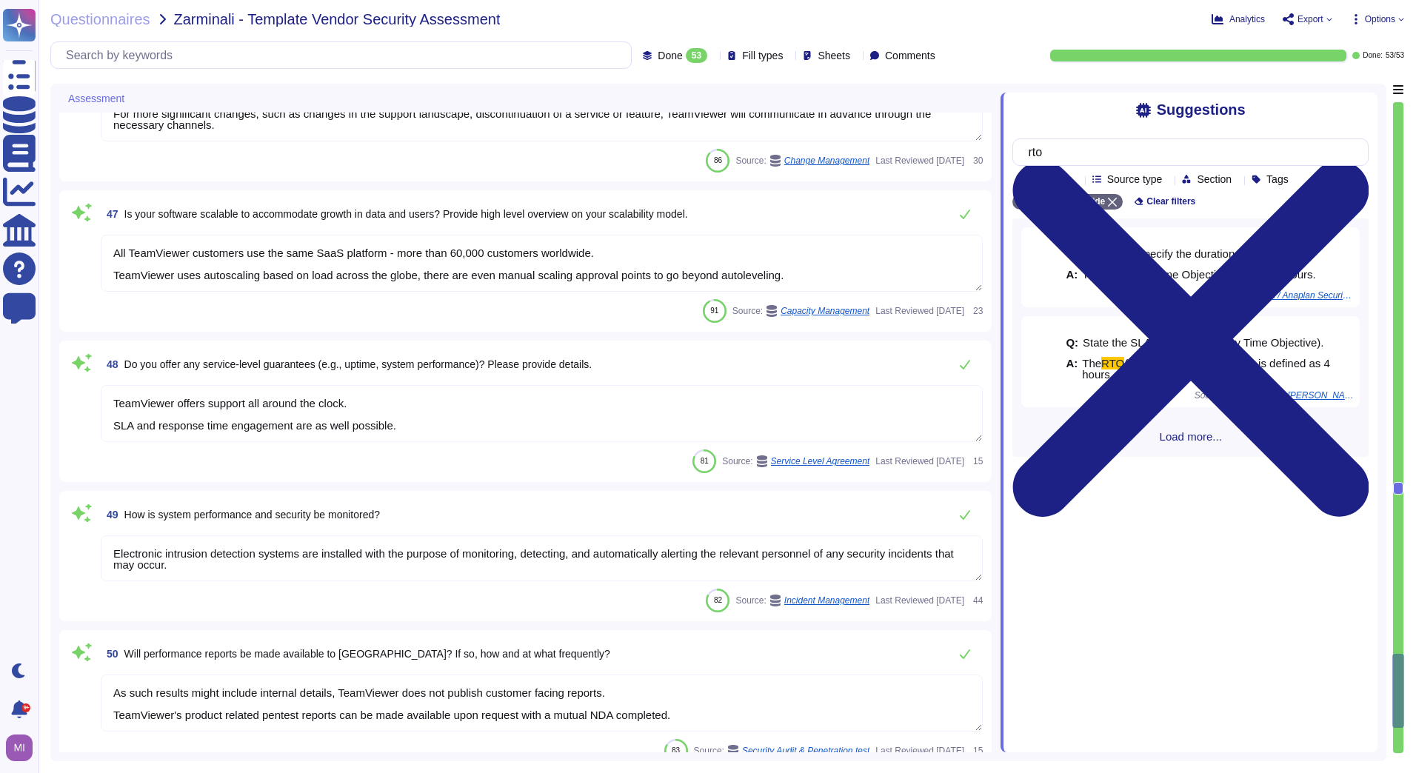
type textarea "No significant incidents have occurred to the services provided to user entitie…"
type textarea "A copy of TeamViewer´s certifications is available on request. Note that detail…"
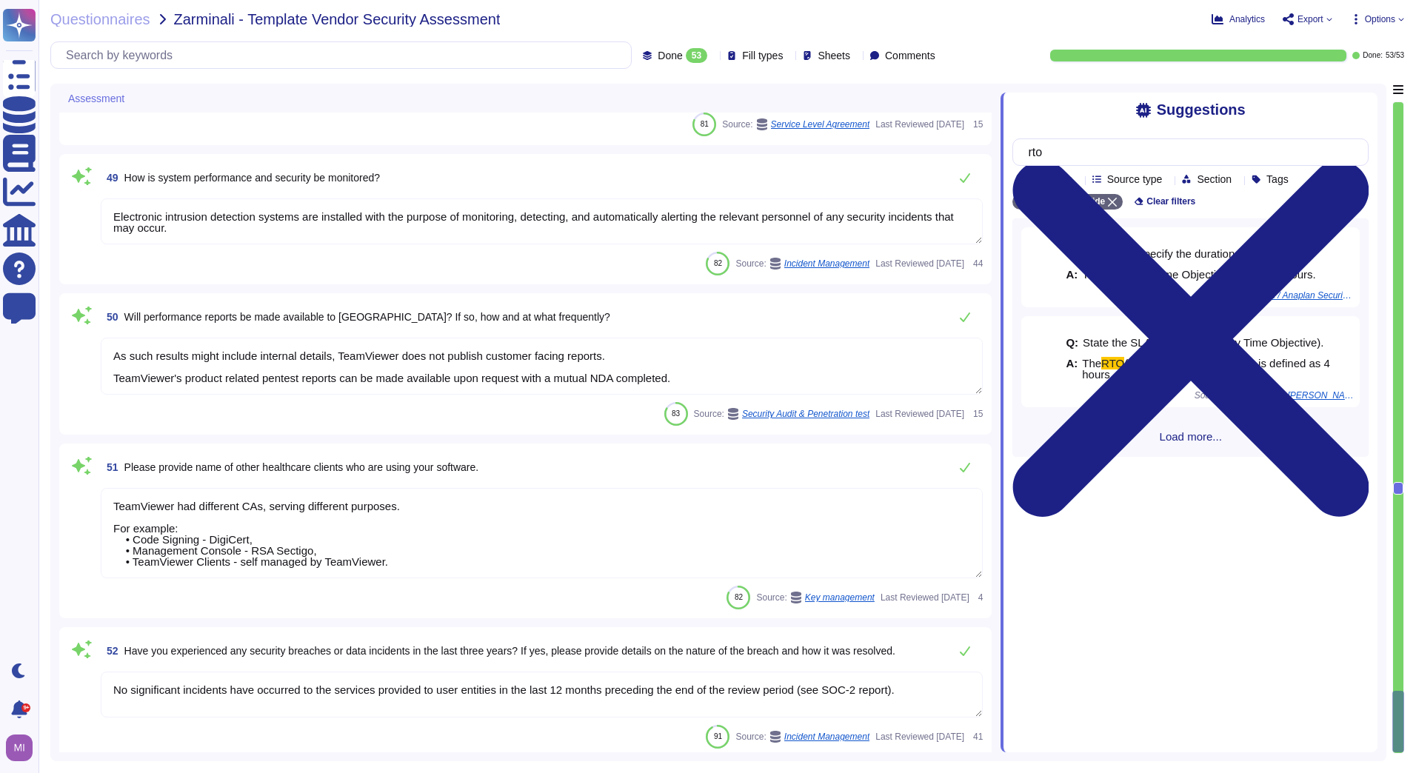
scroll to position [8418, 0]
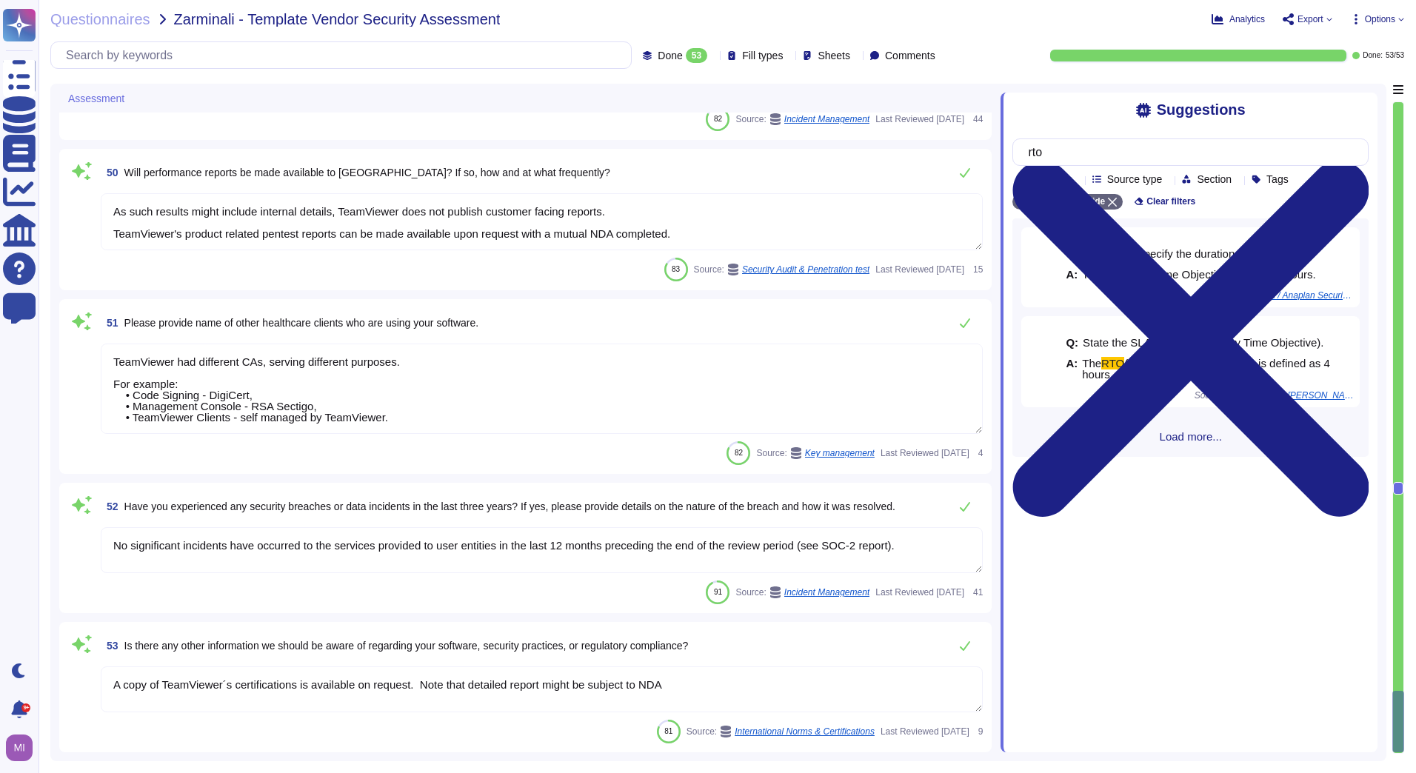
drag, startPoint x: 406, startPoint y: 418, endPoint x: 107, endPoint y: 357, distance: 305.2
click at [107, 357] on textarea "TeamViewer had different CAs, serving different purposes. For example: • Code S…" at bounding box center [542, 389] width 882 height 90
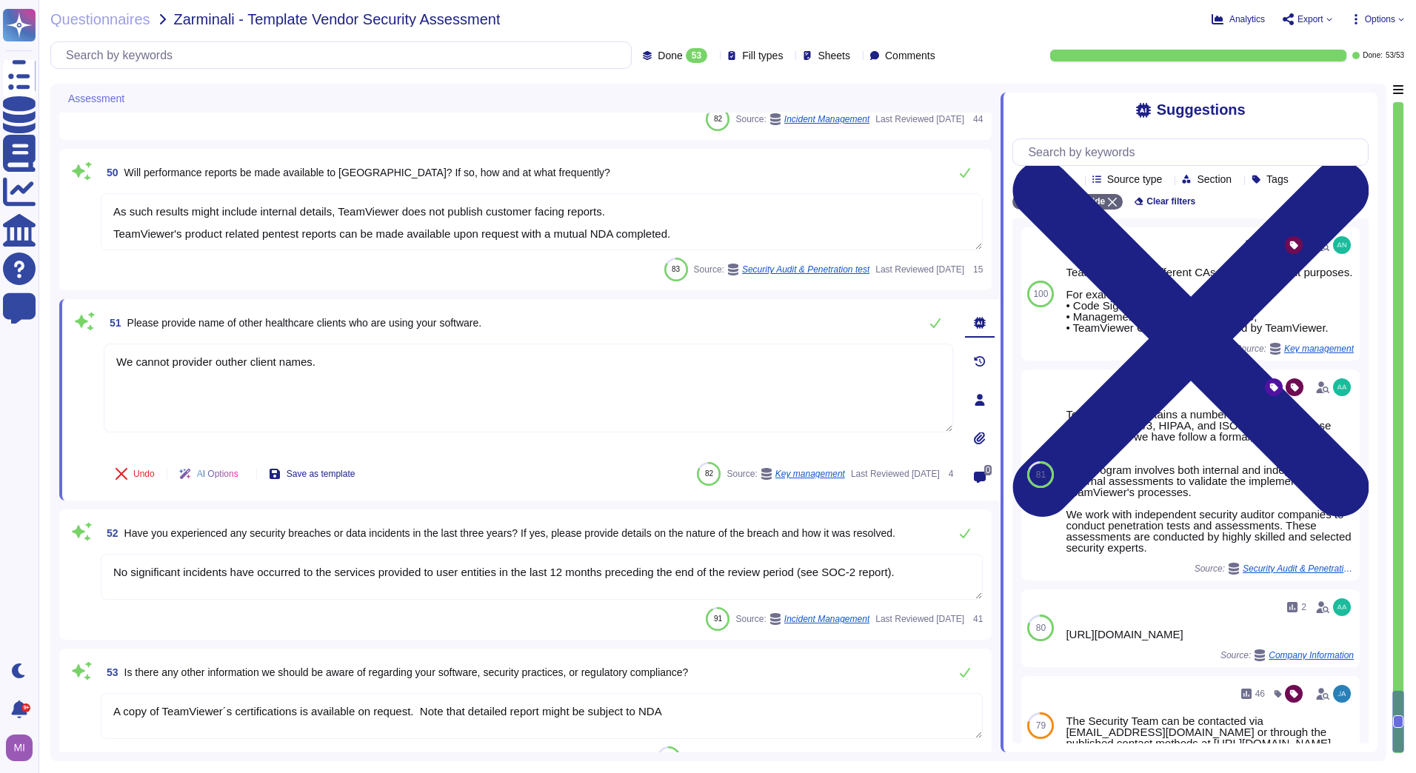
type textarea "We cannot provider other client names."
click at [57, 564] on div "Assessment 47 Is your software scalable to accommodate growth in data and users…" at bounding box center [718, 422] width 1336 height 677
click at [1333, 19] on div "Analytics Export Options" at bounding box center [1181, 19] width 446 height 15
click at [1328, 19] on icon at bounding box center [1329, 19] width 6 height 6
click at [1336, 90] on p "Download" at bounding box center [1362, 110] width 53 height 41
